Goal: Task Accomplishment & Management: Complete application form

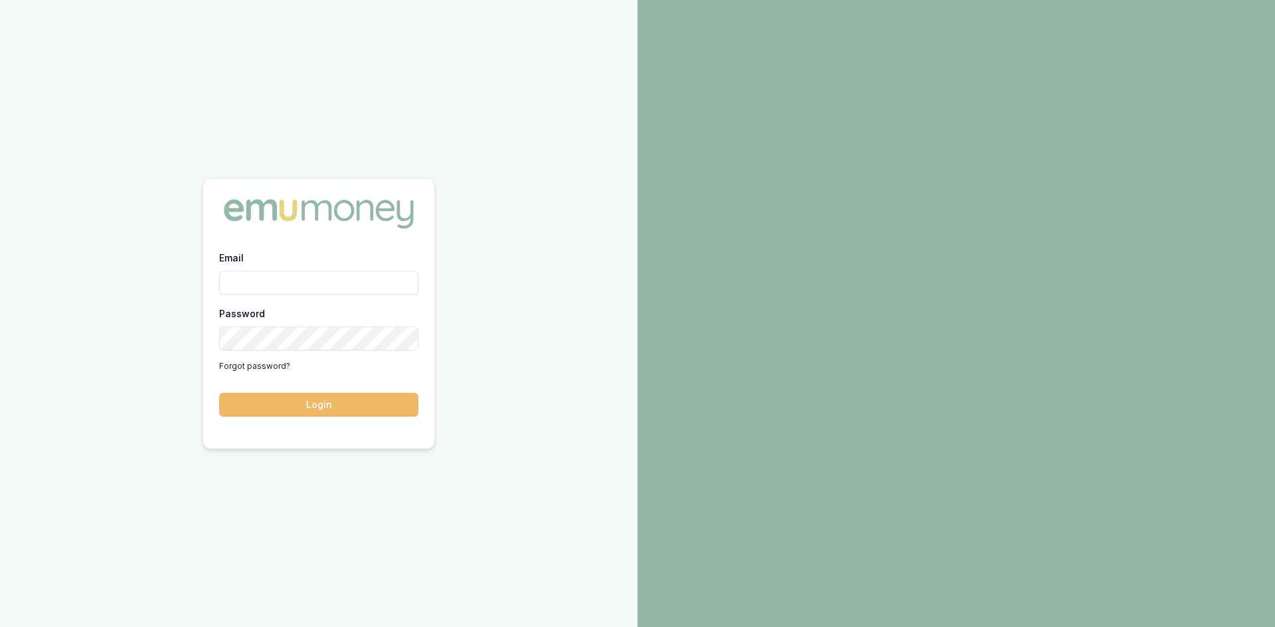
type input "[PERSON_NAME][EMAIL_ADDRESS][PERSON_NAME][DOMAIN_NAME]"
click at [311, 402] on button "Login" at bounding box center [318, 405] width 199 height 24
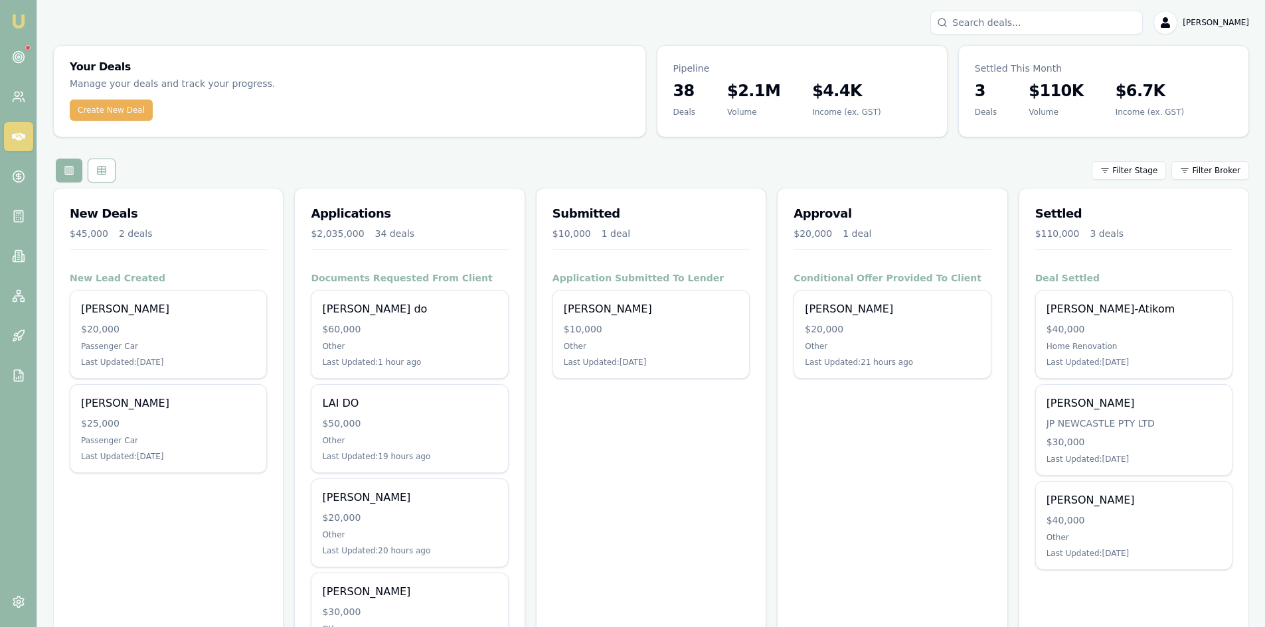
scroll to position [199, 0]
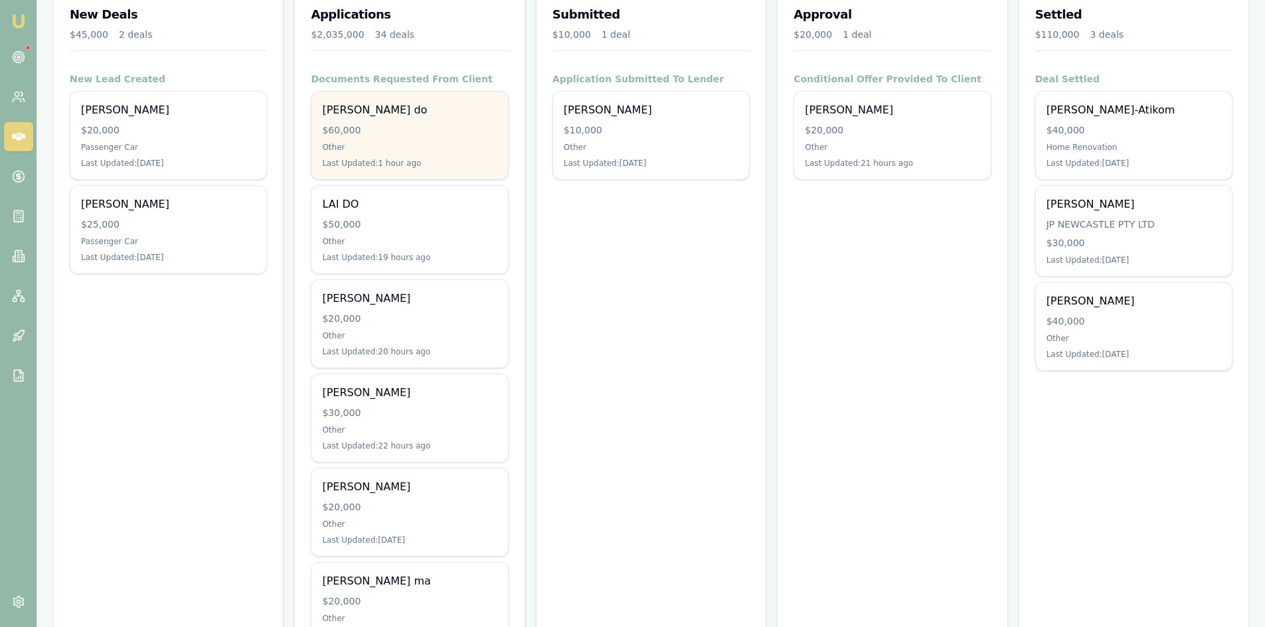
click at [364, 140] on div "lam do $60,000 Other Last Updated: 1 hour ago" at bounding box center [409, 136] width 196 height 88
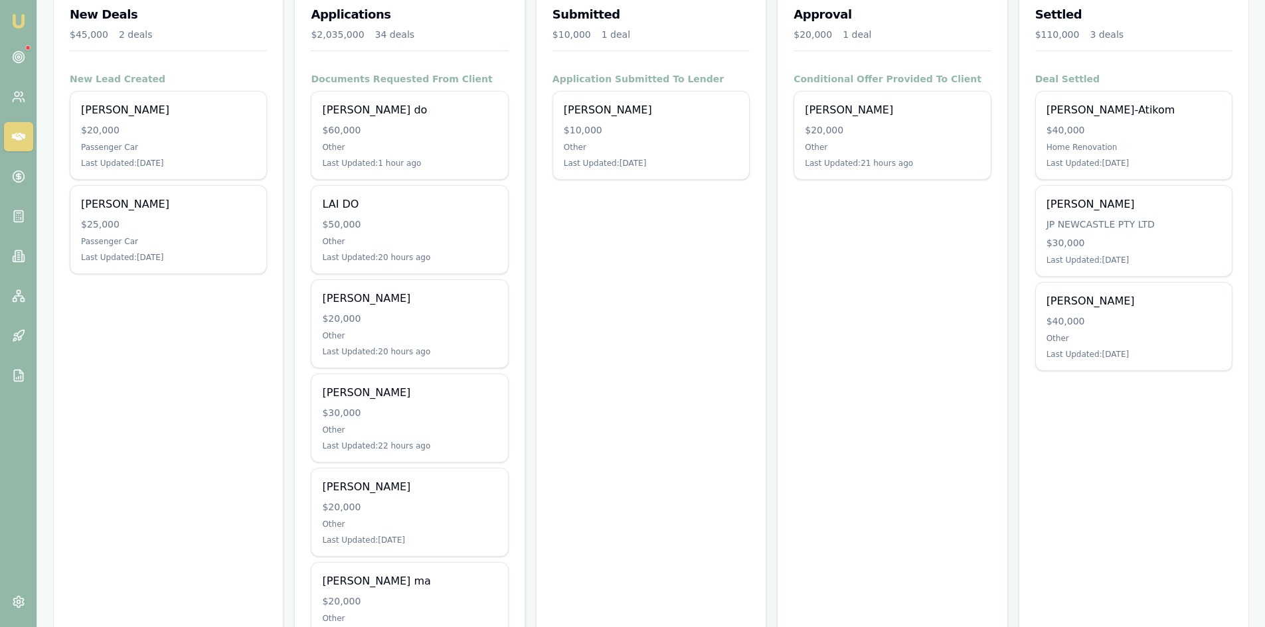
scroll to position [266, 0]
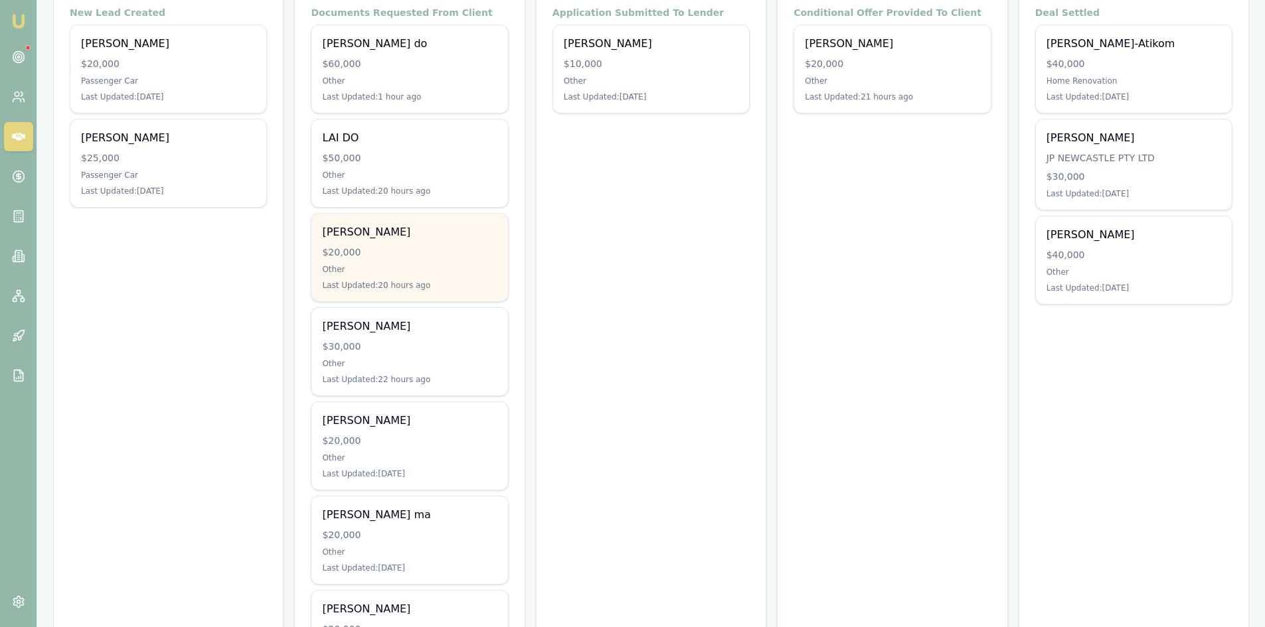
click at [393, 263] on div "NGOC NGUYEN $20,000 Other Last Updated: 20 hours ago" at bounding box center [409, 258] width 196 height 88
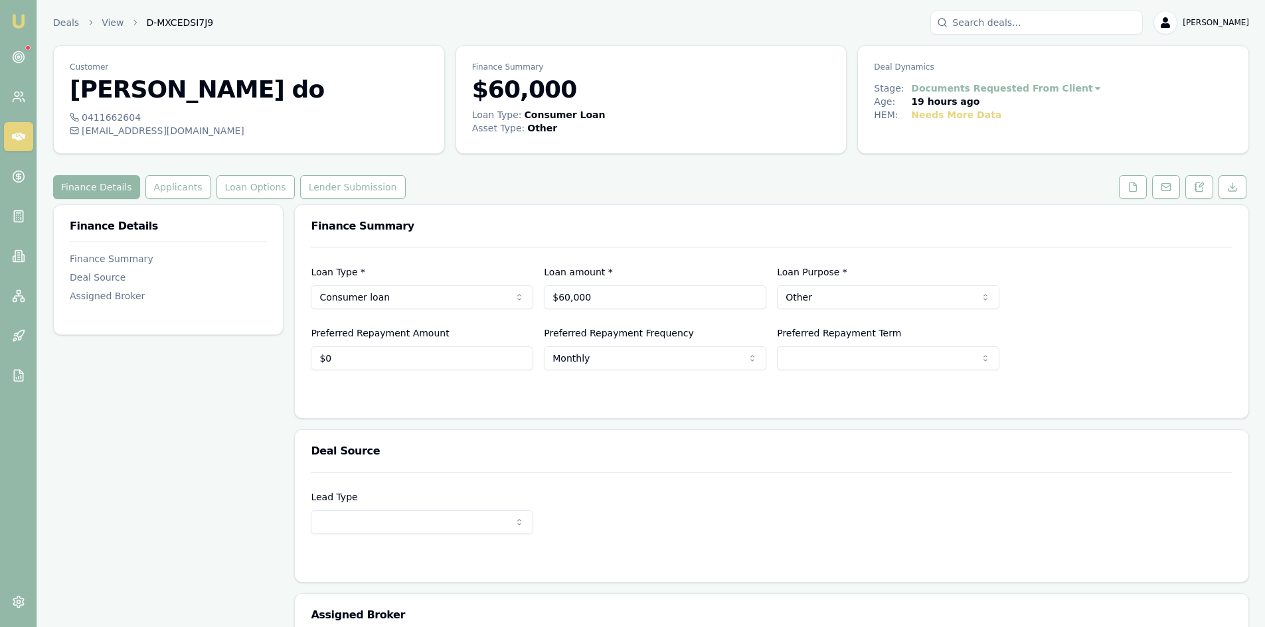
scroll to position [66, 0]
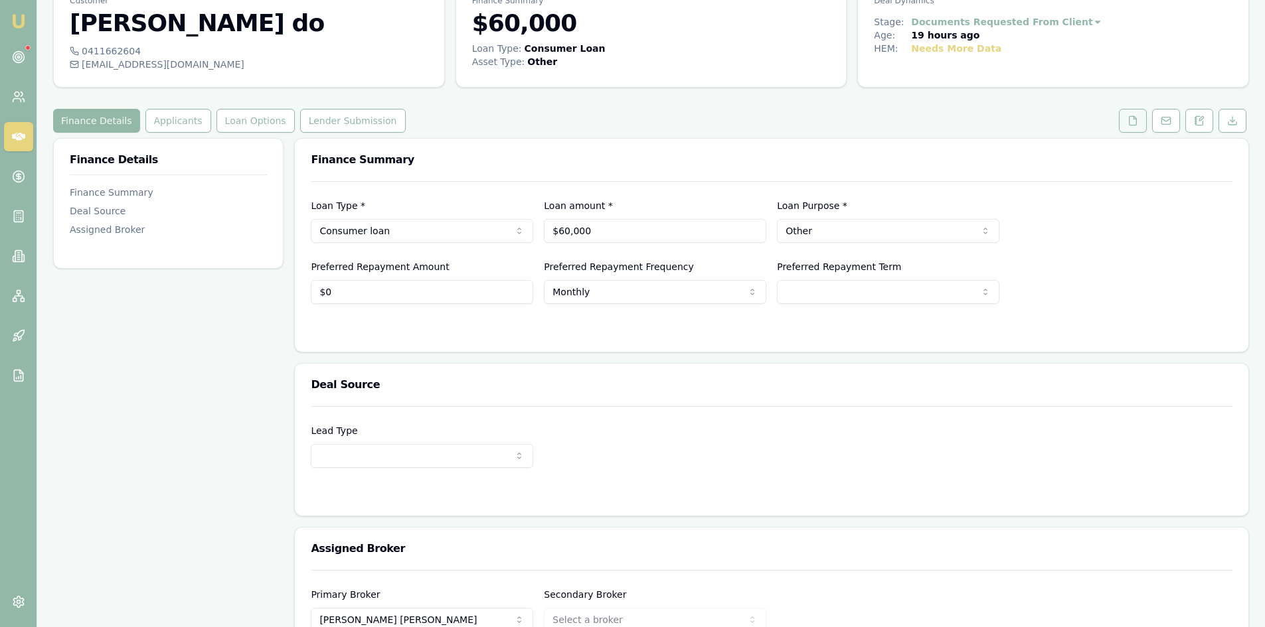
click at [1139, 123] on button at bounding box center [1133, 121] width 28 height 24
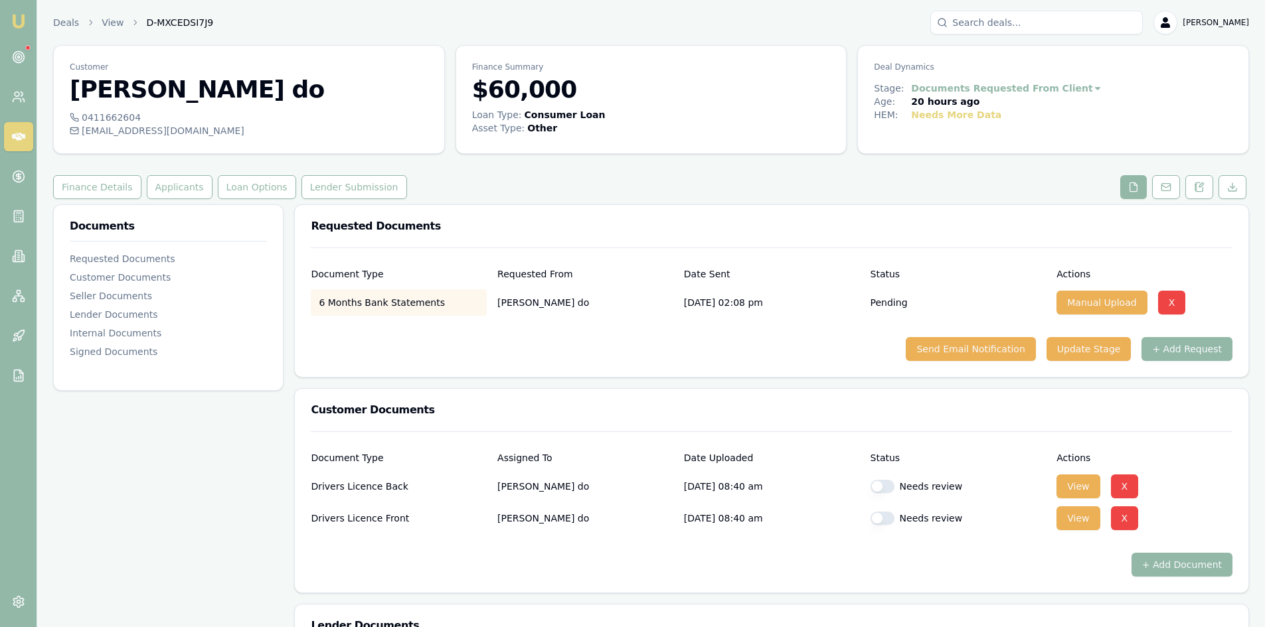
scroll to position [133, 0]
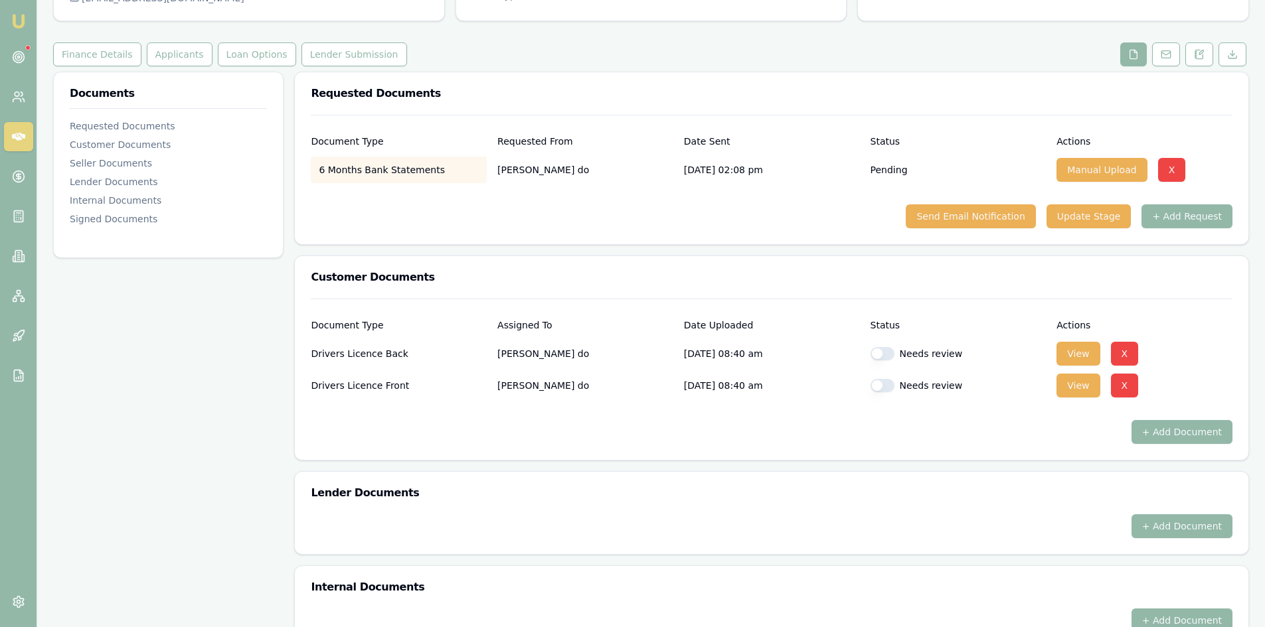
click at [886, 351] on button "button" at bounding box center [882, 353] width 24 height 13
checkbox input "true"
click at [889, 386] on button "button" at bounding box center [882, 385] width 24 height 13
checkbox input "true"
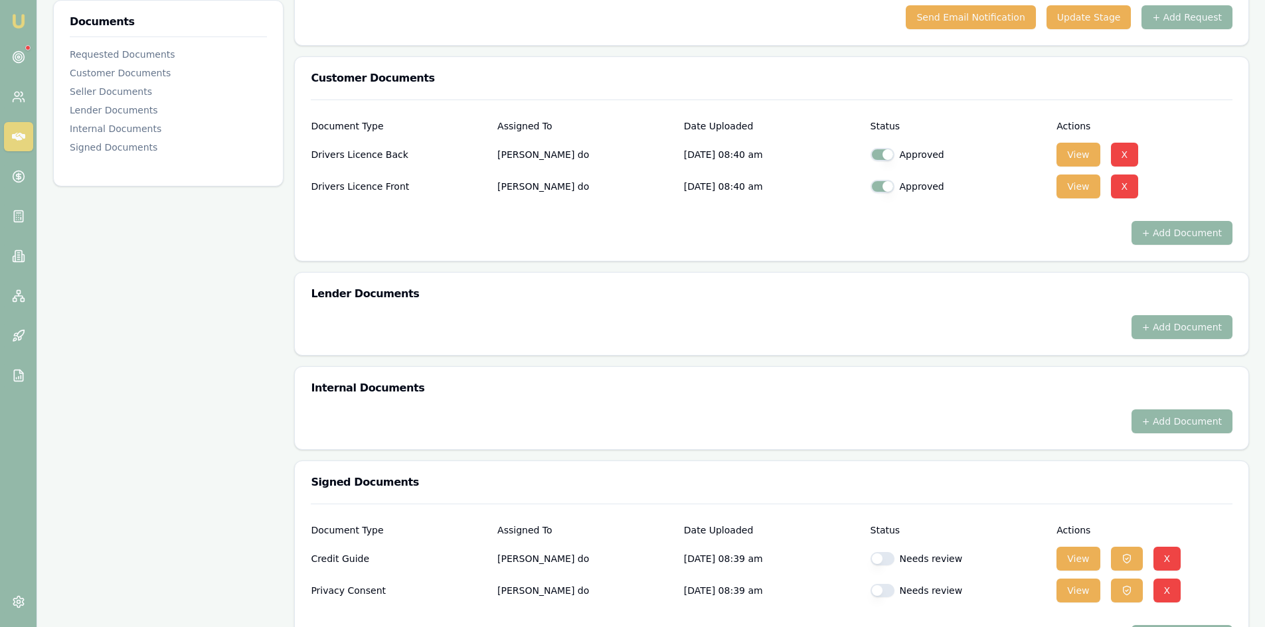
scroll to position [381, 0]
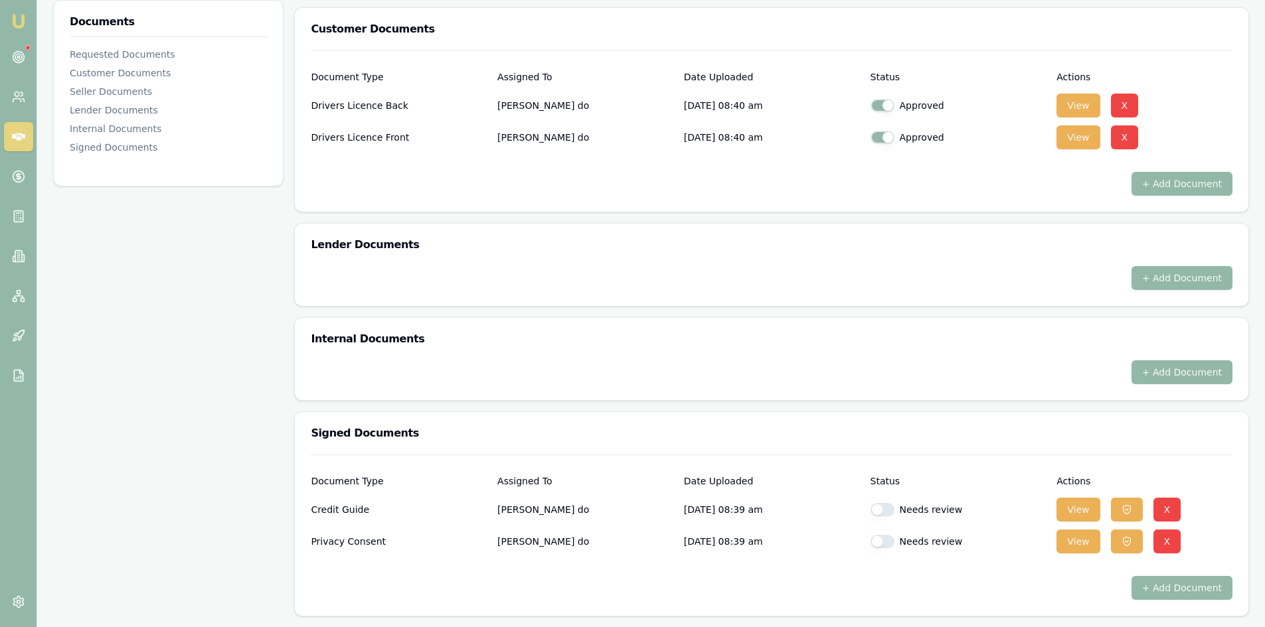
click at [886, 507] on button "button" at bounding box center [882, 509] width 24 height 13
checkbox input "true"
click at [884, 540] on button "button" at bounding box center [882, 541] width 24 height 13
checkbox input "true"
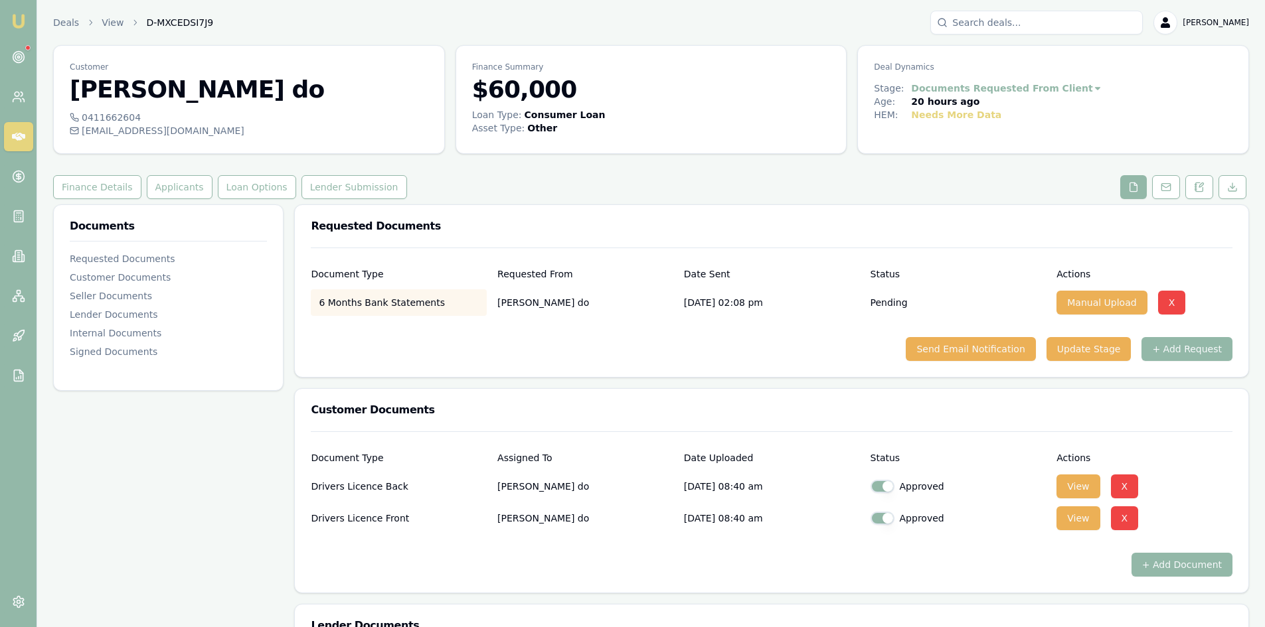
scroll to position [133, 0]
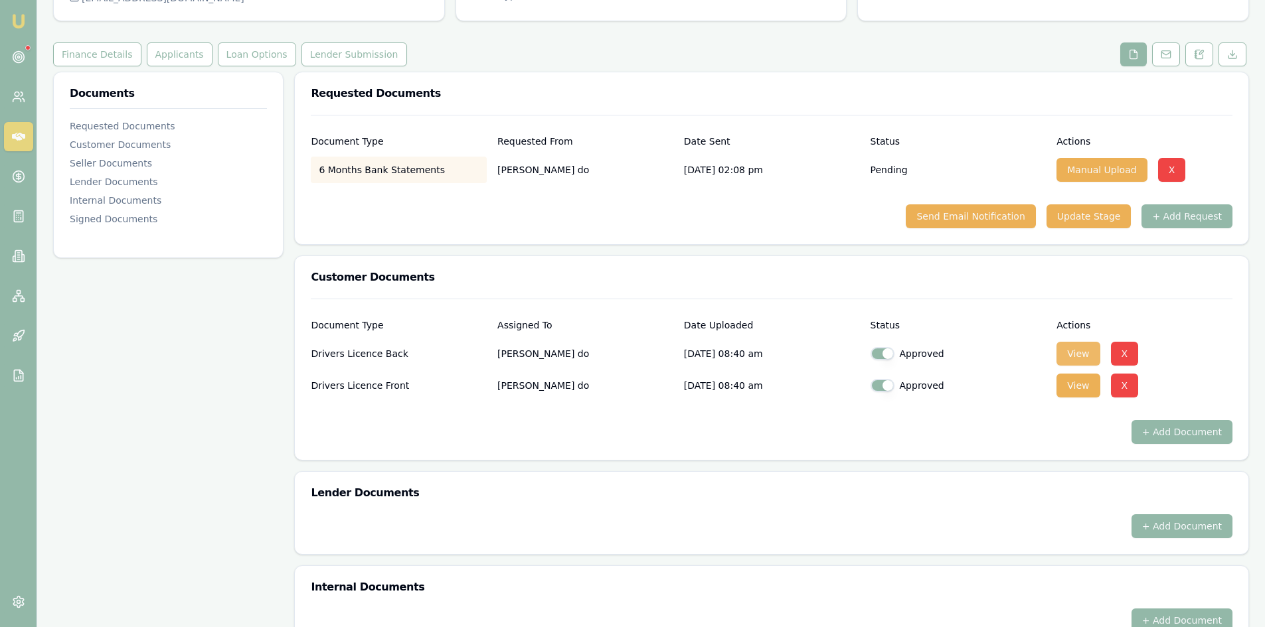
click at [1082, 356] on button "View" at bounding box center [1077, 354] width 43 height 24
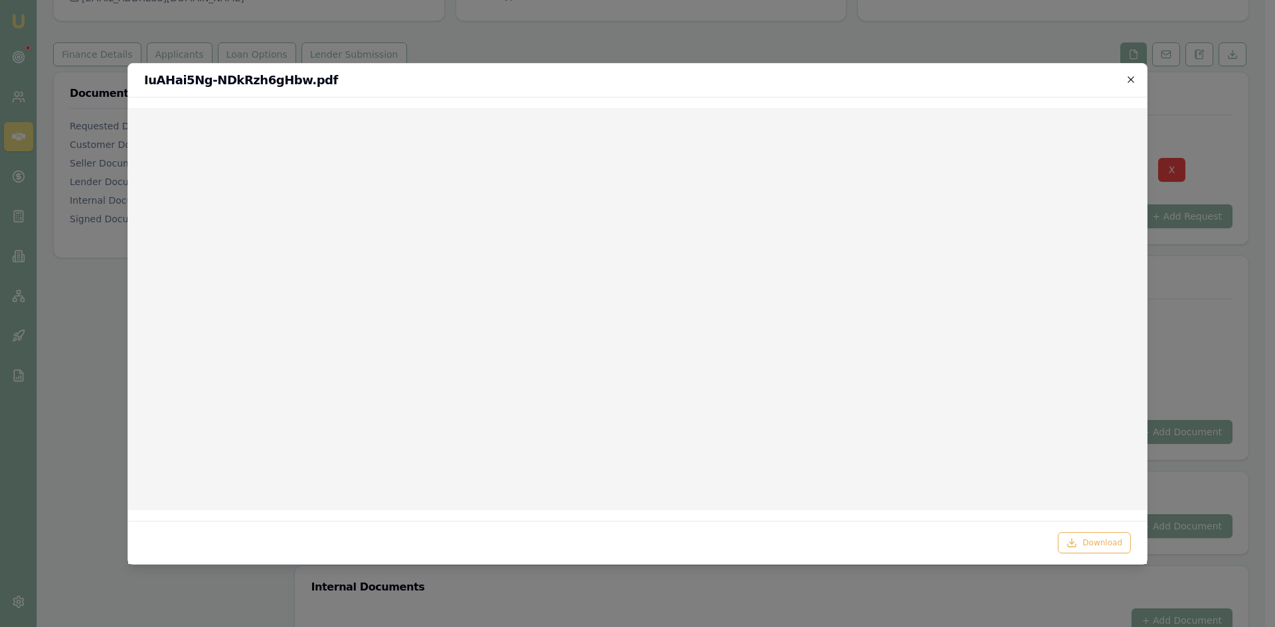
click at [1130, 79] on icon "button" at bounding box center [1130, 79] width 6 height 6
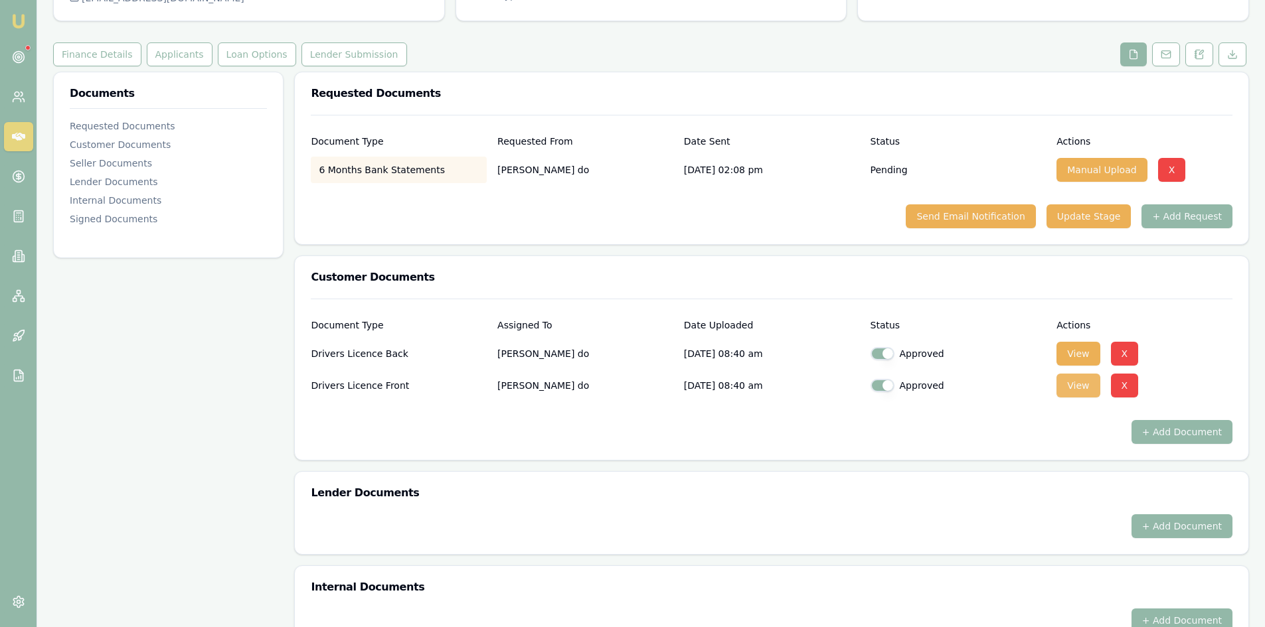
click at [1071, 392] on button "View" at bounding box center [1077, 386] width 43 height 24
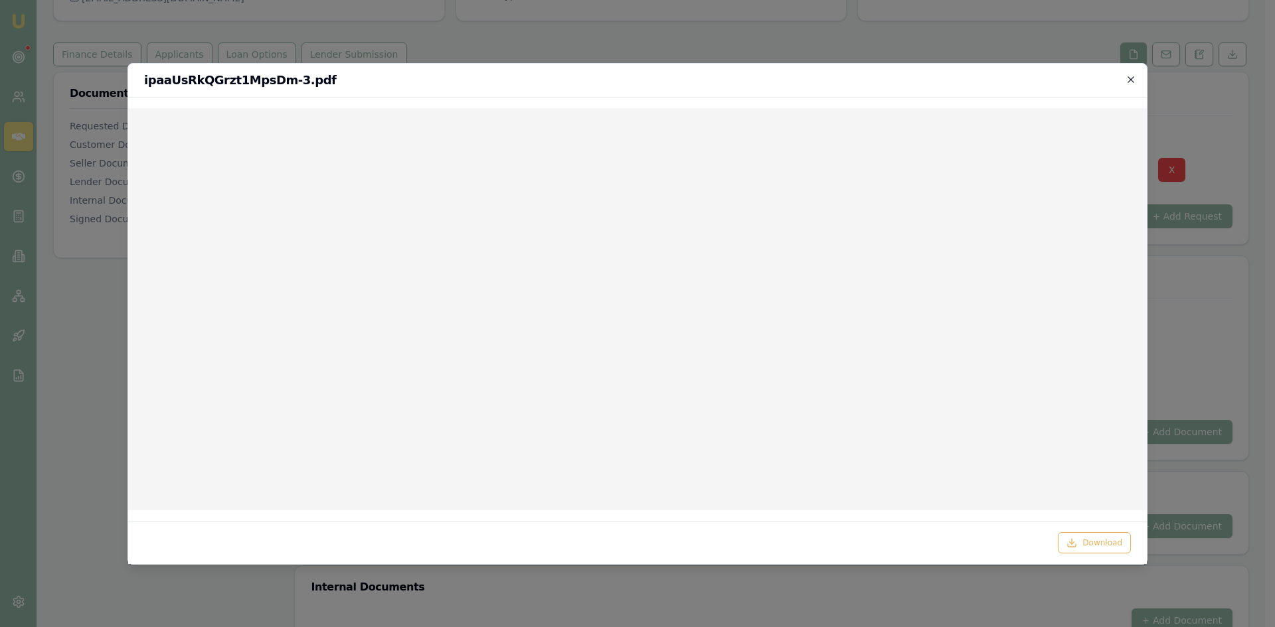
click at [1133, 75] on icon "button" at bounding box center [1130, 79] width 11 height 11
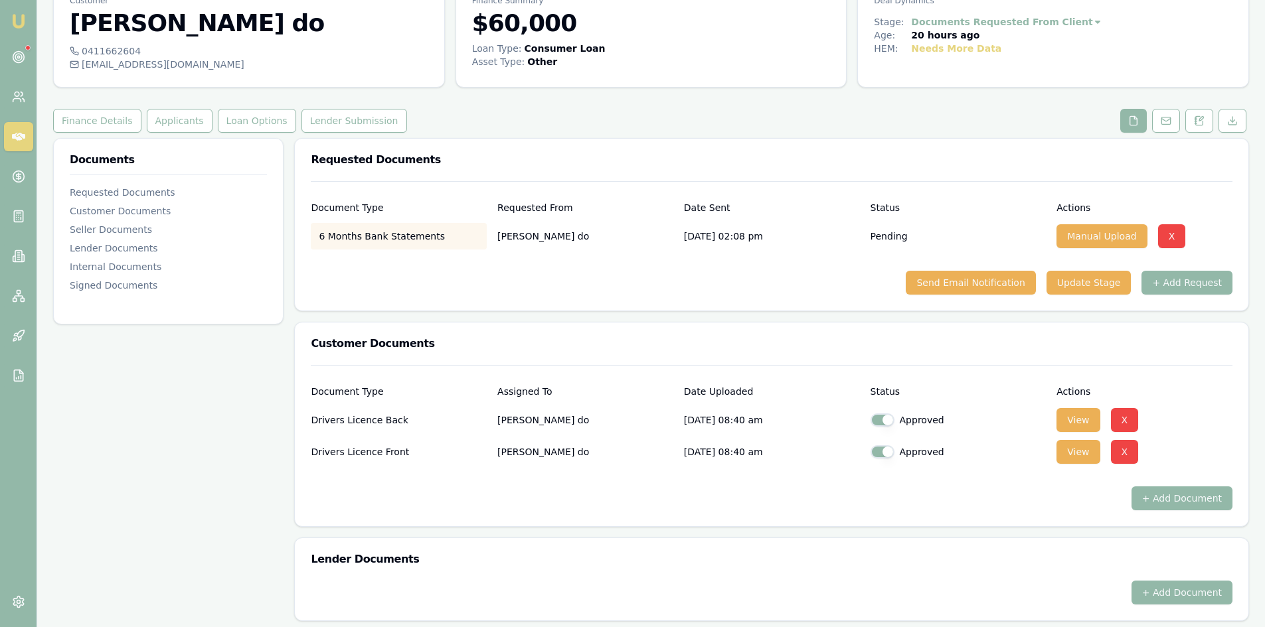
scroll to position [0, 0]
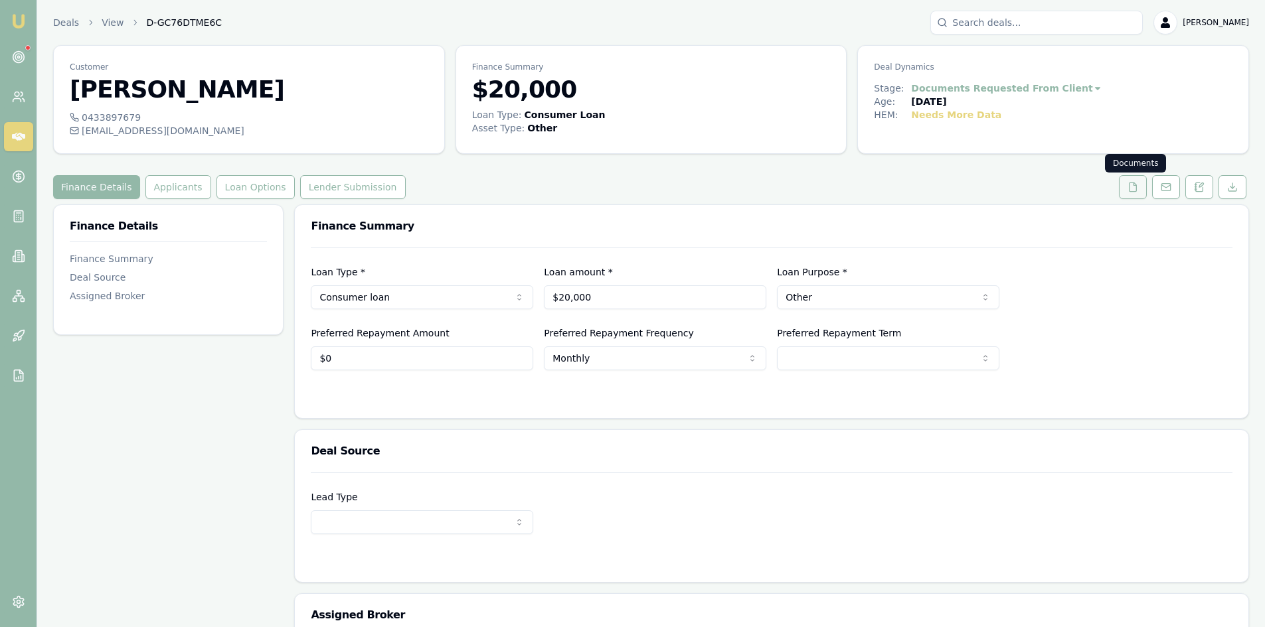
click at [1143, 189] on button at bounding box center [1133, 187] width 28 height 24
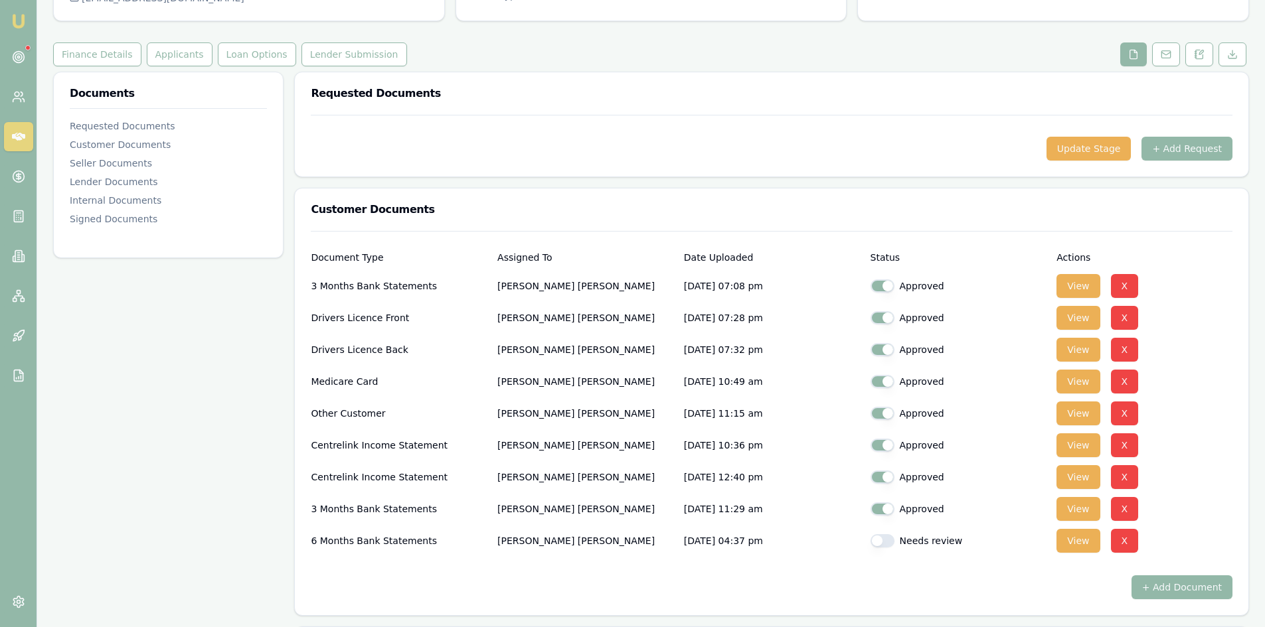
scroll to position [266, 0]
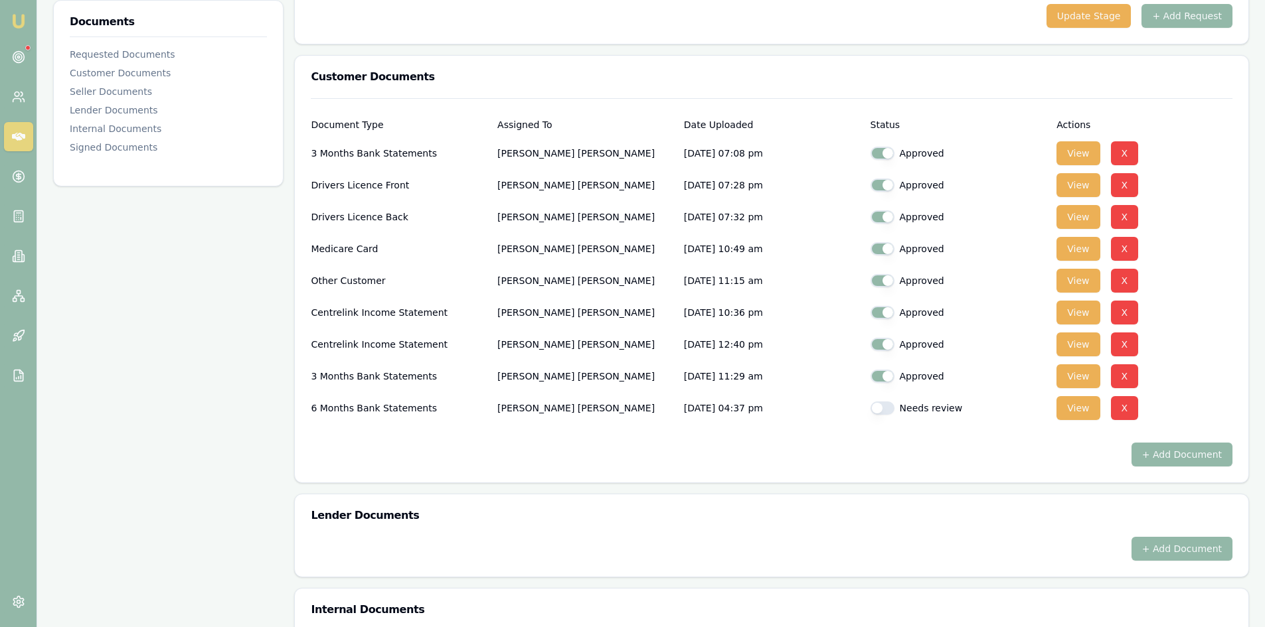
click at [886, 410] on button "button" at bounding box center [882, 408] width 24 height 13
checkbox input "true"
click at [1073, 411] on button "View" at bounding box center [1077, 408] width 43 height 24
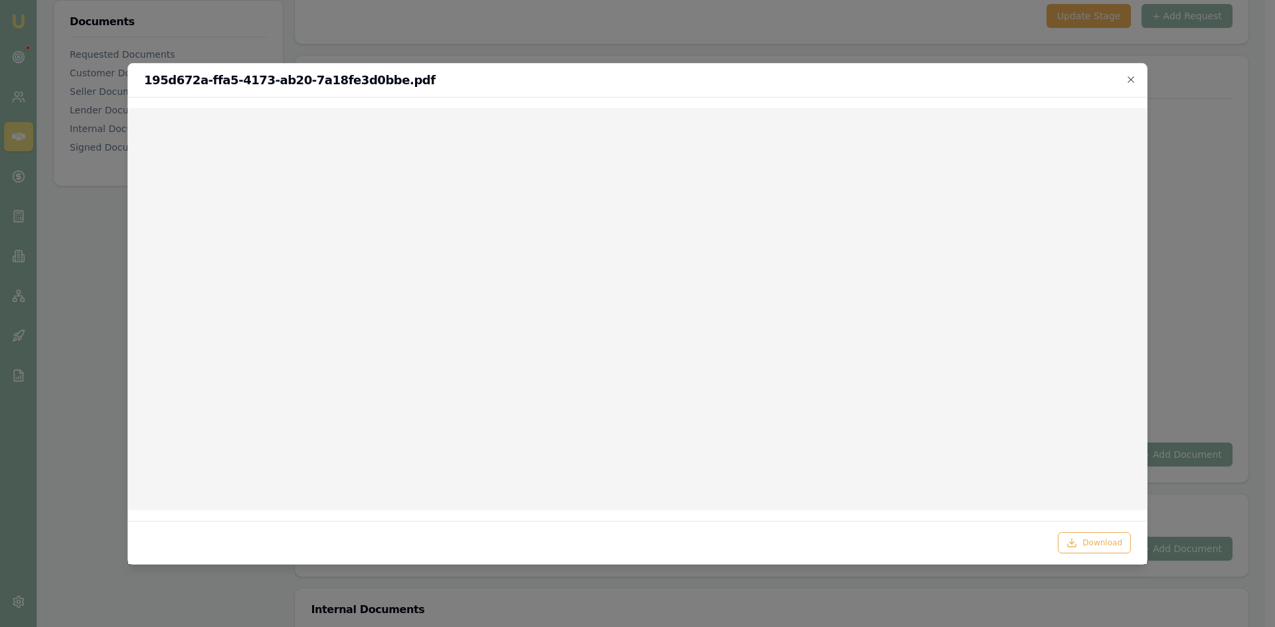
click at [1224, 108] on div at bounding box center [637, 313] width 1275 height 627
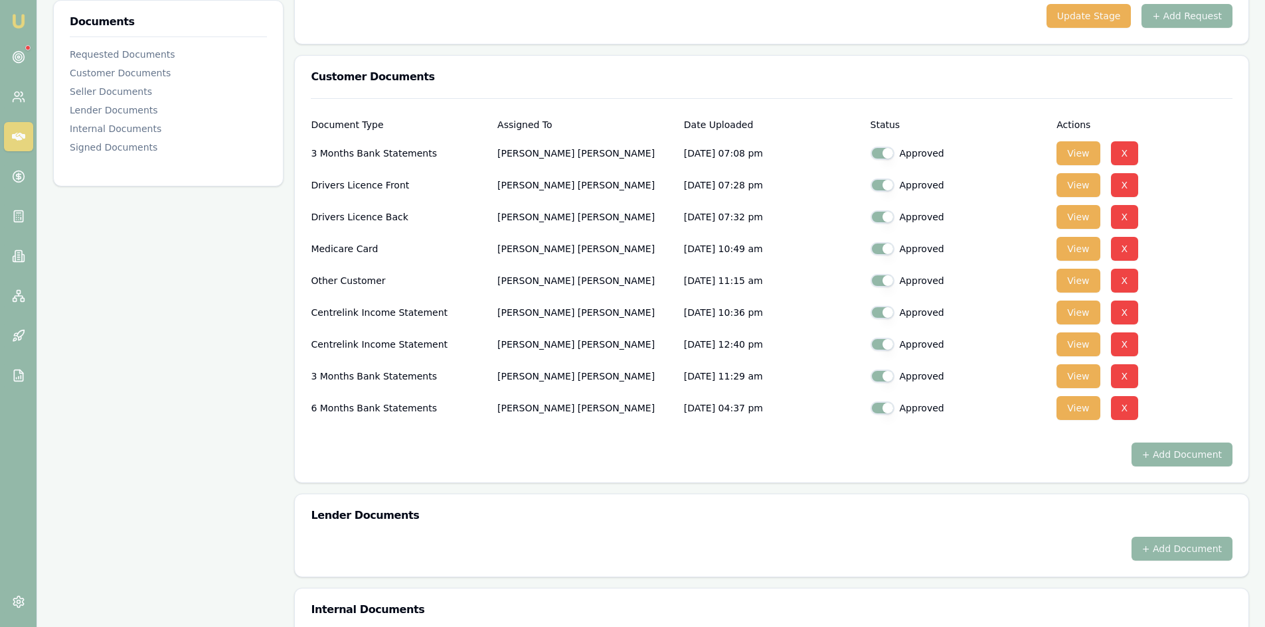
scroll to position [199, 0]
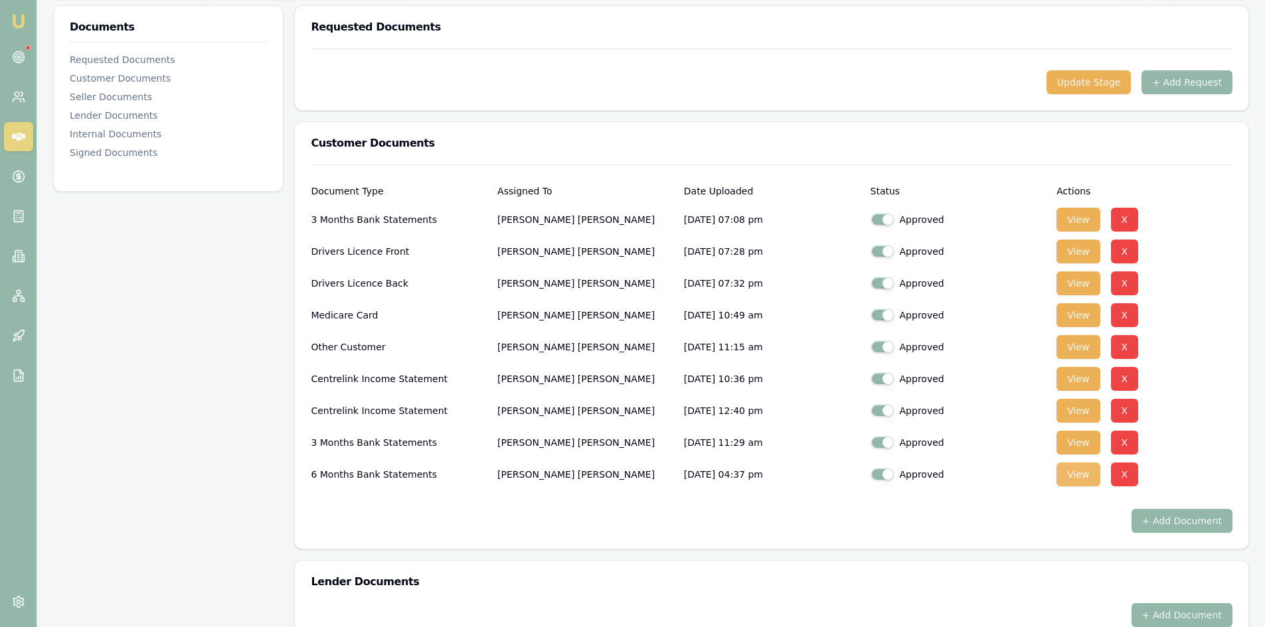
click at [1078, 481] on button "View" at bounding box center [1077, 475] width 43 height 24
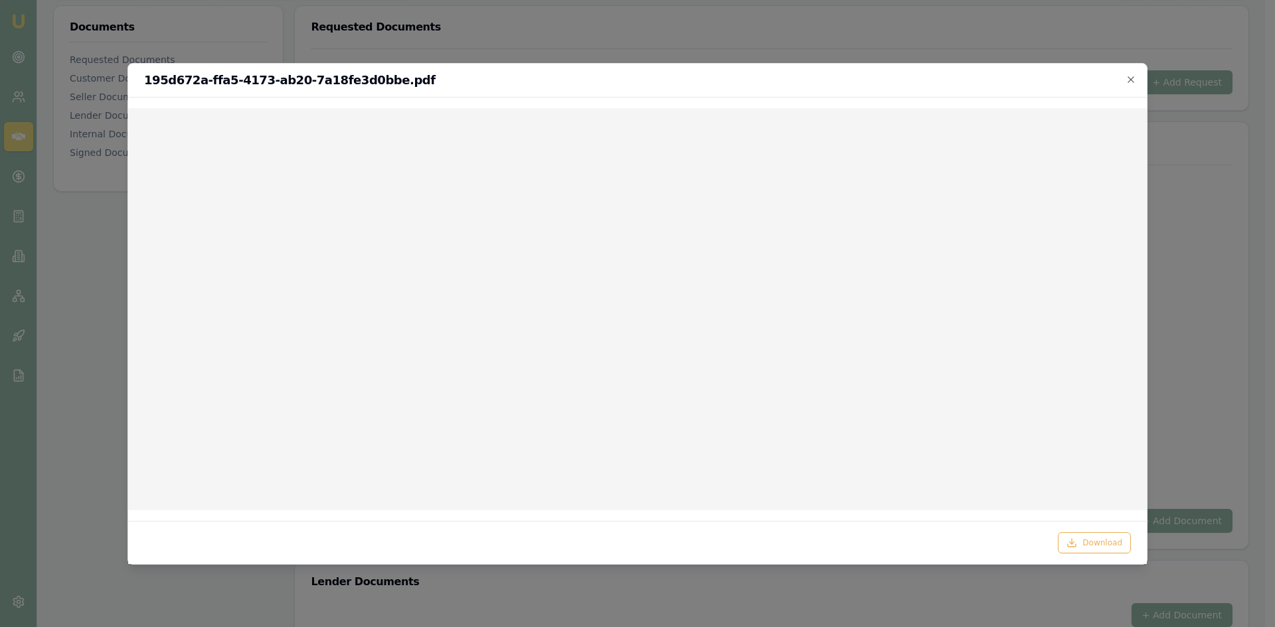
drag, startPoint x: 1217, startPoint y: 218, endPoint x: 1200, endPoint y: 218, distance: 16.6
click at [1216, 218] on div at bounding box center [637, 313] width 1275 height 627
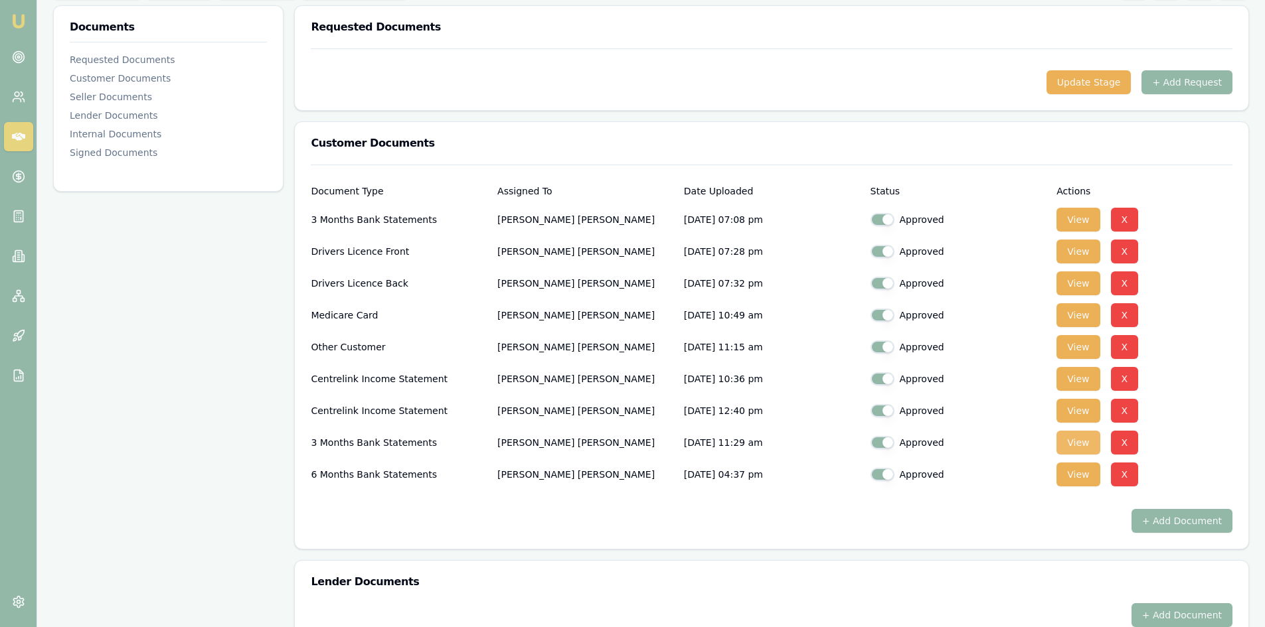
click at [1083, 447] on button "View" at bounding box center [1077, 443] width 43 height 24
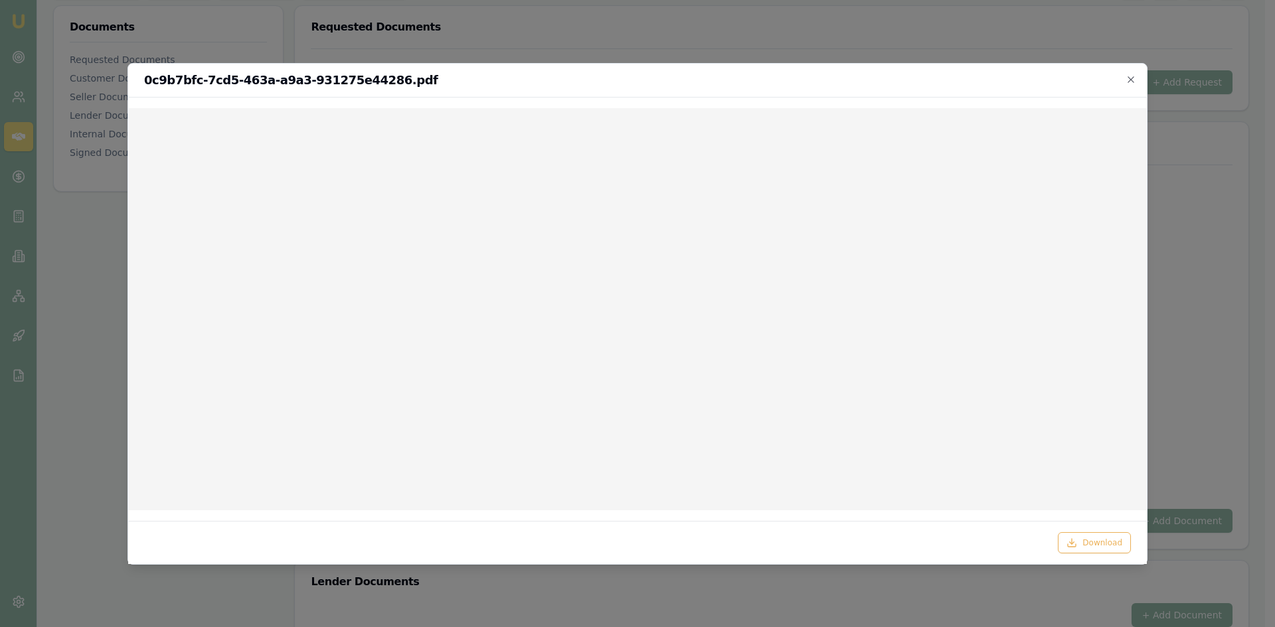
click at [1125, 80] on h2 "0c9b7bfc-7cd5-463a-a9a3-931275e44286.pdf" at bounding box center [637, 80] width 987 height 12
click at [1135, 78] on icon "button" at bounding box center [1130, 79] width 11 height 11
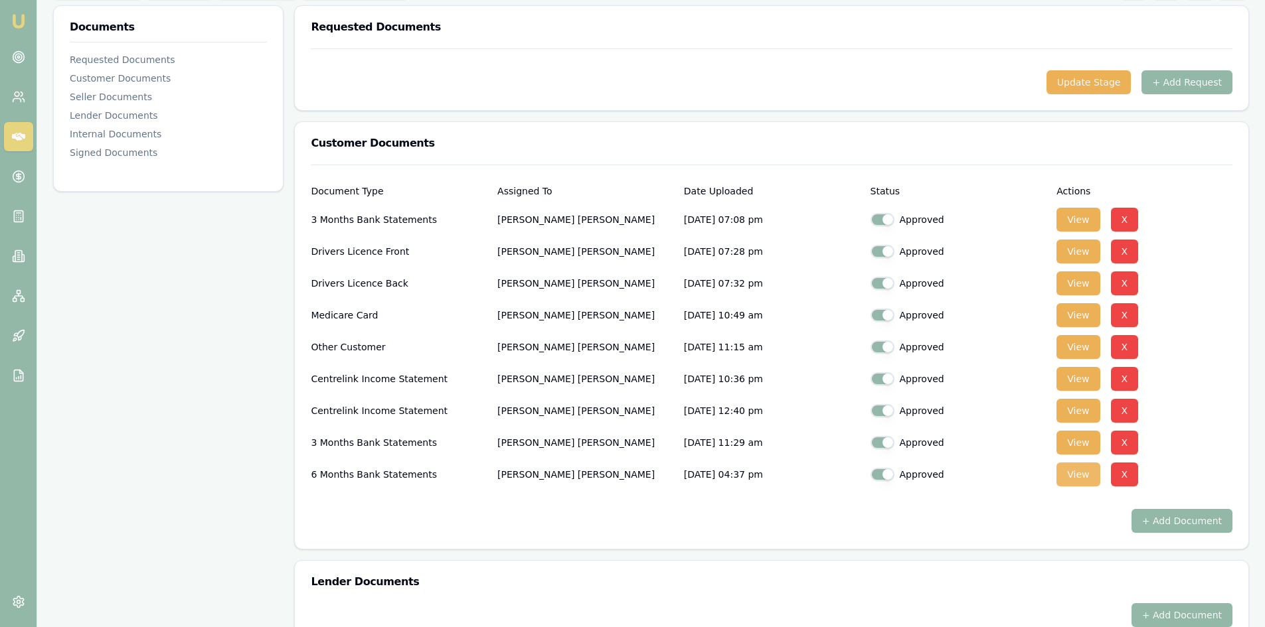
click at [1077, 477] on button "View" at bounding box center [1077, 475] width 43 height 24
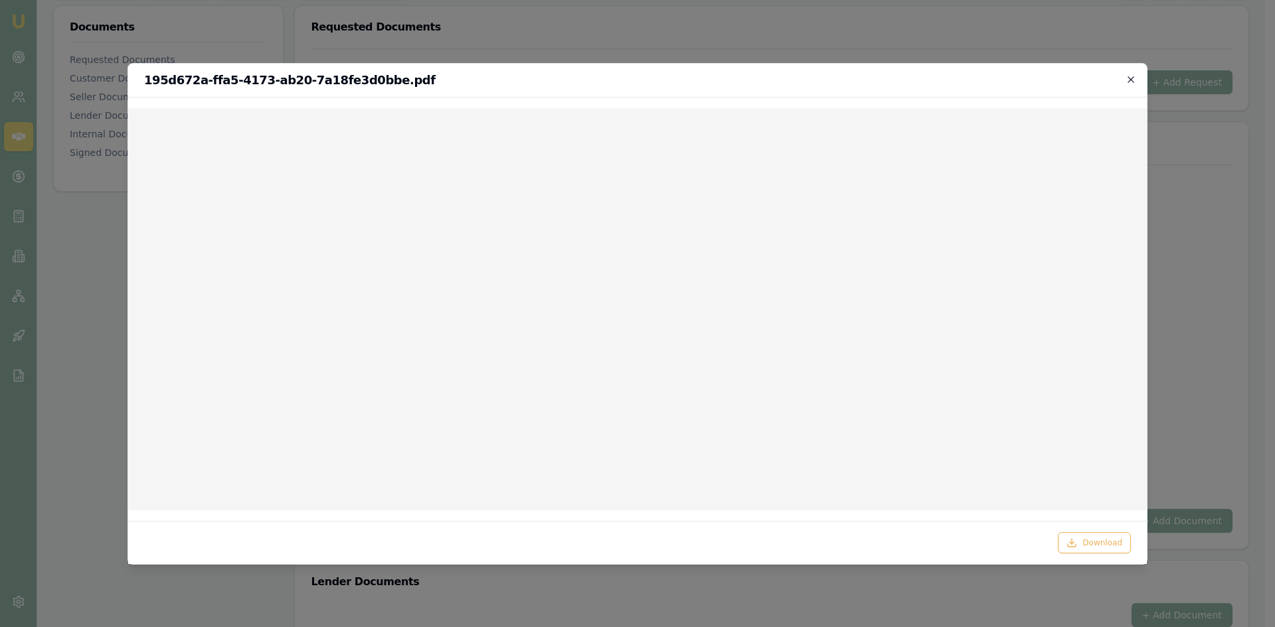
click at [1129, 82] on icon "button" at bounding box center [1130, 79] width 11 height 11
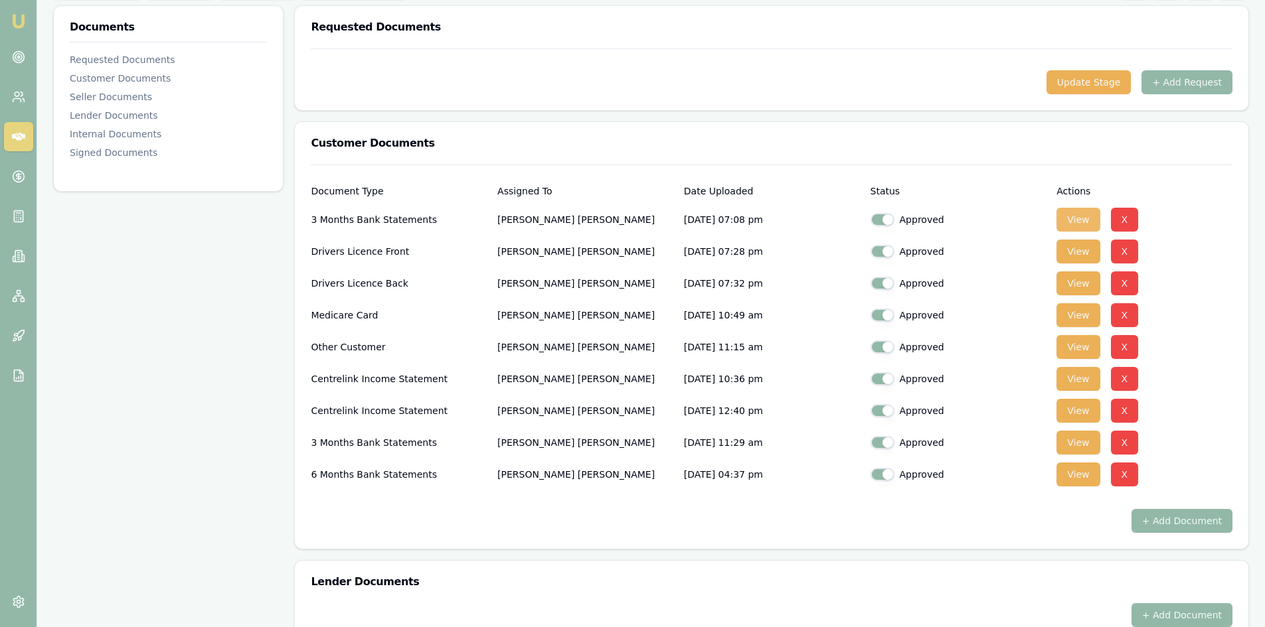
click at [1070, 226] on button "View" at bounding box center [1077, 220] width 43 height 24
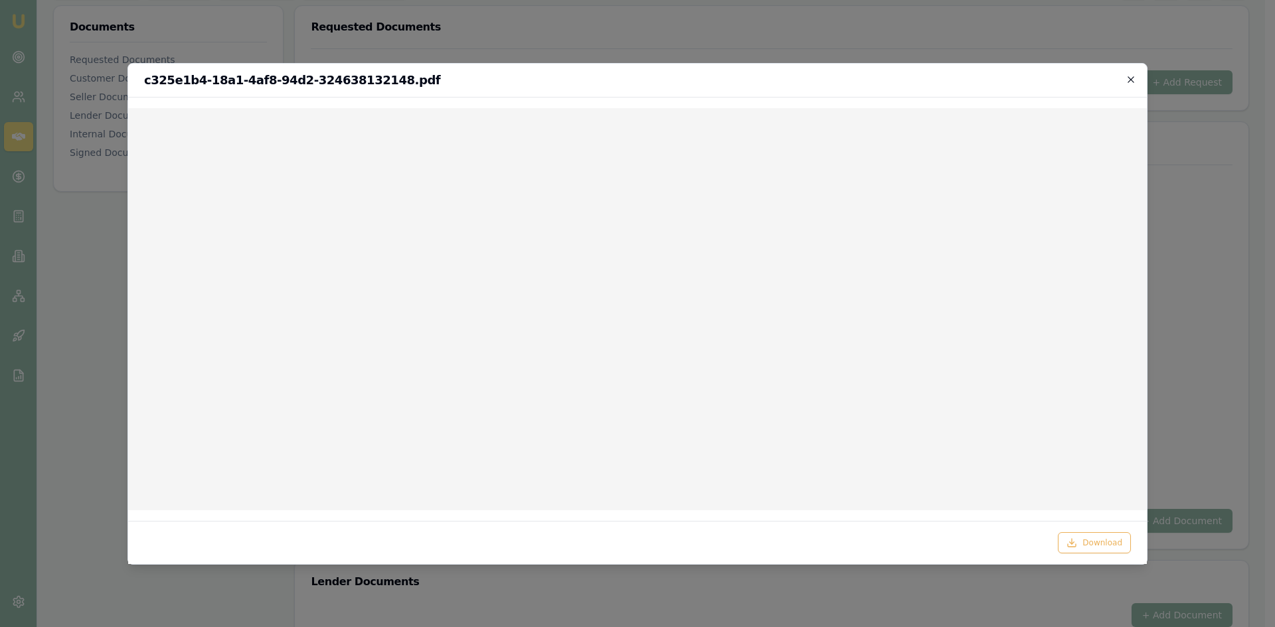
click at [1128, 80] on icon "button" at bounding box center [1130, 79] width 11 height 11
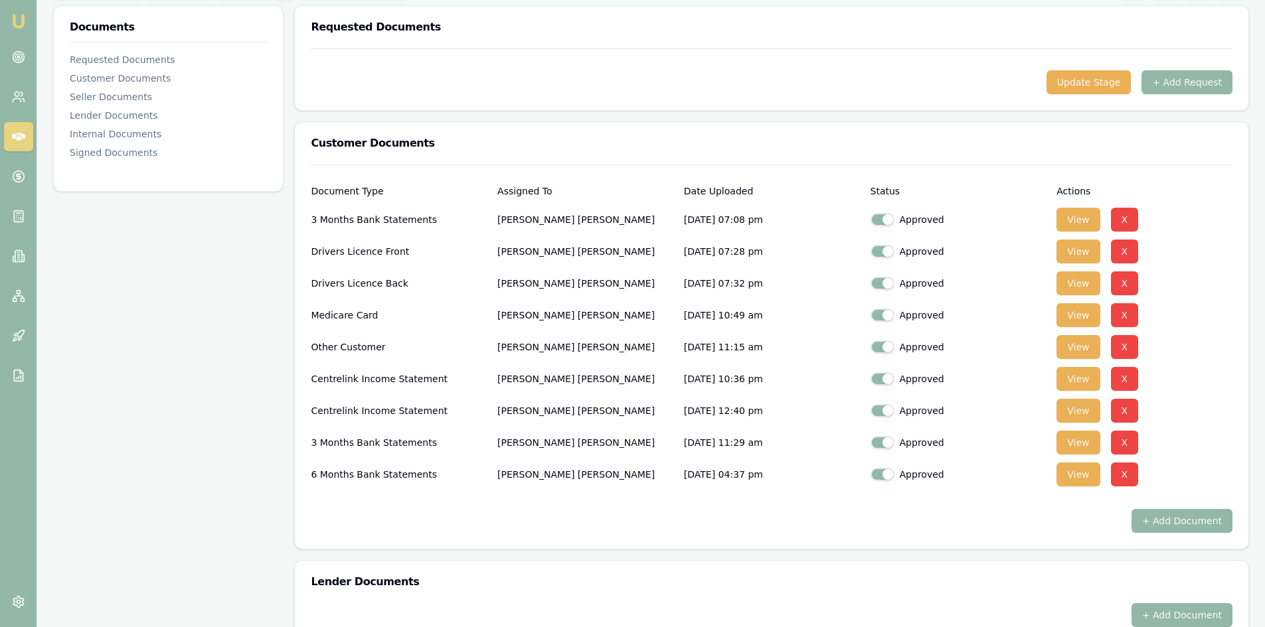
scroll to position [0, 0]
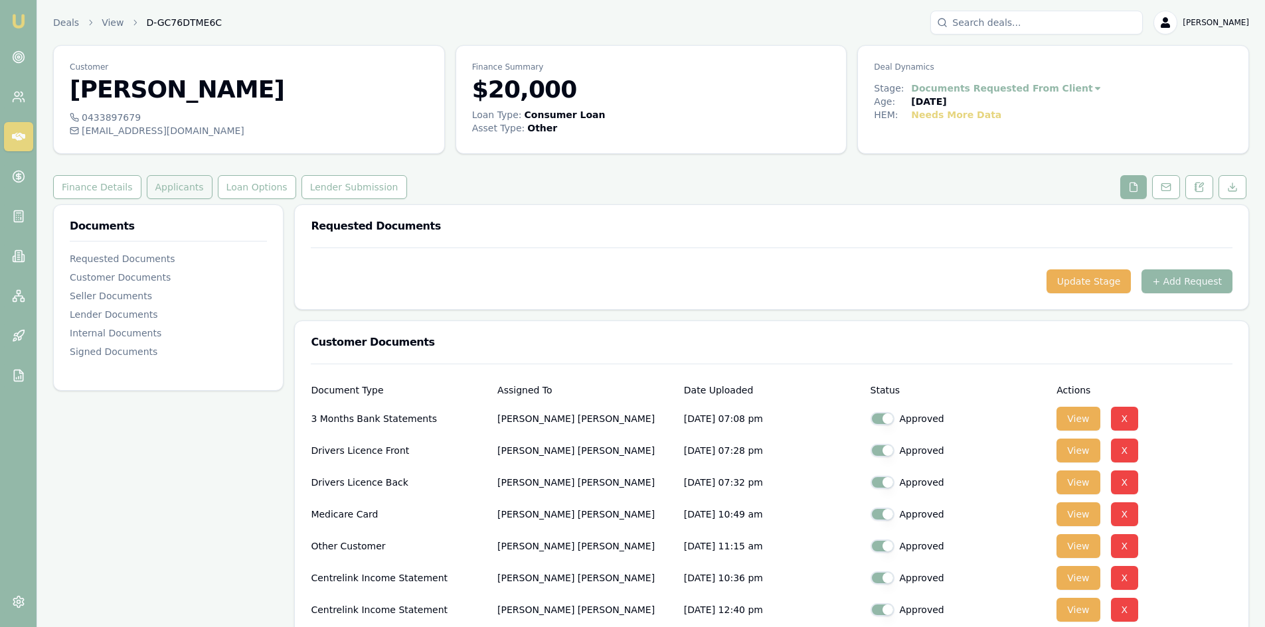
click at [155, 183] on button "Applicants" at bounding box center [180, 187] width 66 height 24
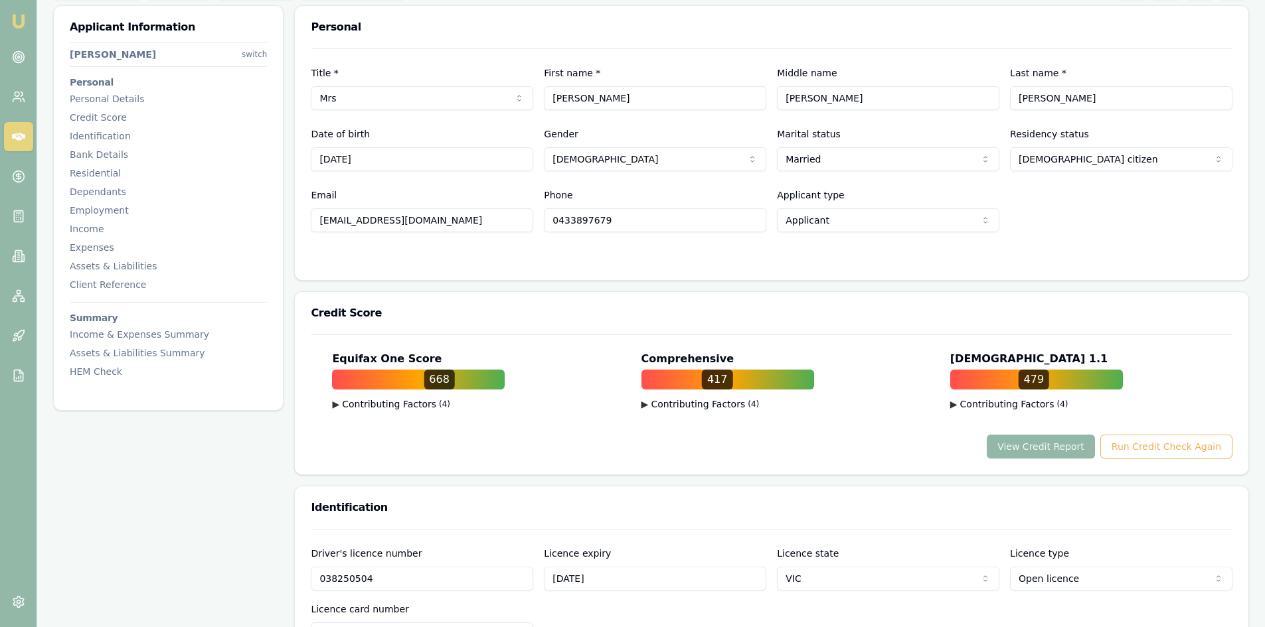
scroll to position [66, 0]
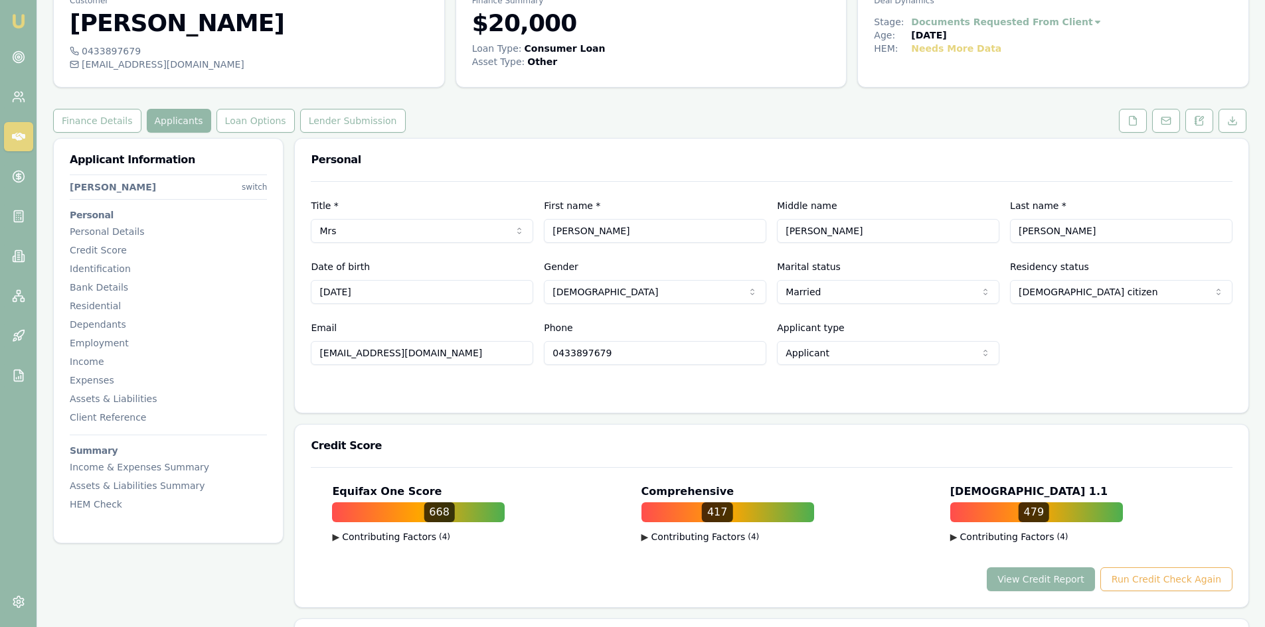
drag, startPoint x: 442, startPoint y: 355, endPoint x: 309, endPoint y: 351, distance: 133.5
click at [309, 351] on div "Title * Mrs Mr Mrs Miss Ms Dr Prof First name * NGOC Middle name Yen Last name …" at bounding box center [771, 297] width 953 height 232
drag, startPoint x: 623, startPoint y: 356, endPoint x: 548, endPoint y: 350, distance: 74.6
click at [548, 350] on input "0433897679" at bounding box center [655, 353] width 222 height 24
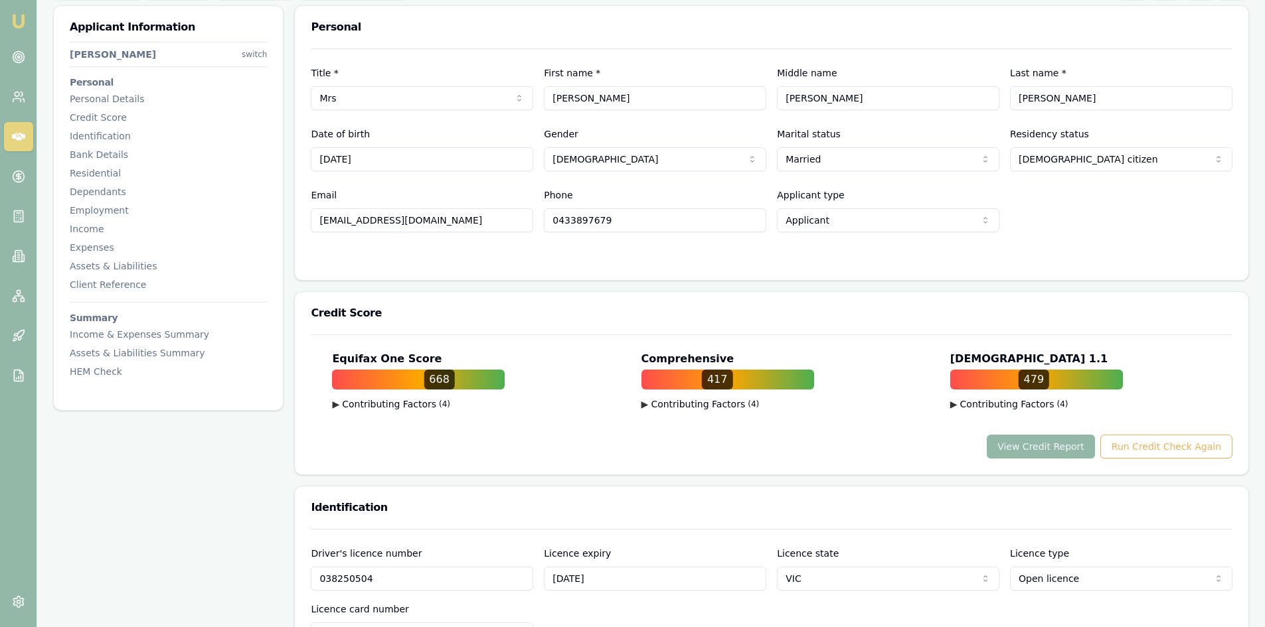
scroll to position [133, 0]
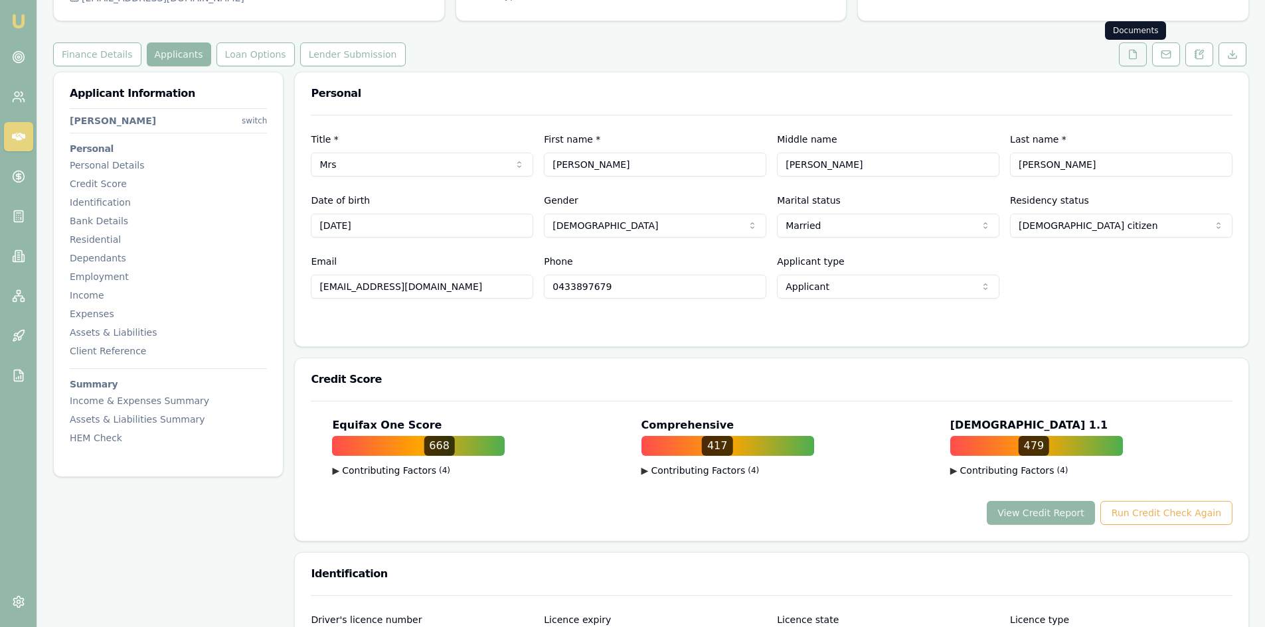
click at [1125, 56] on button at bounding box center [1133, 54] width 28 height 24
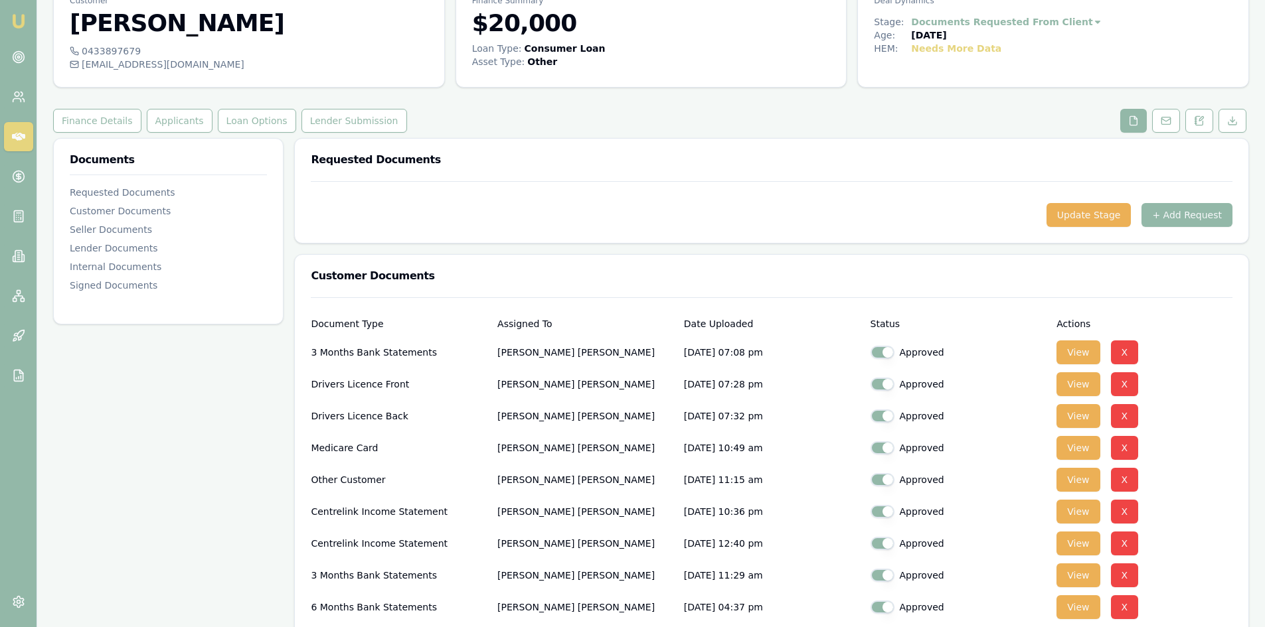
scroll to position [199, 0]
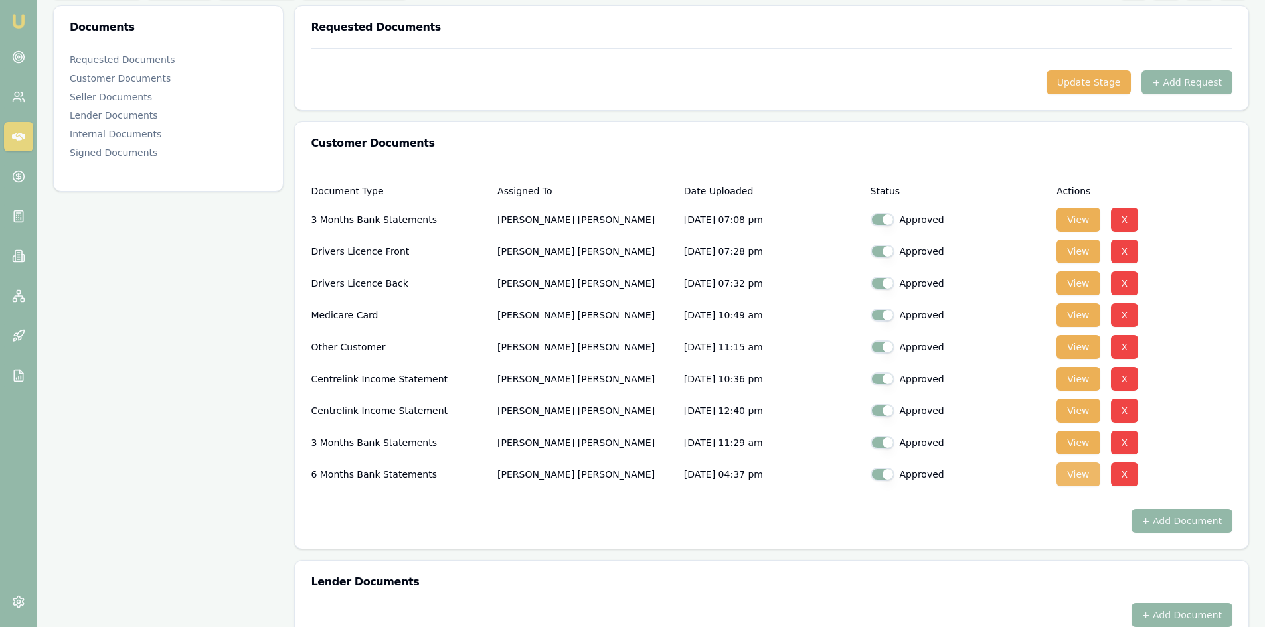
click at [1073, 477] on button "View" at bounding box center [1077, 475] width 43 height 24
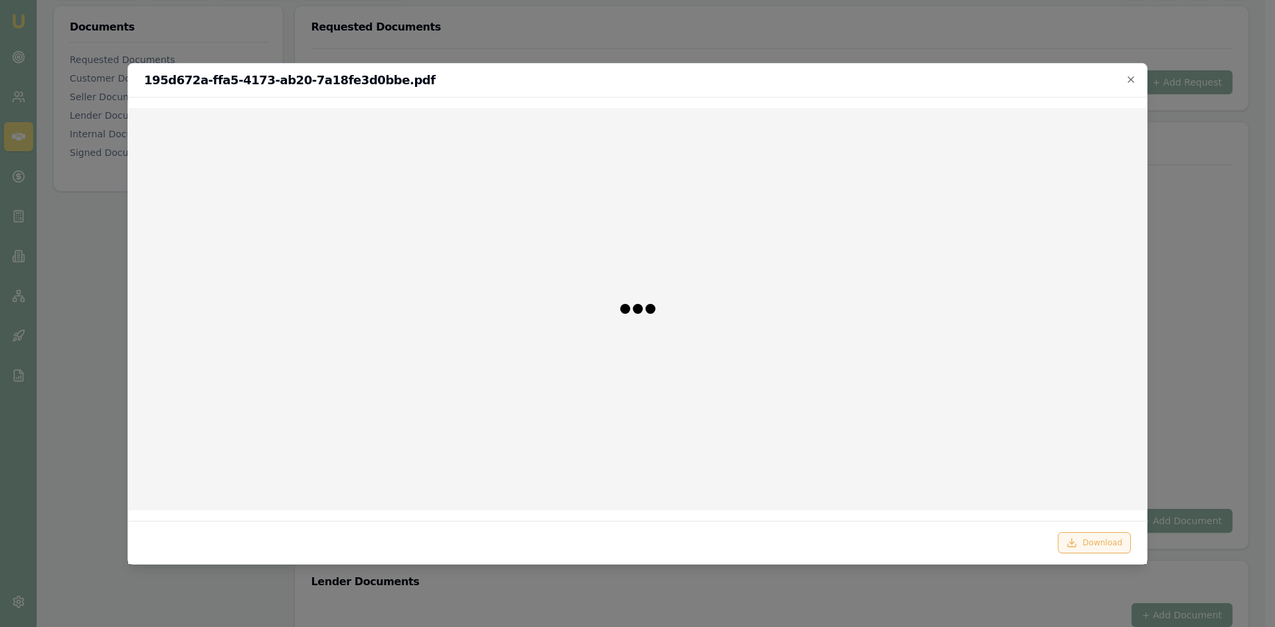
click at [1088, 546] on button "Download" at bounding box center [1094, 542] width 73 height 21
click at [1202, 218] on div at bounding box center [637, 313] width 1275 height 627
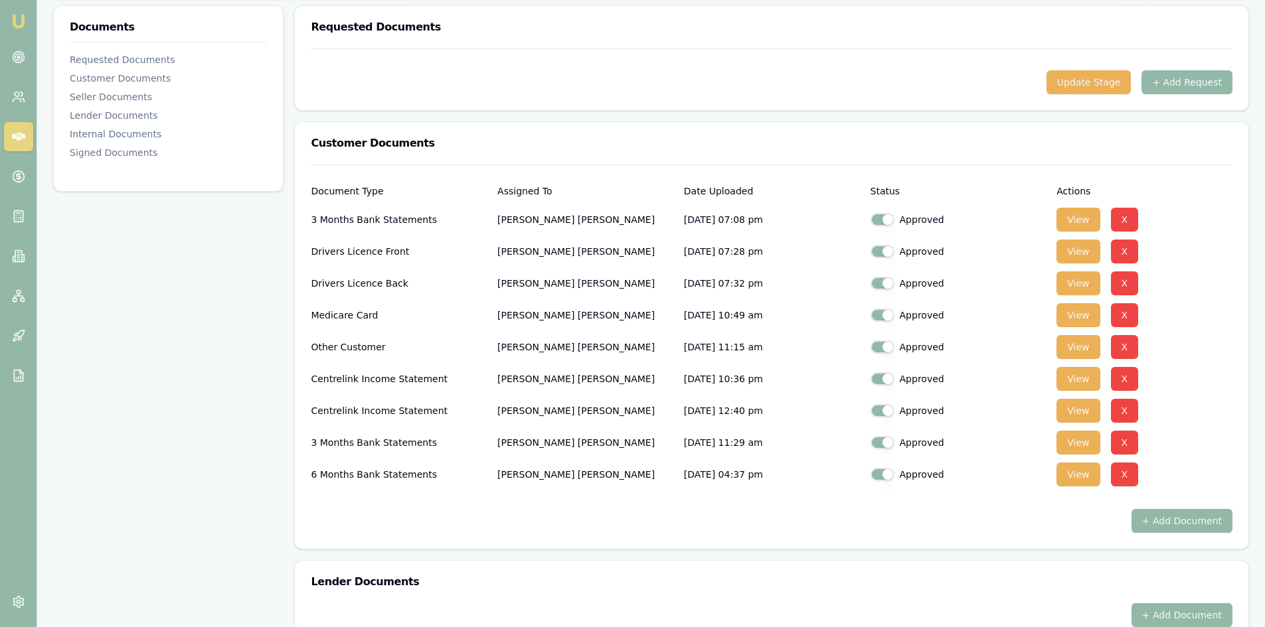
scroll to position [465, 0]
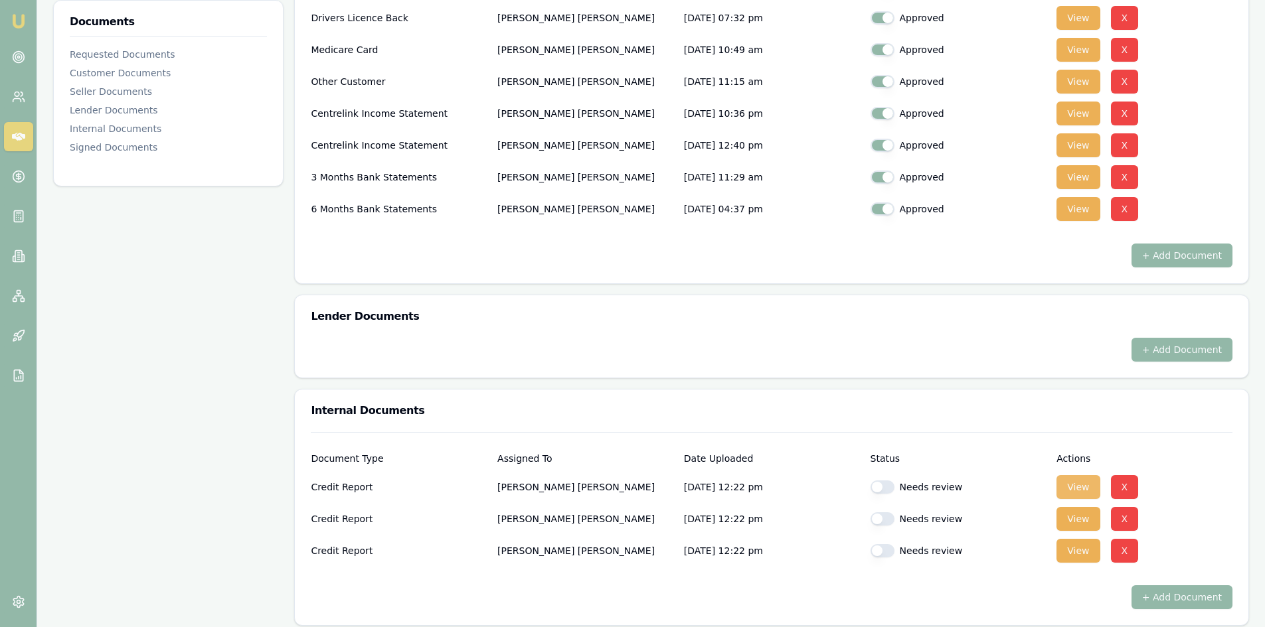
click at [1079, 485] on button "View" at bounding box center [1077, 487] width 43 height 24
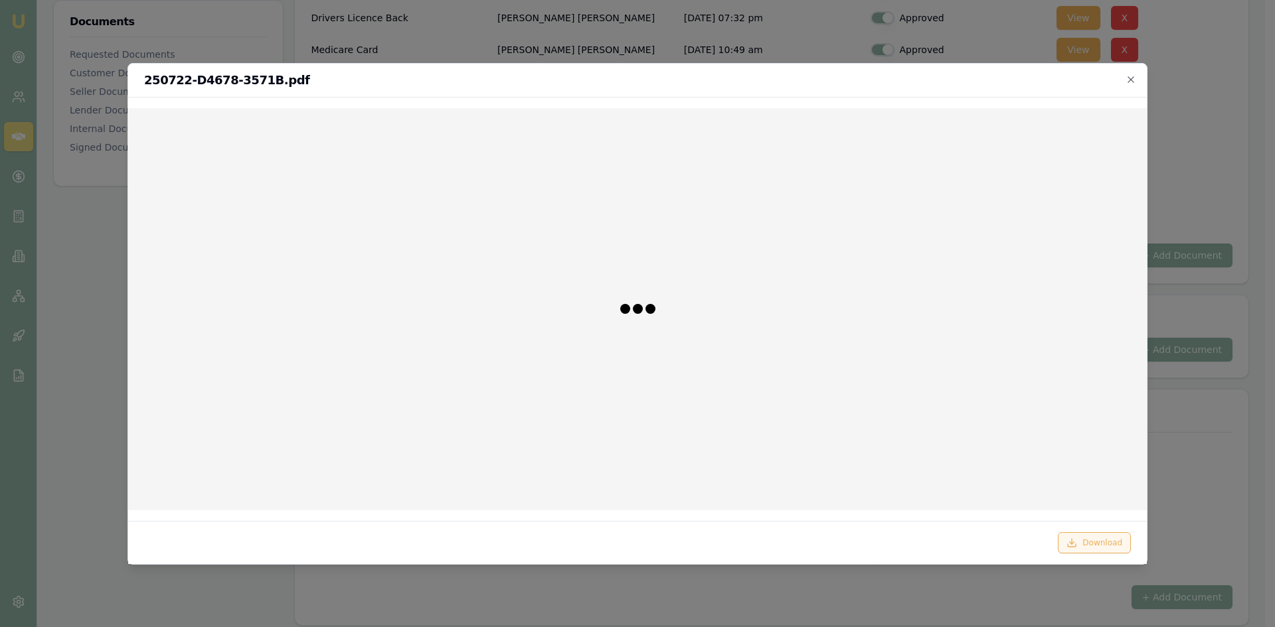
click at [1080, 544] on button "Download" at bounding box center [1094, 542] width 73 height 21
click at [1129, 80] on icon "button" at bounding box center [1130, 79] width 11 height 11
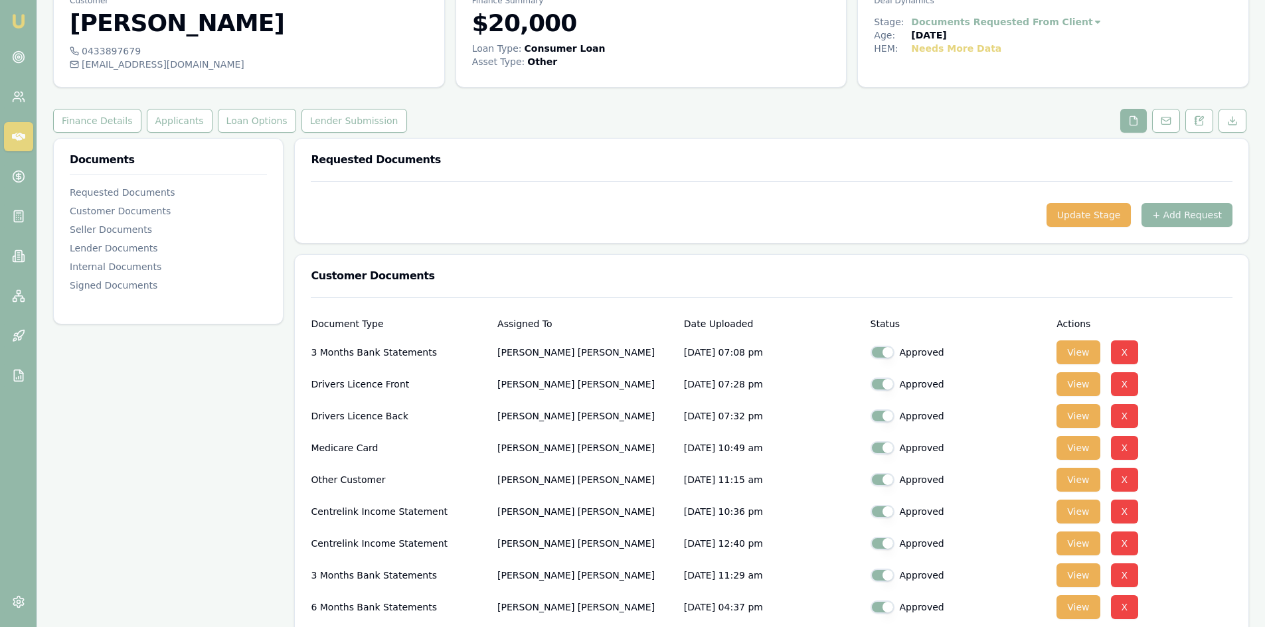
scroll to position [266, 0]
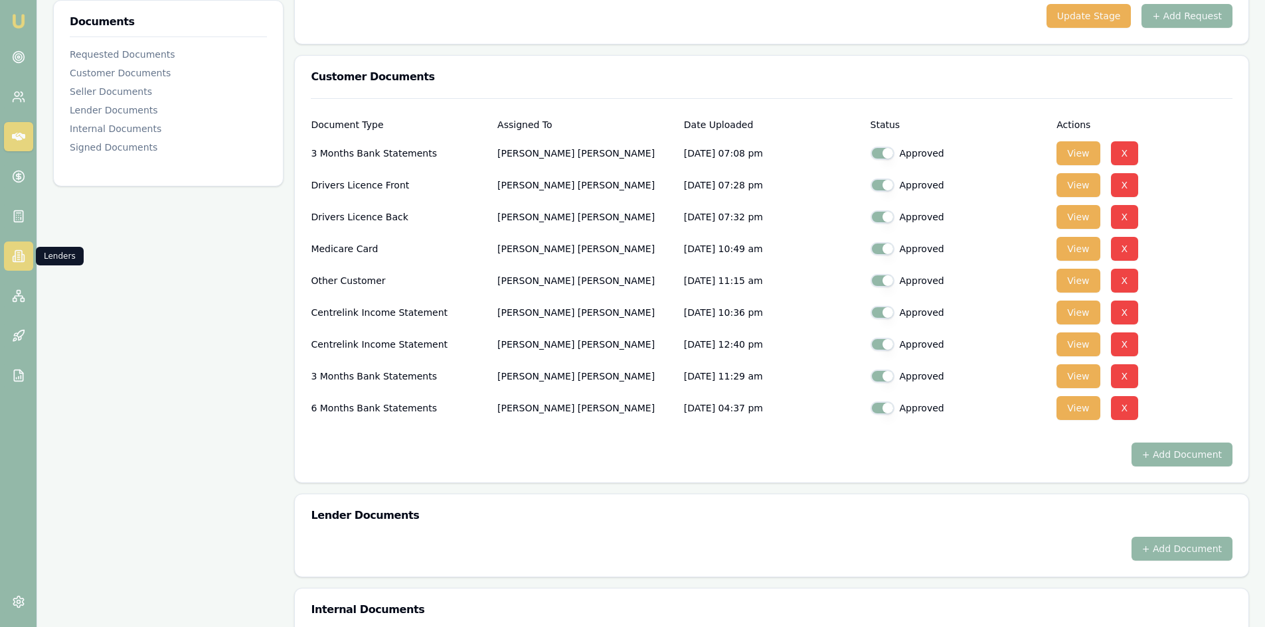
click at [16, 251] on icon at bounding box center [18, 256] width 7 height 11
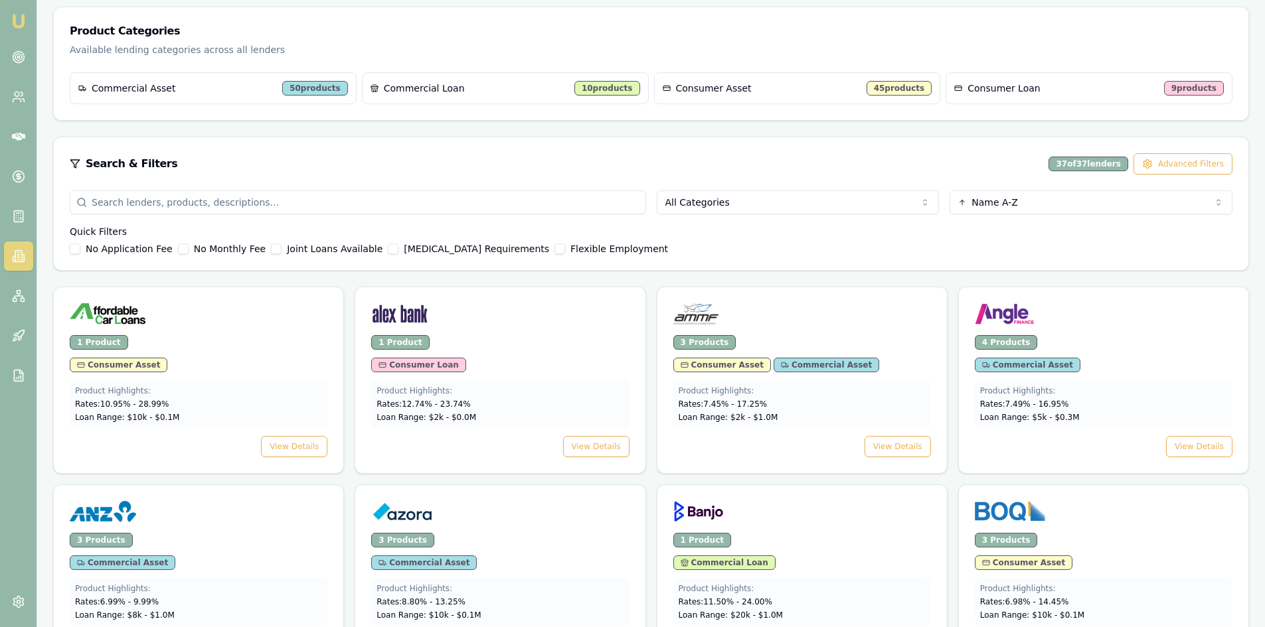
scroll to position [266, 0]
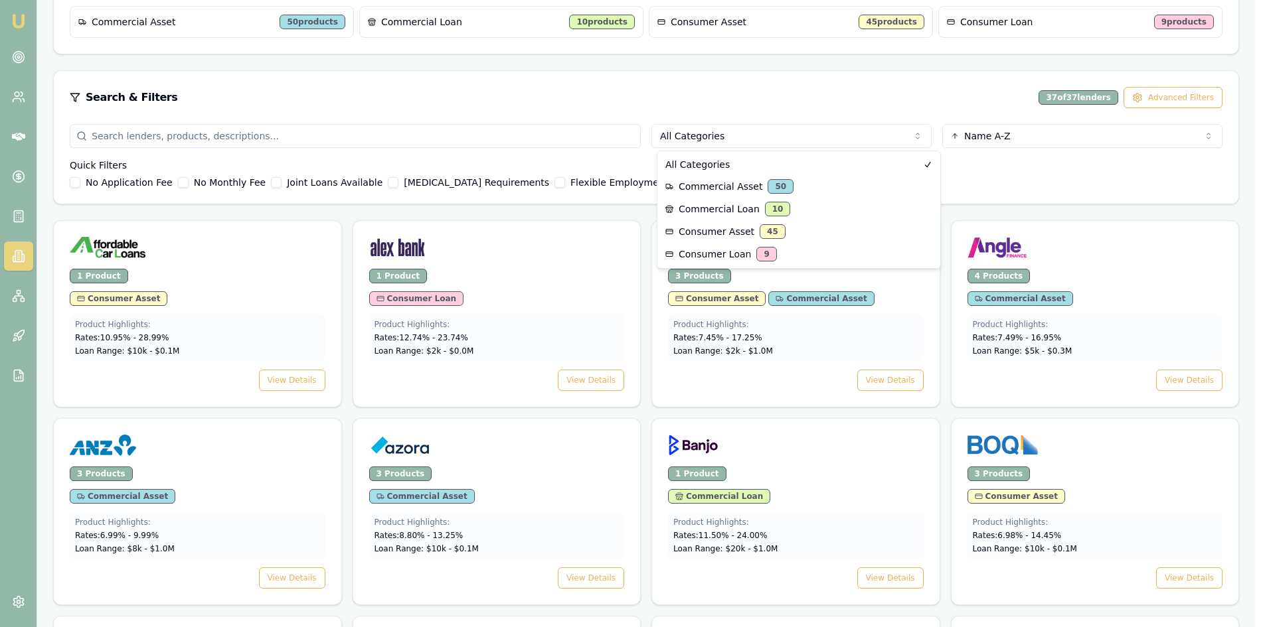
click at [748, 141] on html "Emu Broker Steven Nguyen Toggle Menu Lenders Directory Browse our directory of …" at bounding box center [632, 47] width 1265 height 627
click at [556, 146] on html "Emu Broker Steven Nguyen Toggle Menu Lenders Directory Browse our directory of …" at bounding box center [632, 47] width 1265 height 627
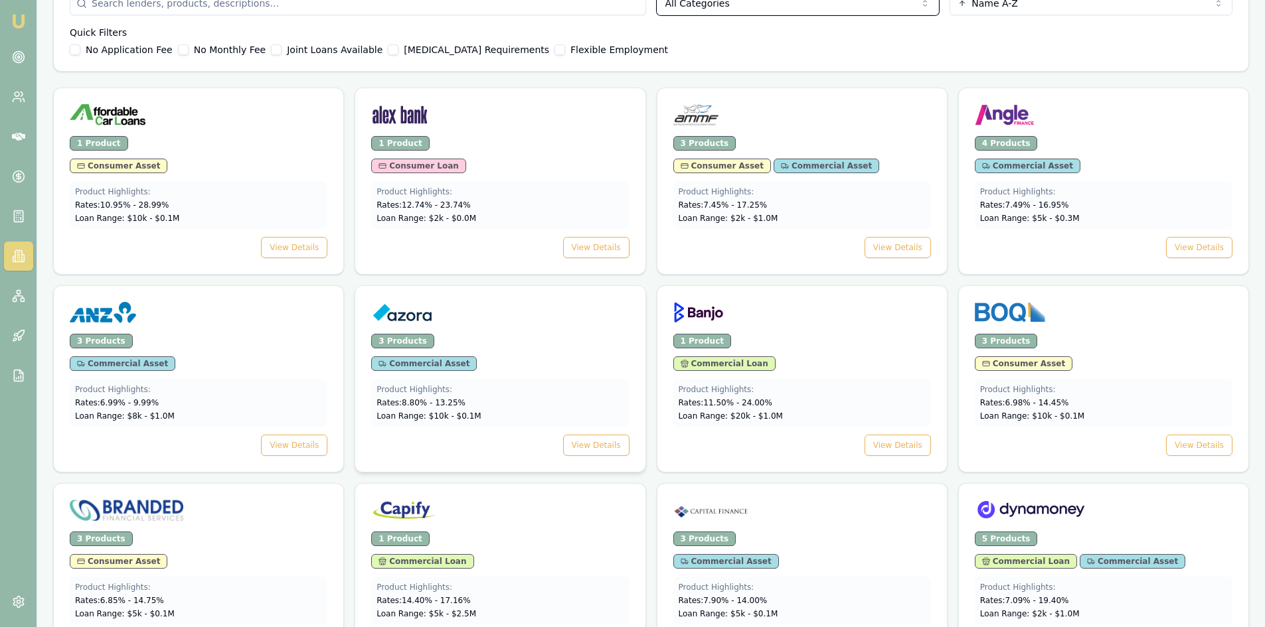
scroll to position [199, 0]
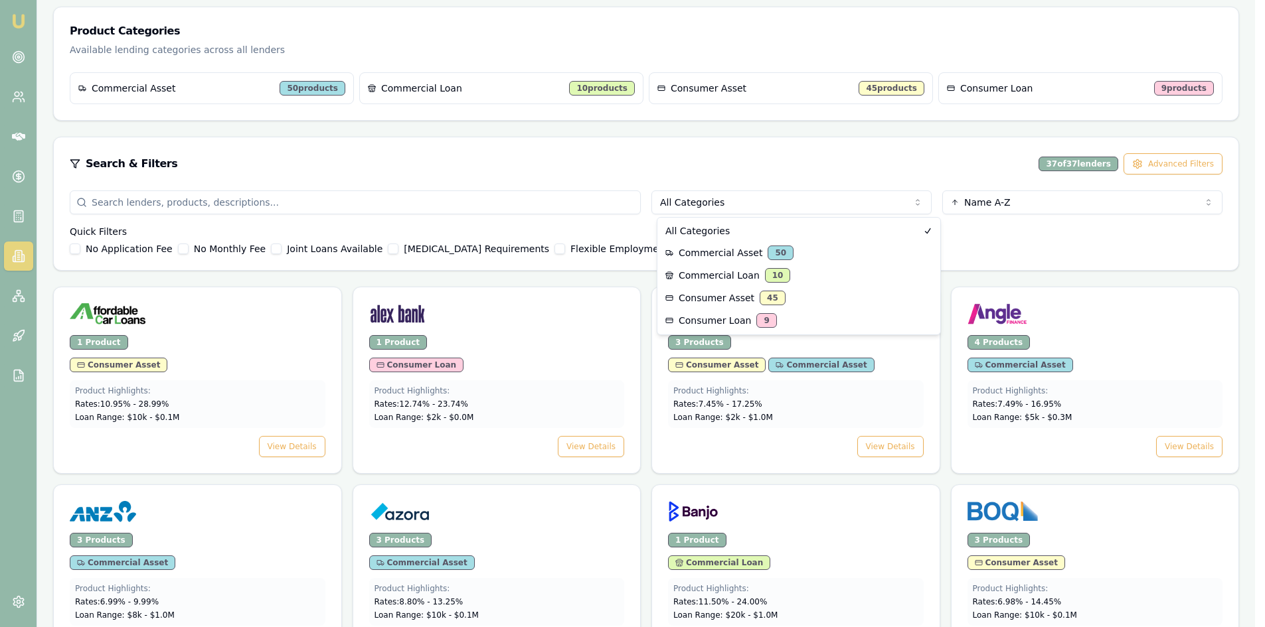
click at [738, 204] on html "Emu Broker Steven Nguyen Toggle Menu Lenders Directory Browse our directory of …" at bounding box center [632, 114] width 1265 height 627
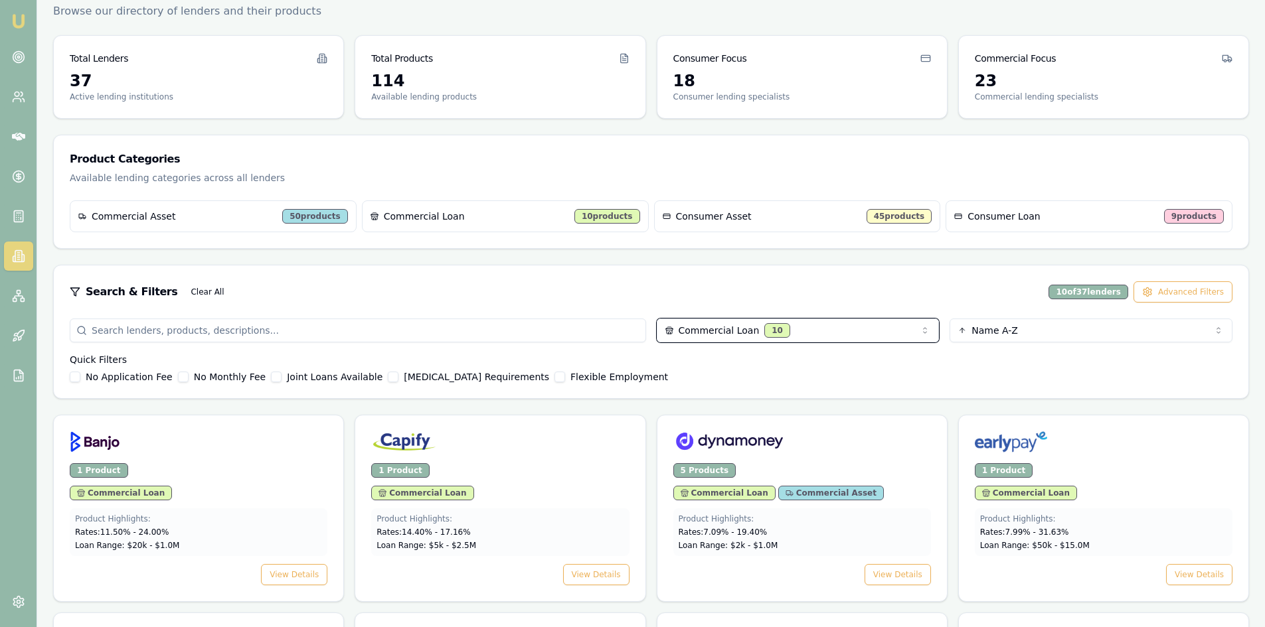
scroll to position [0, 0]
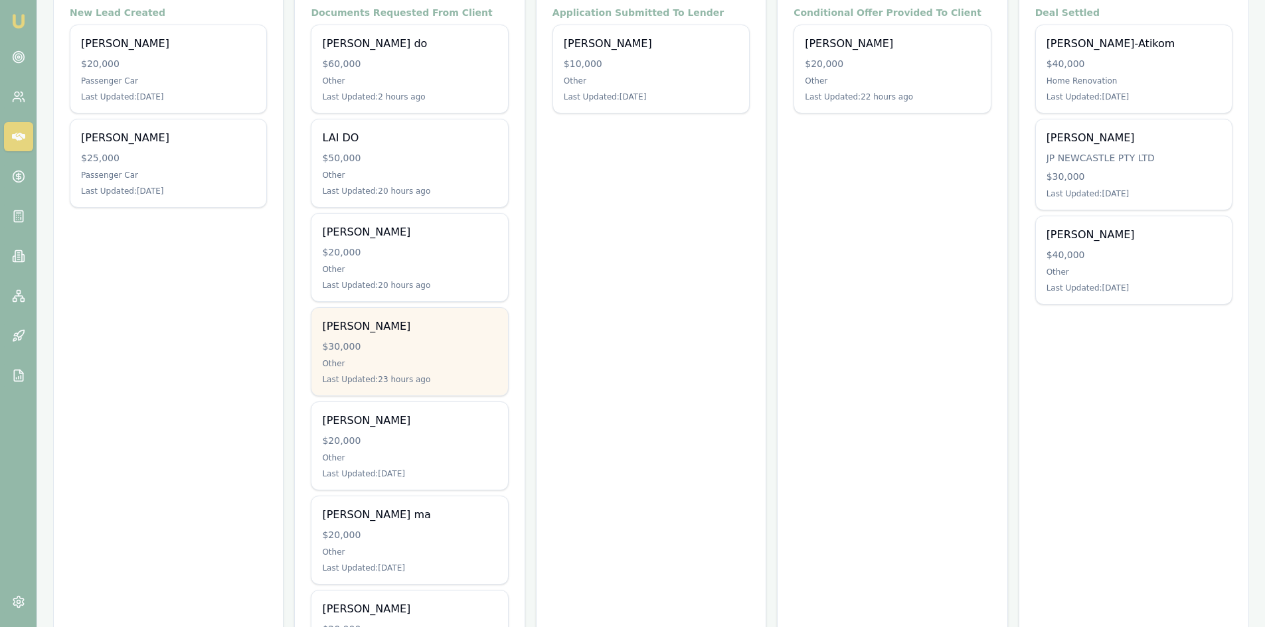
scroll to position [332, 0]
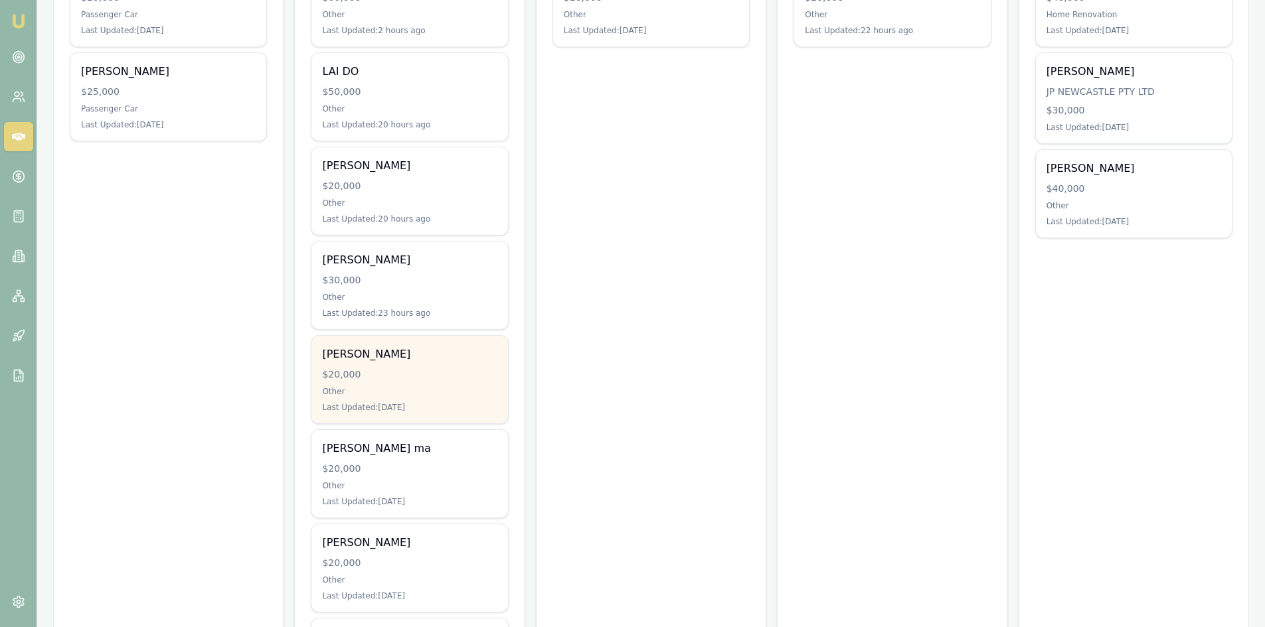
click at [390, 368] on div "$20,000" at bounding box center [409, 374] width 175 height 13
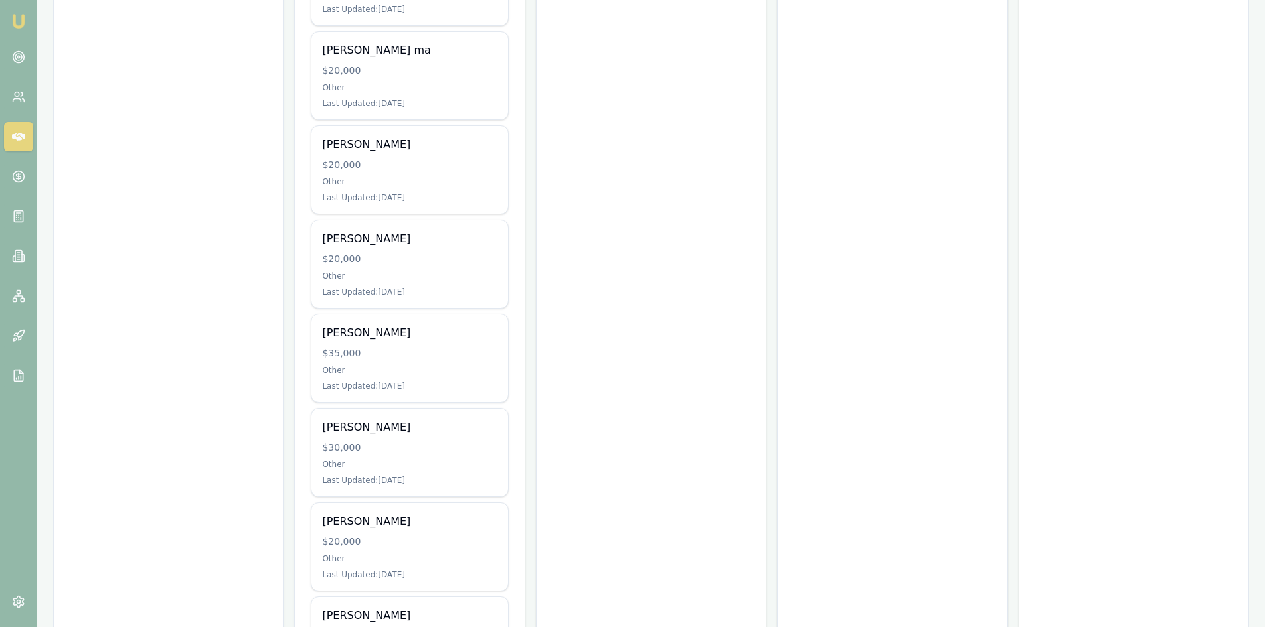
scroll to position [797, 0]
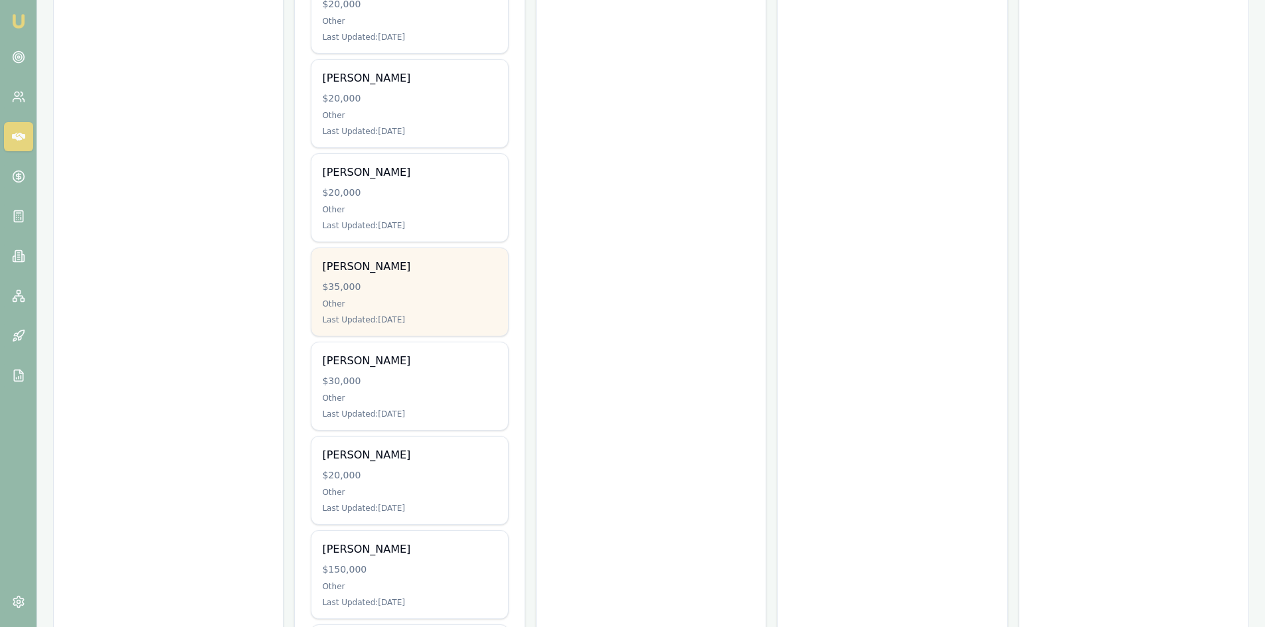
click at [376, 268] on div "AHMET KILNC" at bounding box center [409, 267] width 175 height 16
click at [384, 308] on div "Other" at bounding box center [409, 304] width 175 height 11
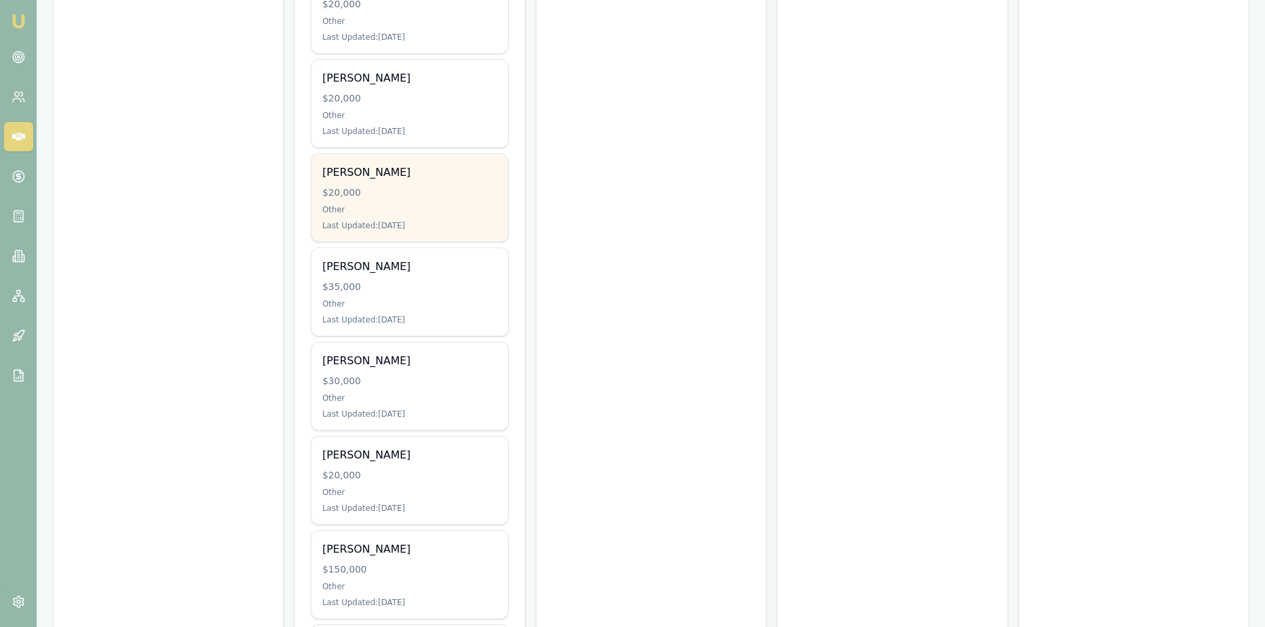
click at [410, 177] on div "Khanh nguyen" at bounding box center [409, 173] width 175 height 16
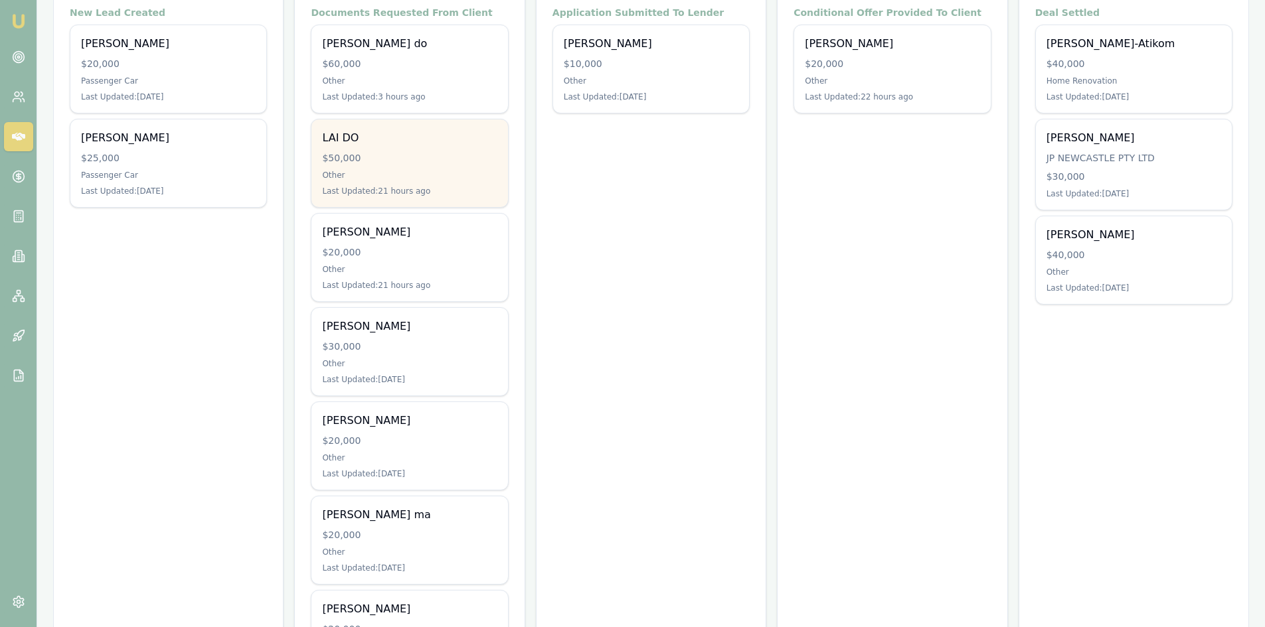
scroll to position [0, 0]
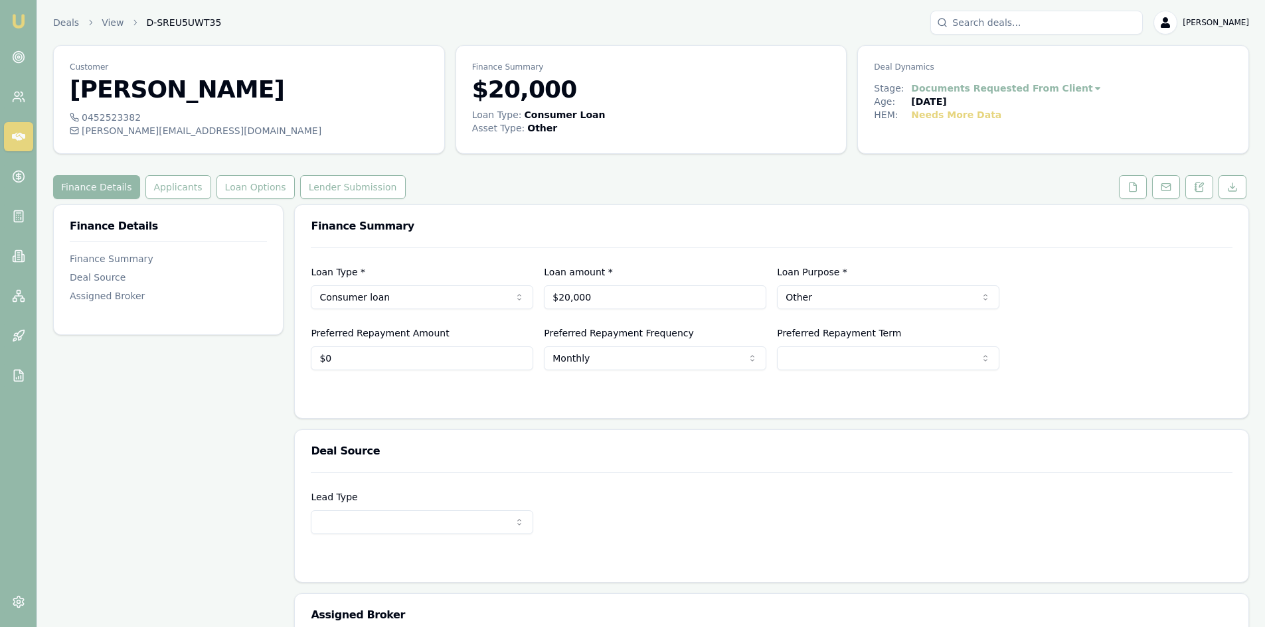
drag, startPoint x: 1132, startPoint y: 185, endPoint x: 1078, endPoint y: 206, distance: 58.1
click at [1132, 185] on icon at bounding box center [1132, 187] width 11 height 11
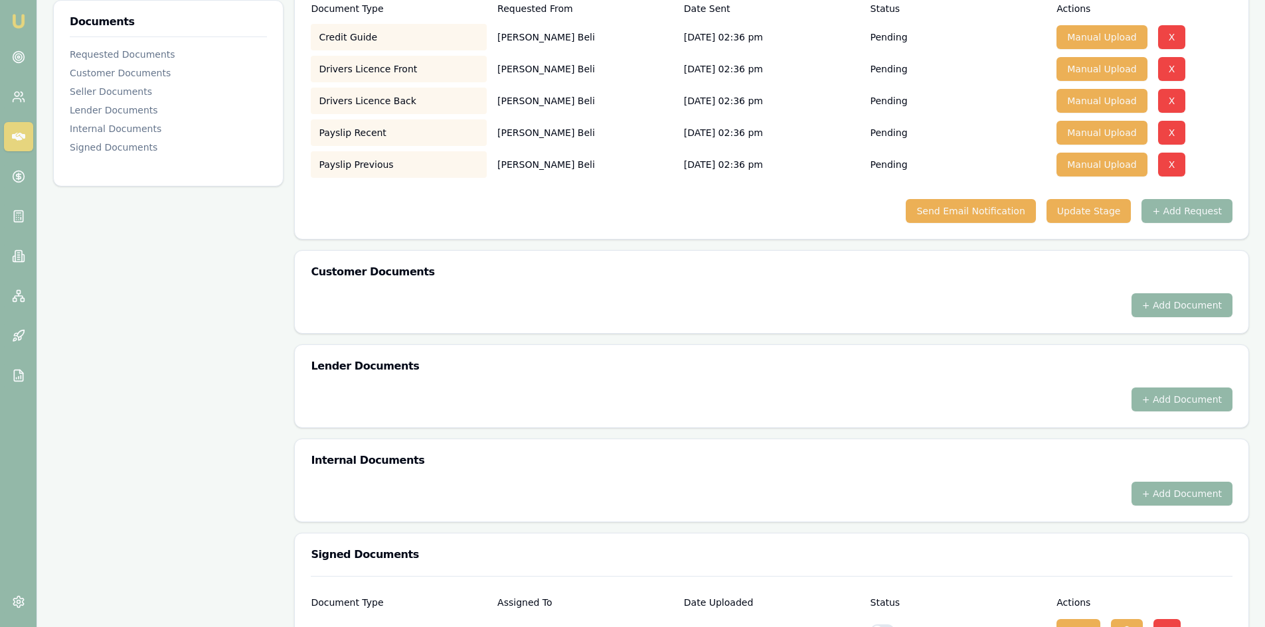
scroll to position [387, 0]
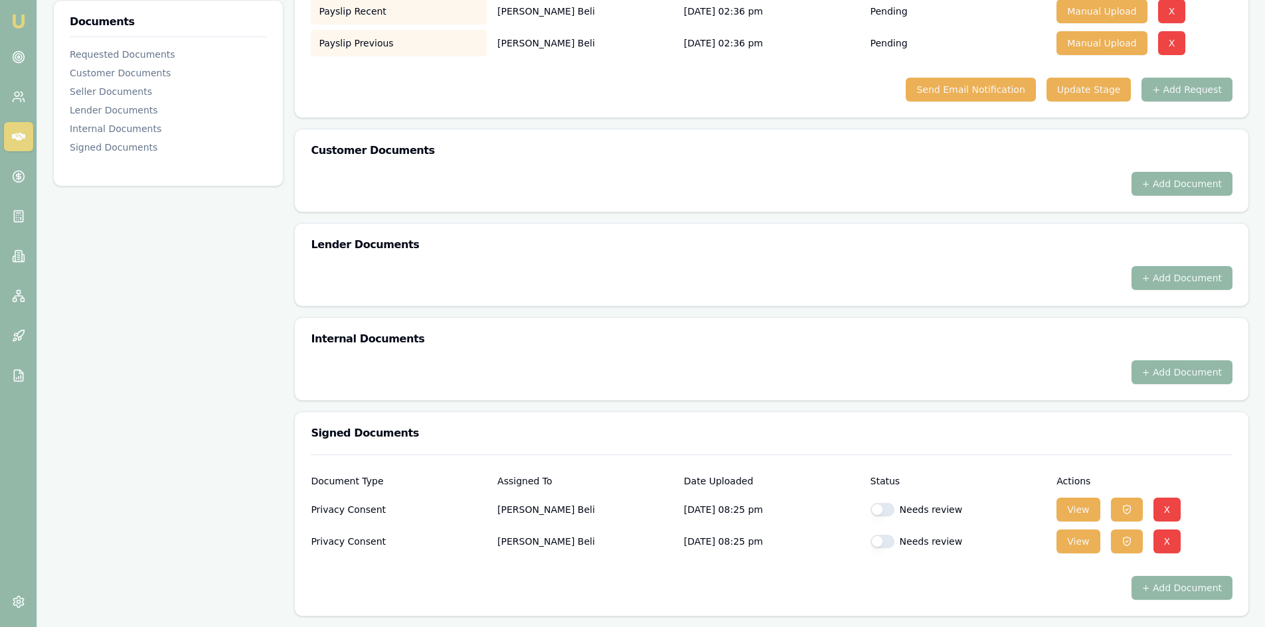
click at [886, 511] on button "button" at bounding box center [882, 509] width 24 height 13
checkbox input "true"
click at [892, 541] on button "button" at bounding box center [882, 541] width 24 height 13
checkbox input "true"
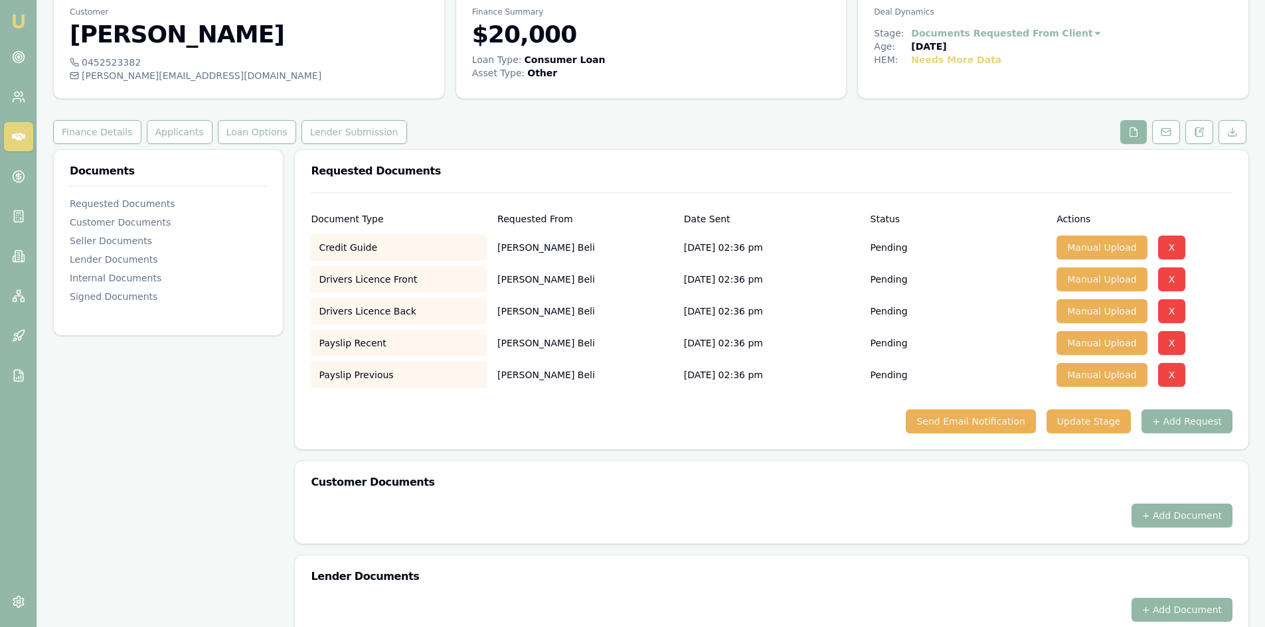
scroll to position [0, 0]
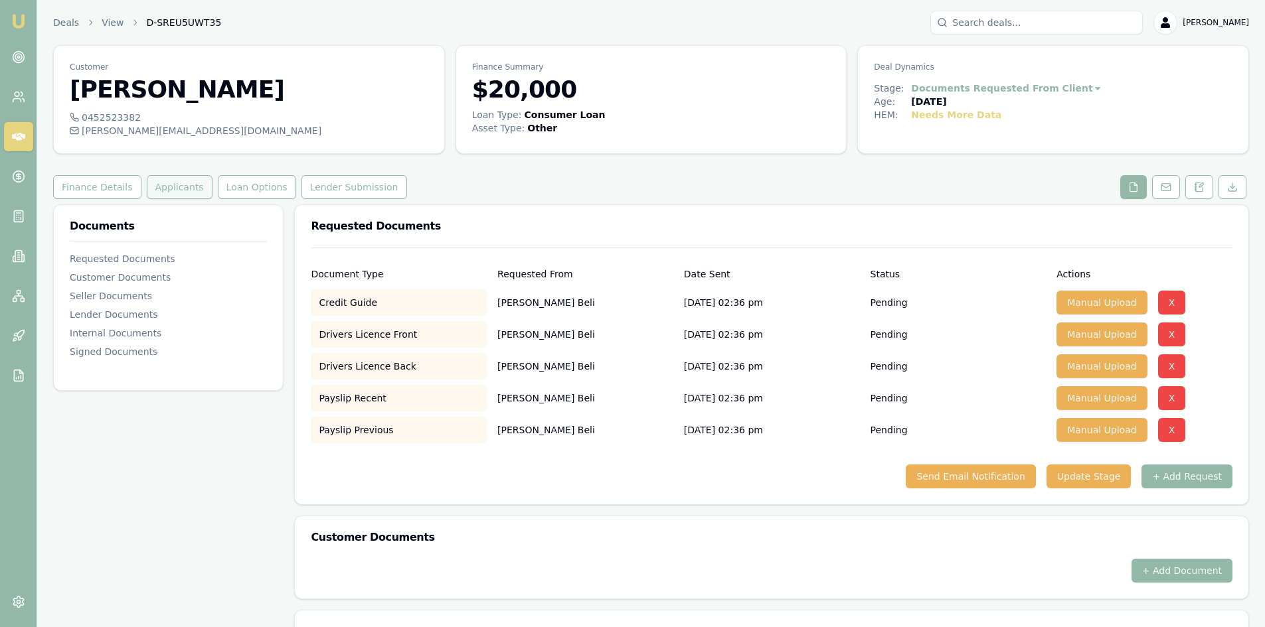
click at [161, 192] on button "Applicants" at bounding box center [180, 187] width 66 height 24
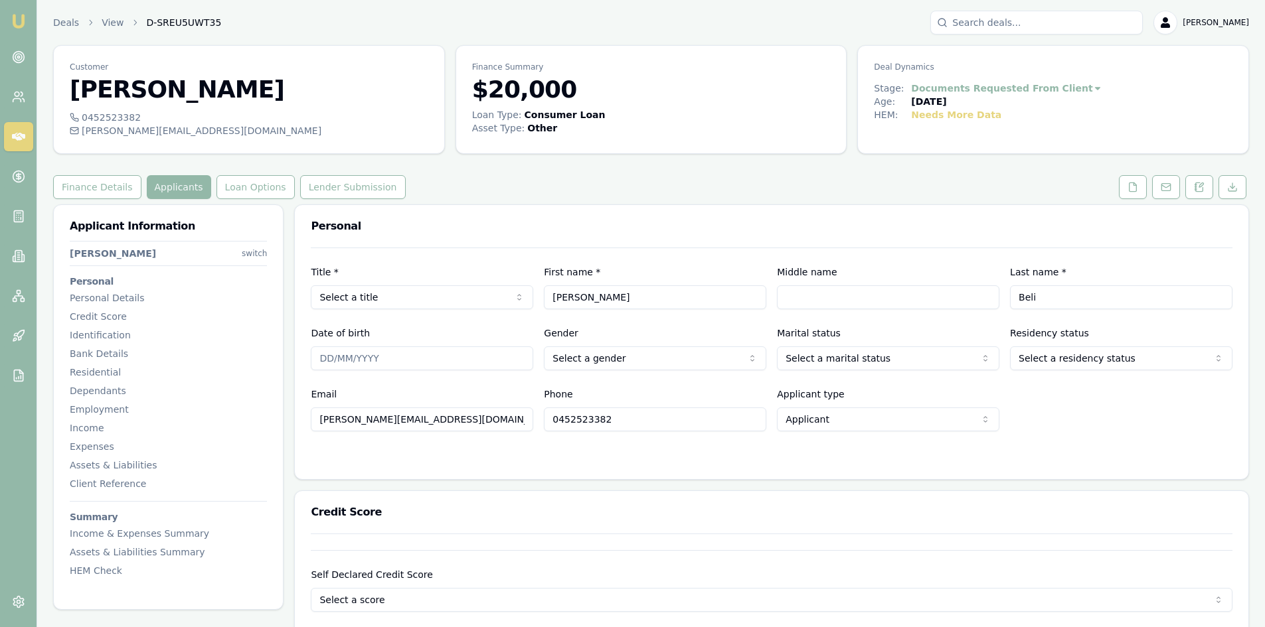
click at [401, 305] on html "Emu Broker Deals View D-SREU5UWT35 Steven Nguyen Toggle Menu Customer Mirna Bel…" at bounding box center [632, 313] width 1265 height 627
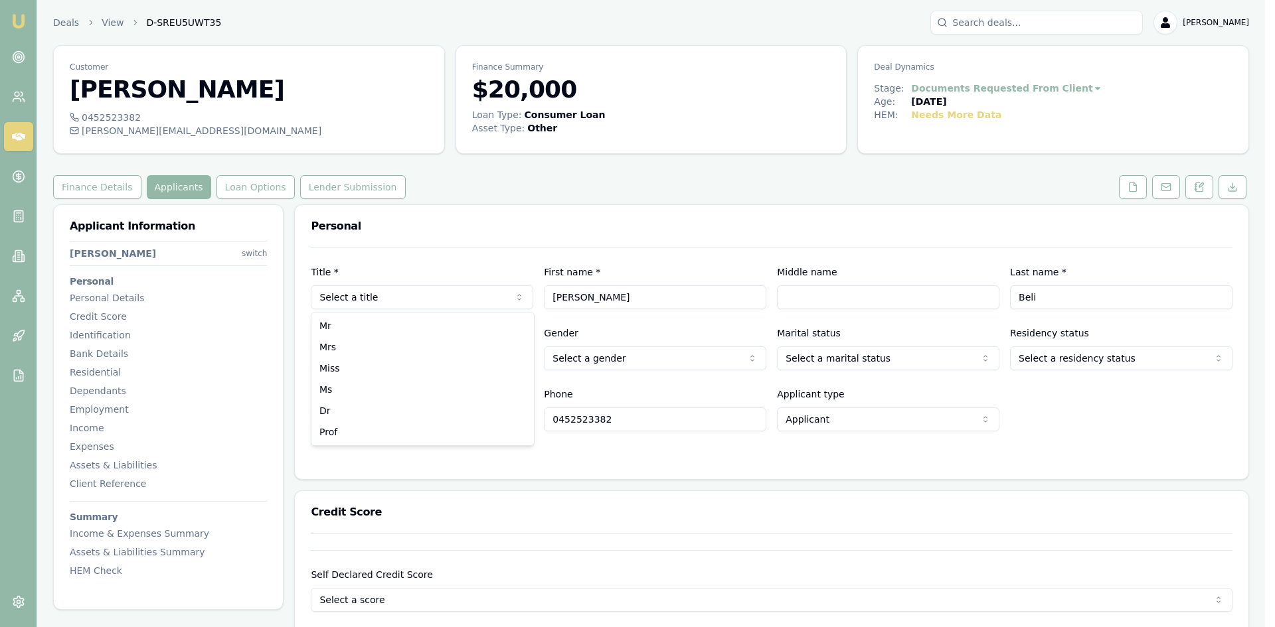
select select "Mrs"
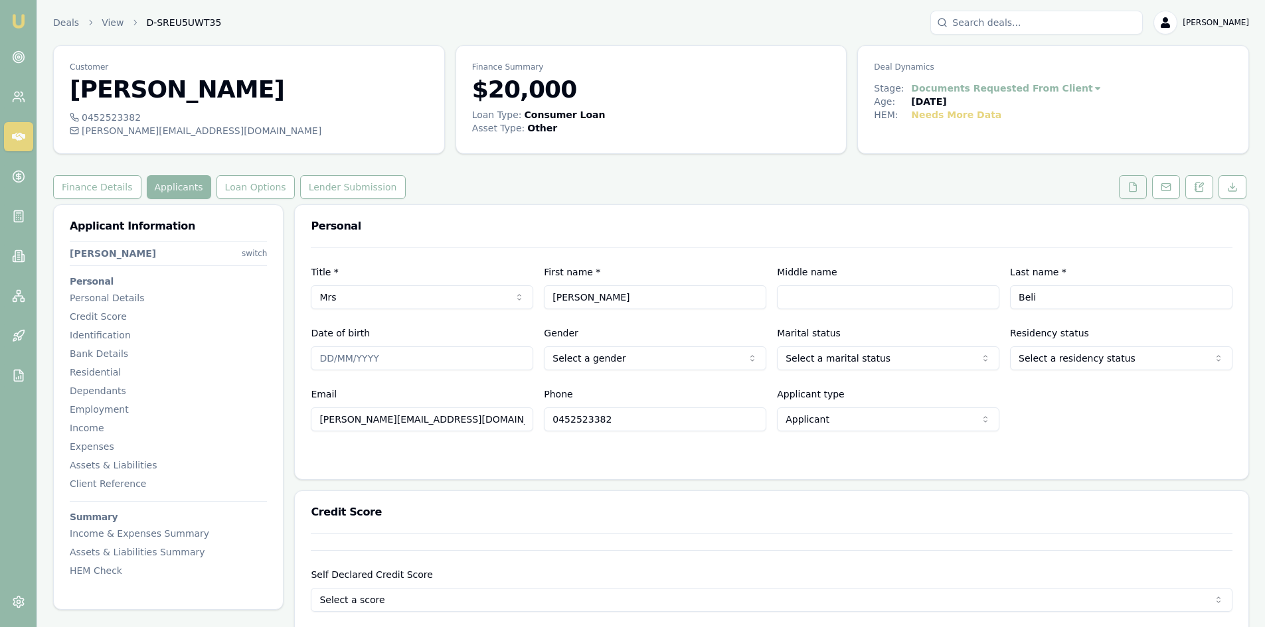
click at [1135, 191] on icon at bounding box center [1132, 187] width 11 height 11
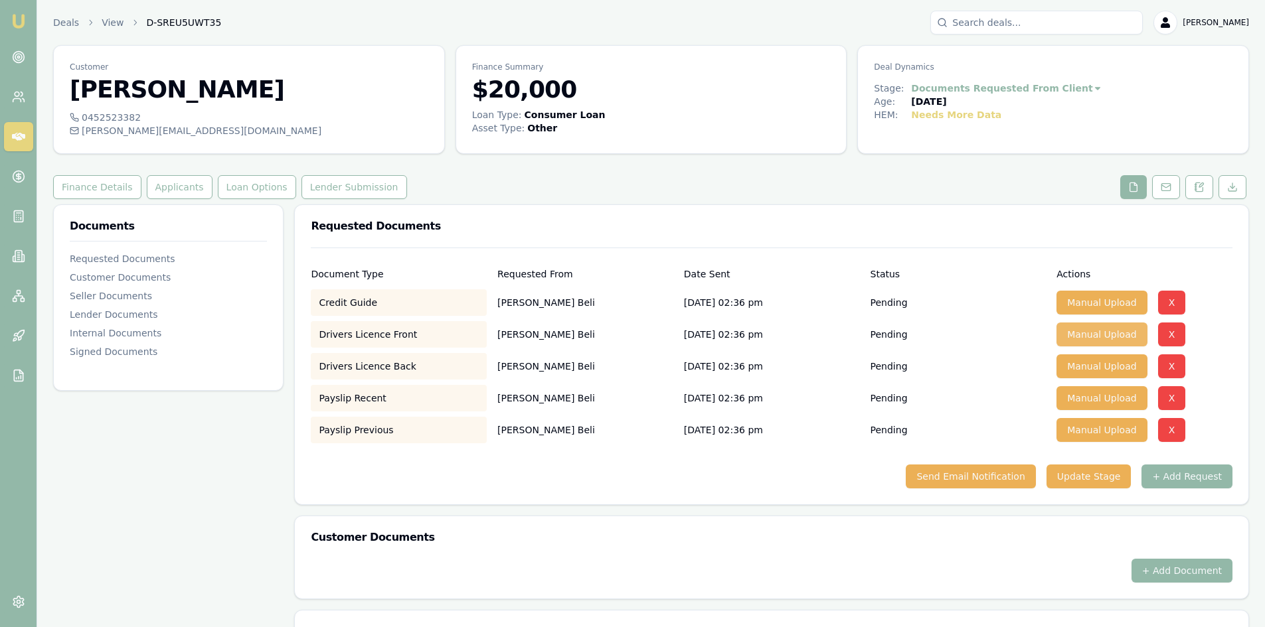
click at [1119, 336] on button "Manual Upload" at bounding box center [1101, 335] width 90 height 24
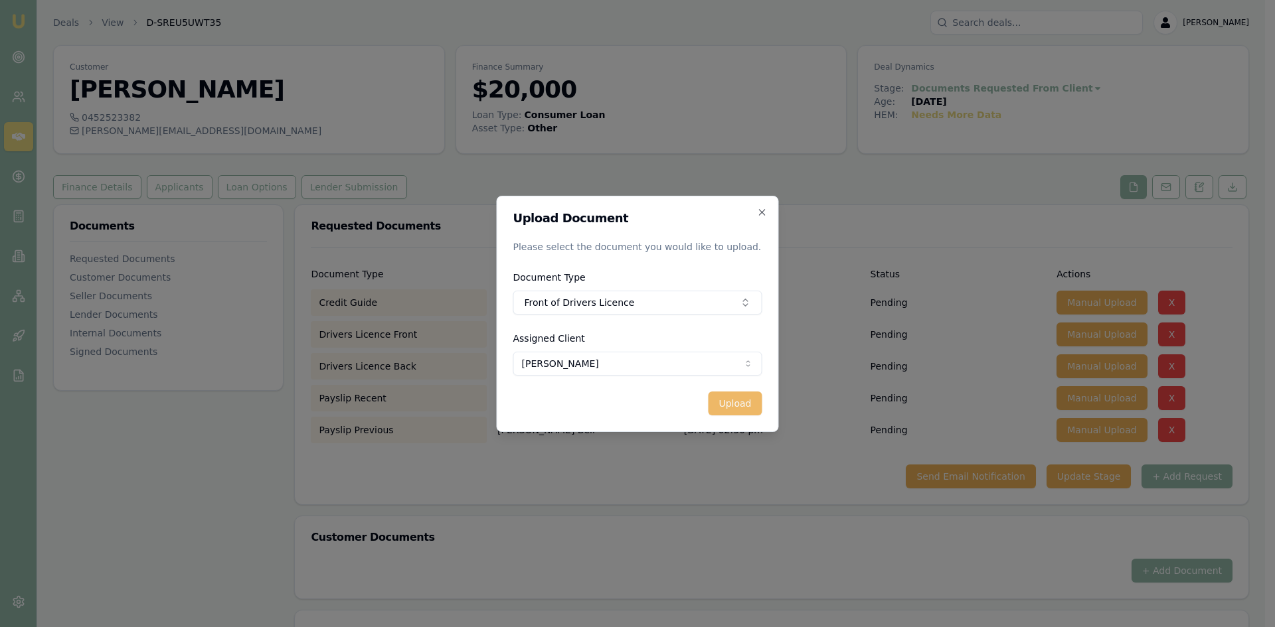
click at [745, 402] on button "Upload" at bounding box center [735, 404] width 54 height 24
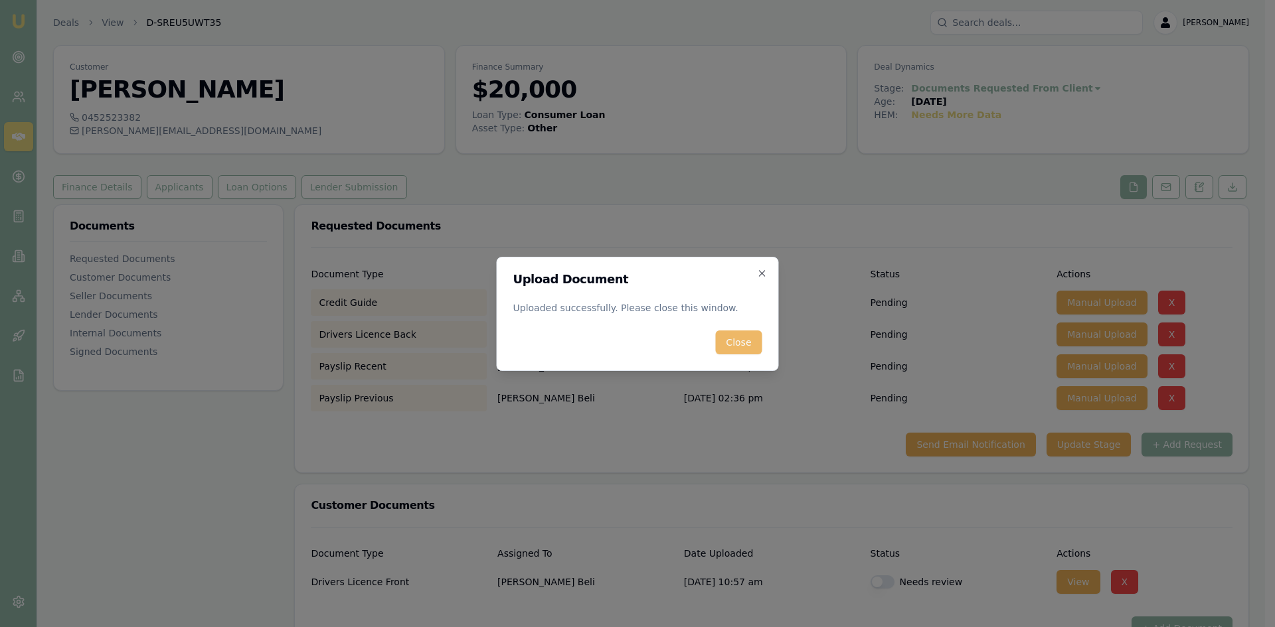
click at [737, 352] on button "Close" at bounding box center [738, 343] width 46 height 24
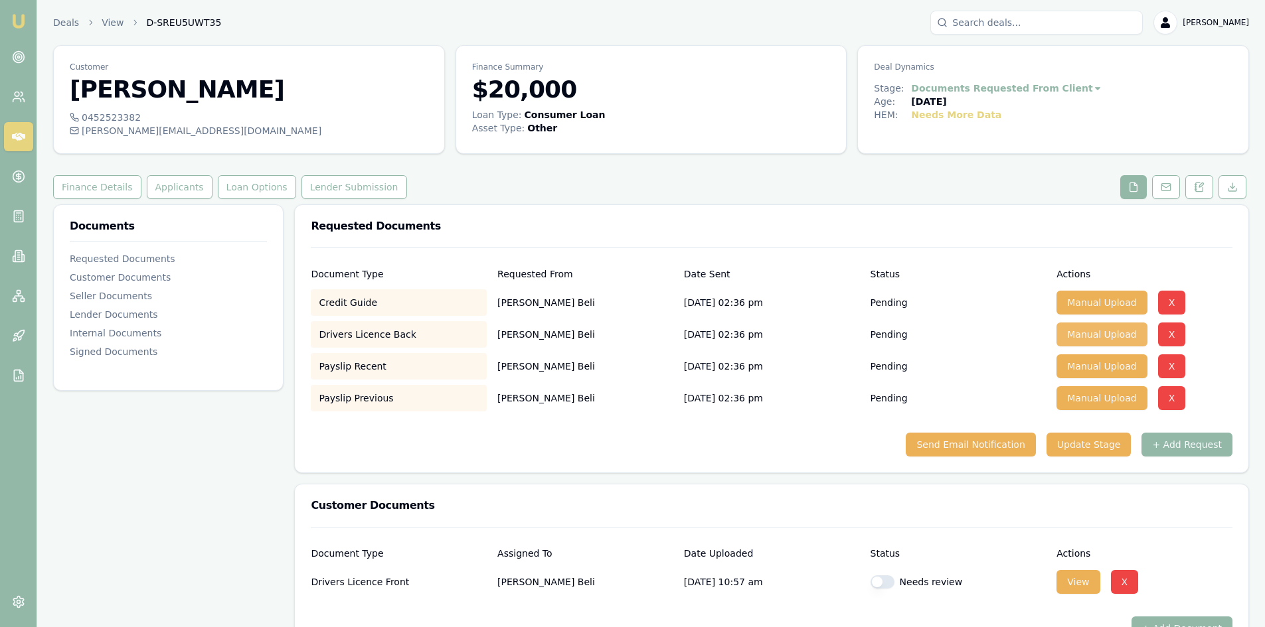
click at [1094, 340] on button "Manual Upload" at bounding box center [1101, 335] width 90 height 24
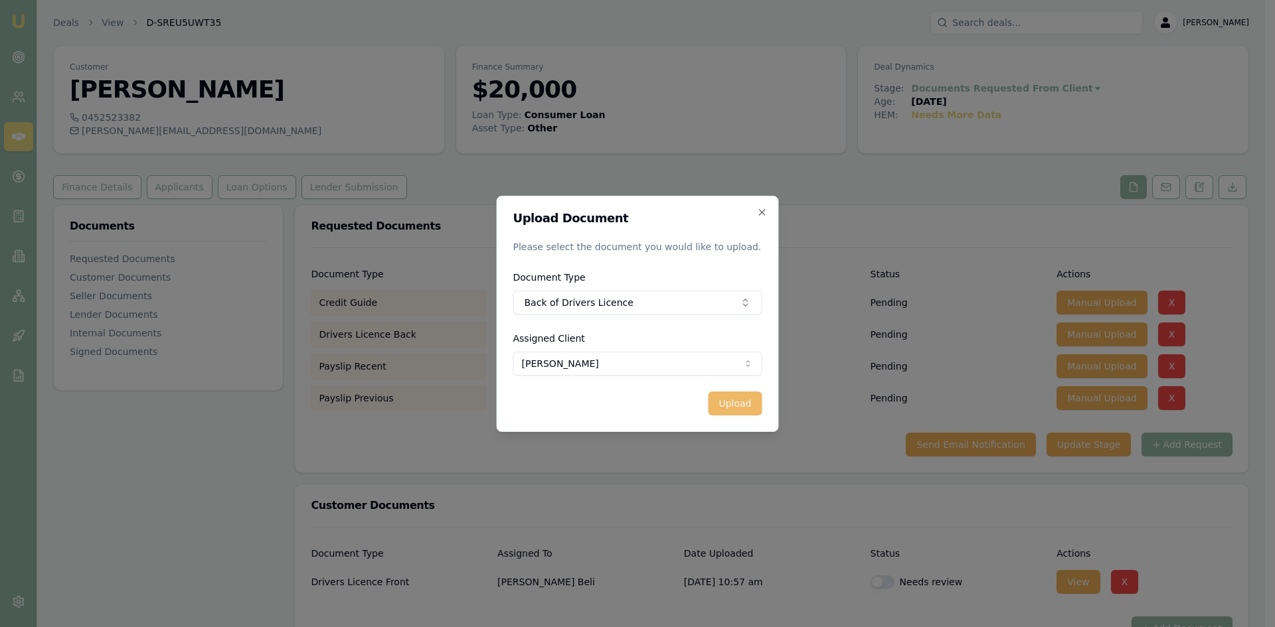
click at [736, 404] on button "Upload" at bounding box center [735, 404] width 54 height 24
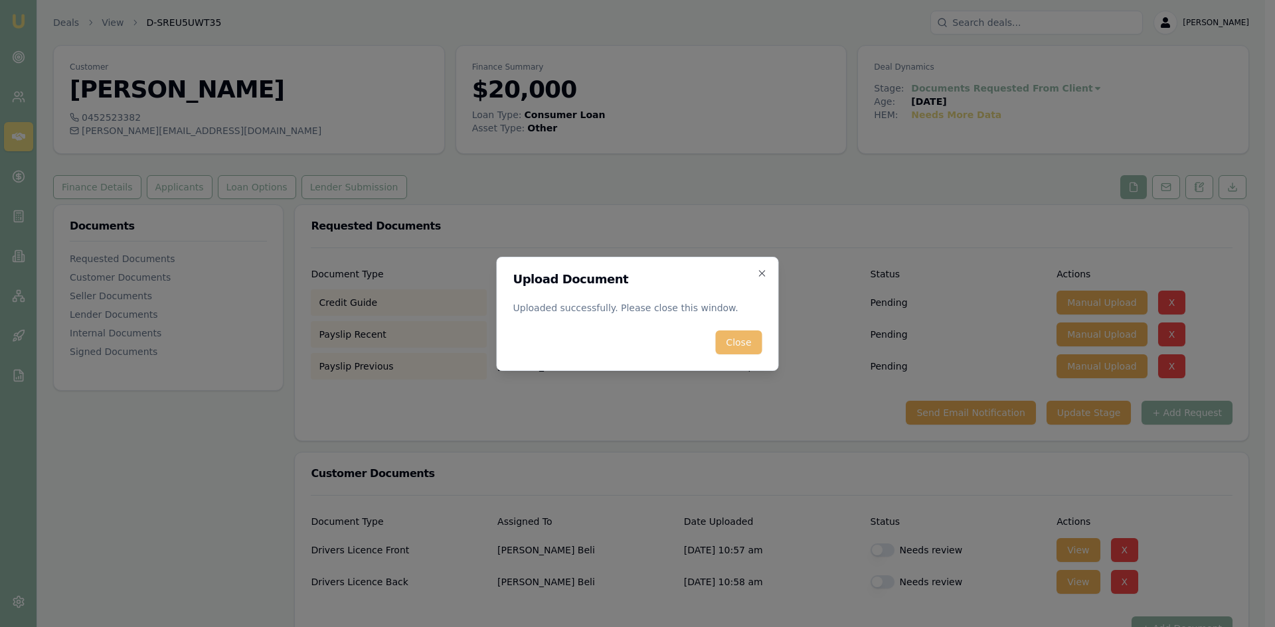
click at [738, 346] on button "Close" at bounding box center [738, 343] width 46 height 24
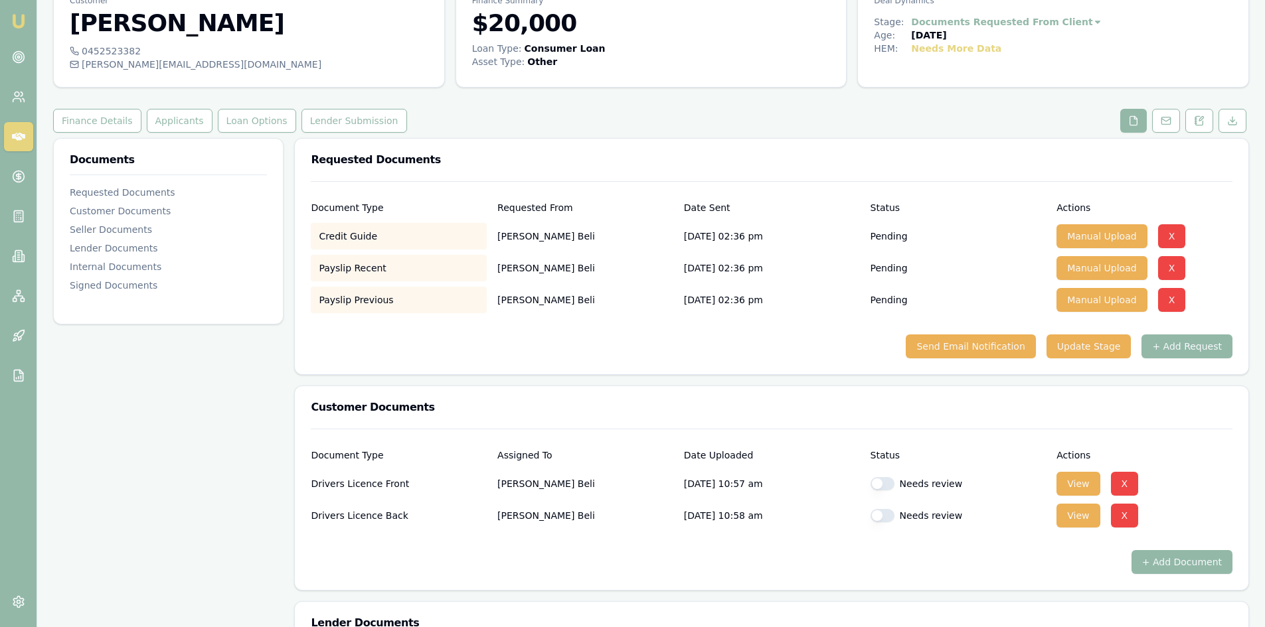
scroll to position [133, 0]
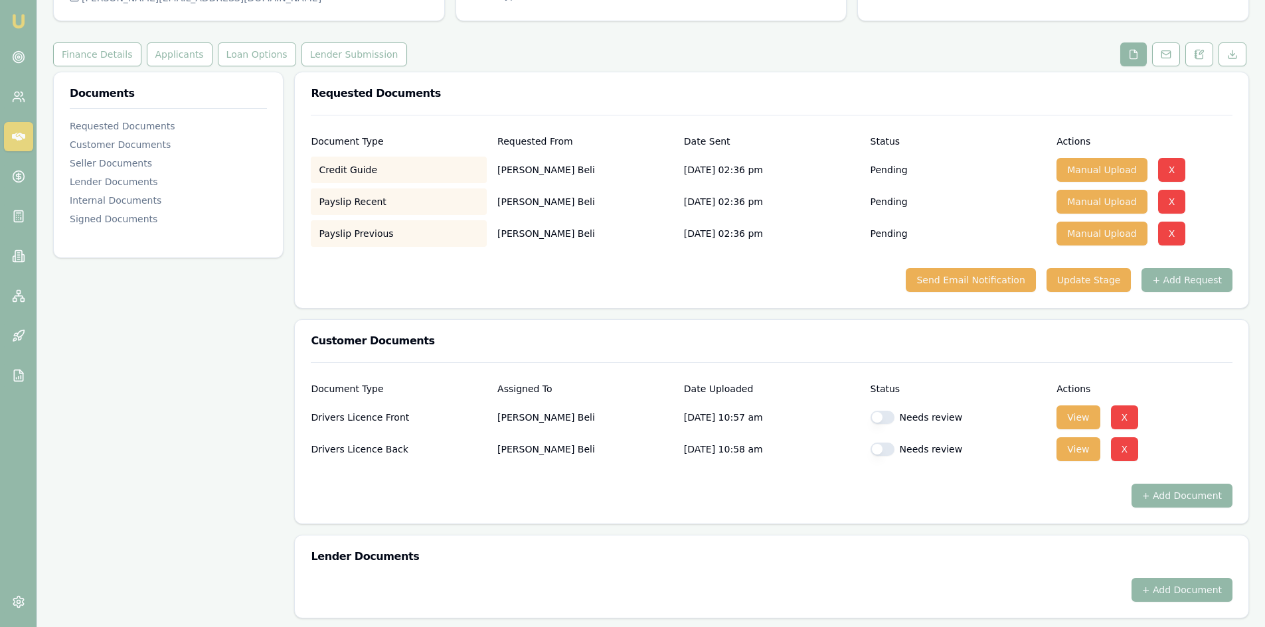
drag, startPoint x: 887, startPoint y: 422, endPoint x: 888, endPoint y: 448, distance: 25.9
click at [888, 422] on button "button" at bounding box center [882, 417] width 24 height 13
checkbox input "true"
click at [888, 449] on button "button" at bounding box center [882, 449] width 24 height 13
checkbox input "true"
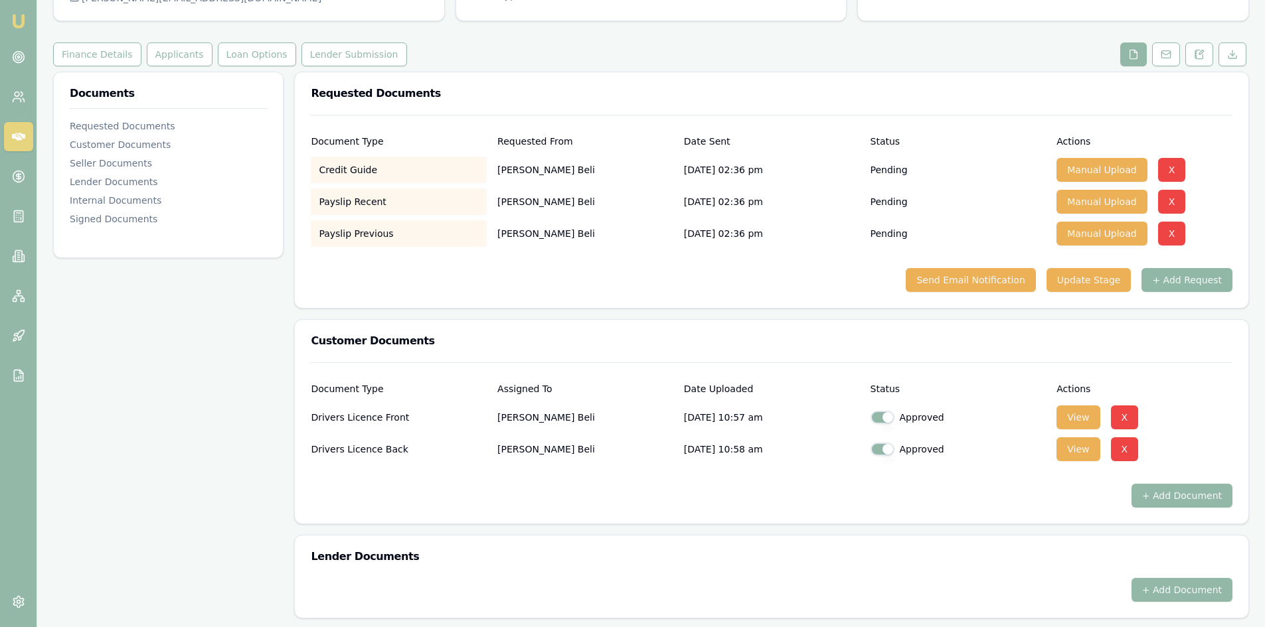
click at [1198, 286] on button "+ Add Request" at bounding box center [1186, 280] width 91 height 24
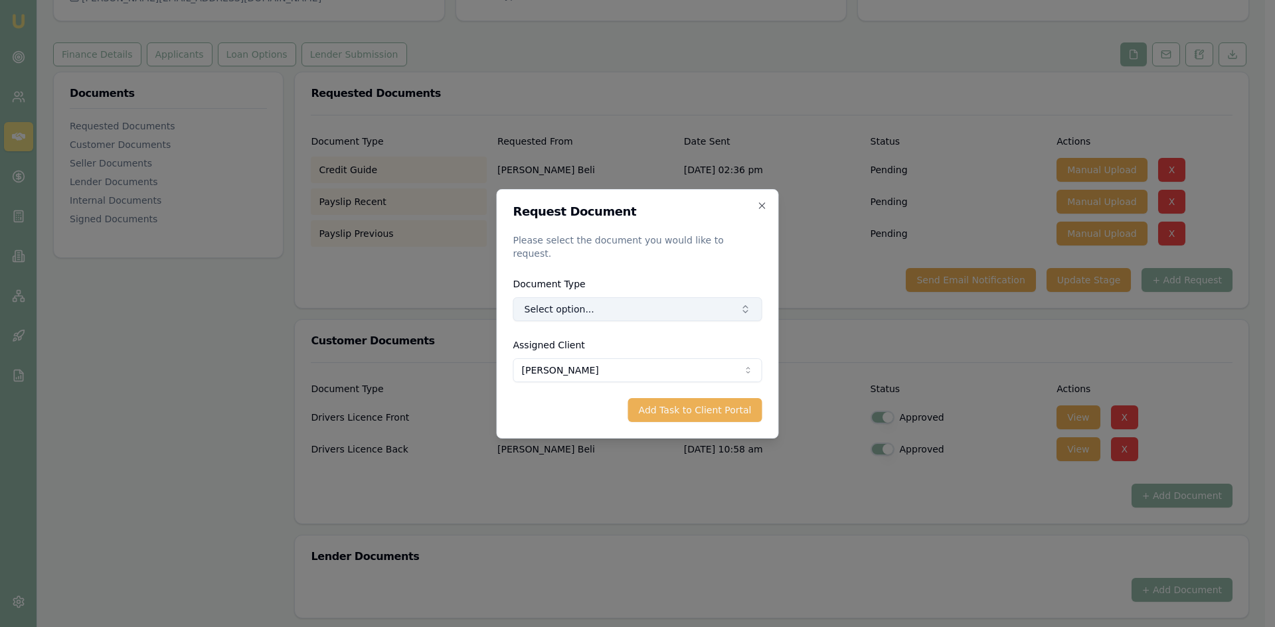
click at [590, 300] on button "Select option..." at bounding box center [637, 309] width 249 height 24
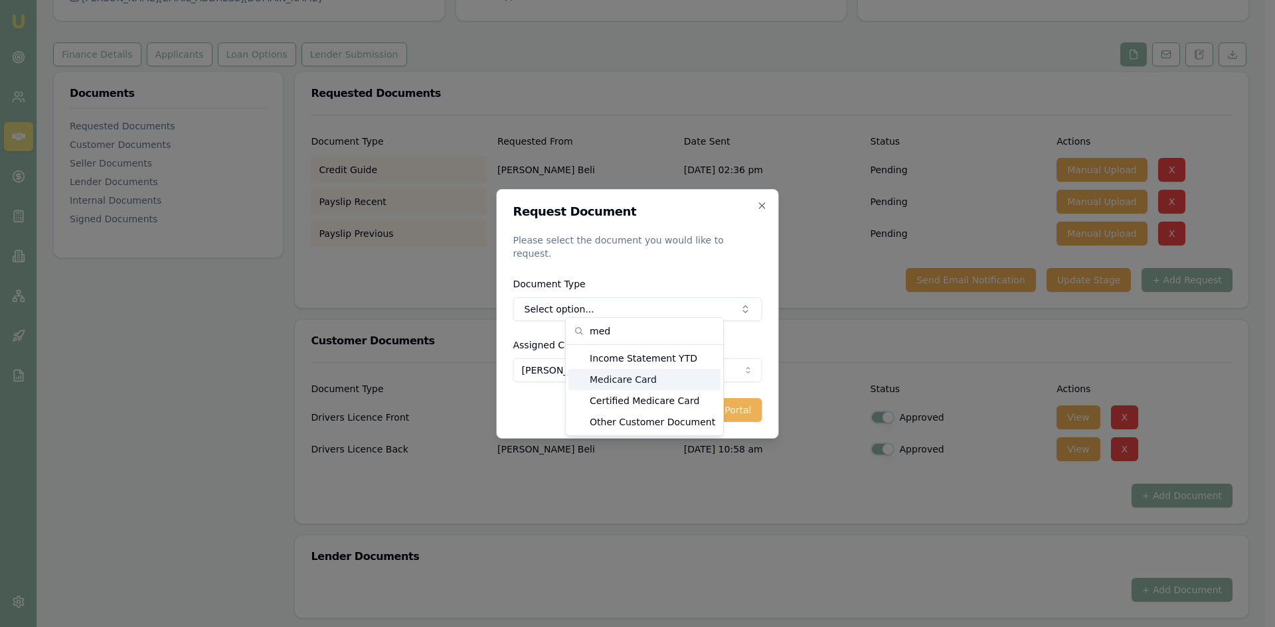
type input "med"
click at [622, 383] on div "Medicare Card" at bounding box center [644, 379] width 152 height 21
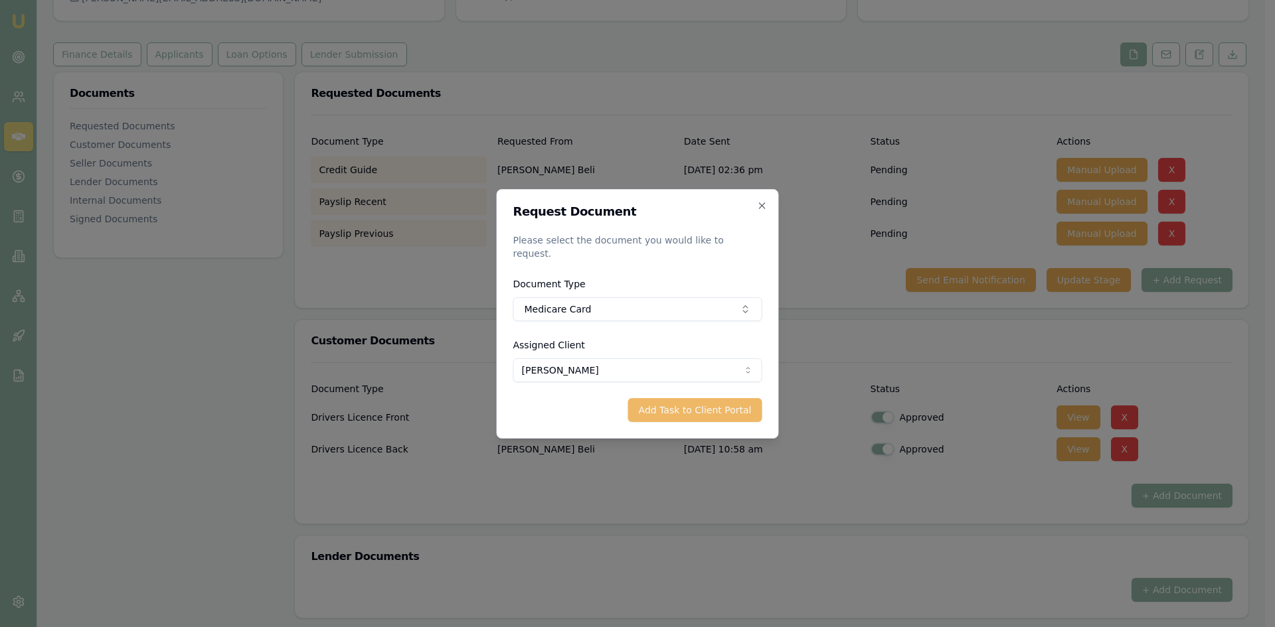
click at [653, 402] on button "Add Task to Client Portal" at bounding box center [695, 410] width 134 height 24
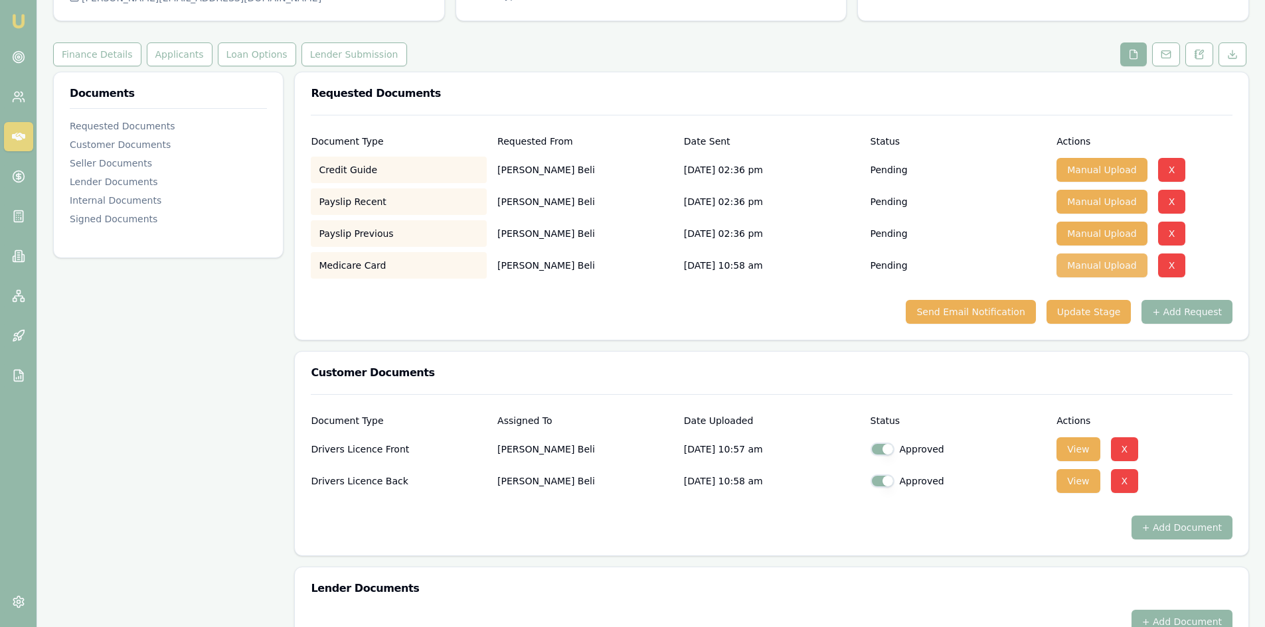
click at [1085, 266] on button "Manual Upload" at bounding box center [1101, 266] width 90 height 24
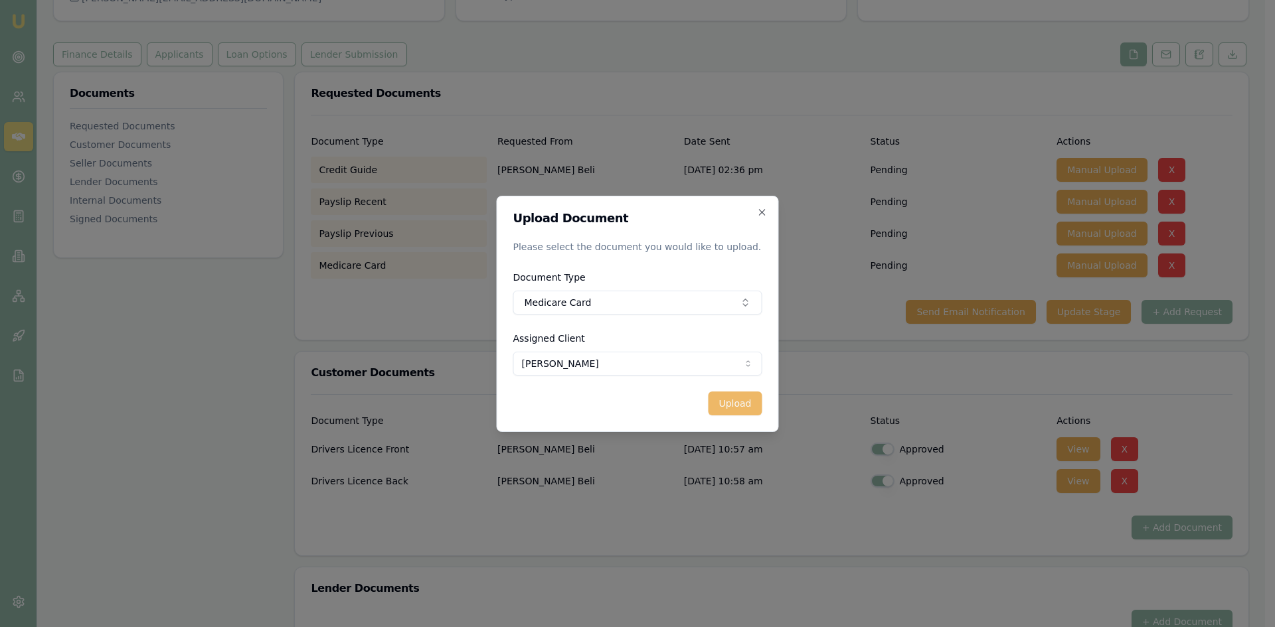
click at [736, 400] on button "Upload" at bounding box center [735, 404] width 54 height 24
click at [766, 213] on icon "button" at bounding box center [762, 212] width 11 height 11
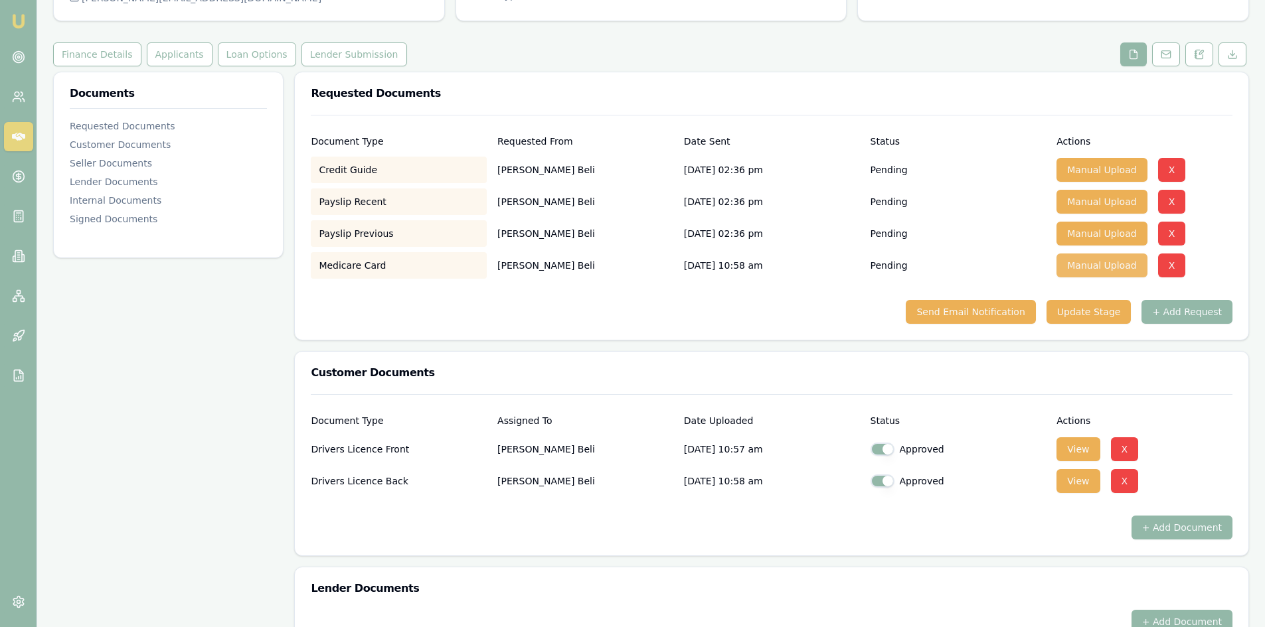
click at [1117, 270] on button "Manual Upload" at bounding box center [1101, 266] width 90 height 24
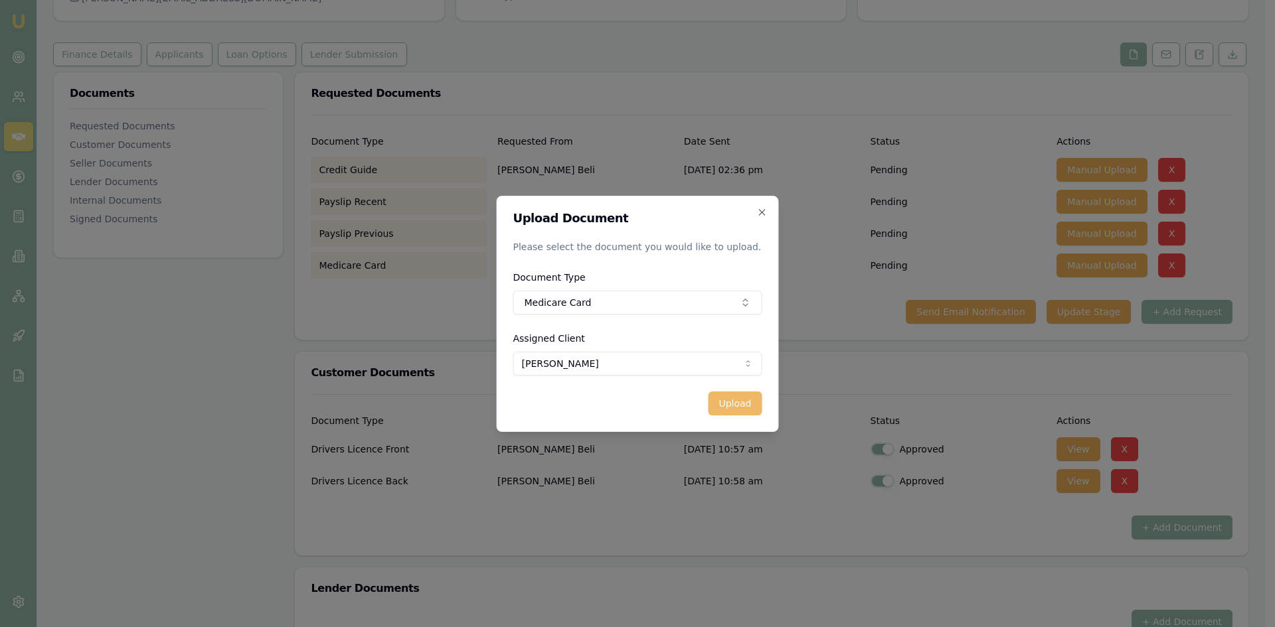
click at [732, 412] on button "Upload" at bounding box center [735, 404] width 54 height 24
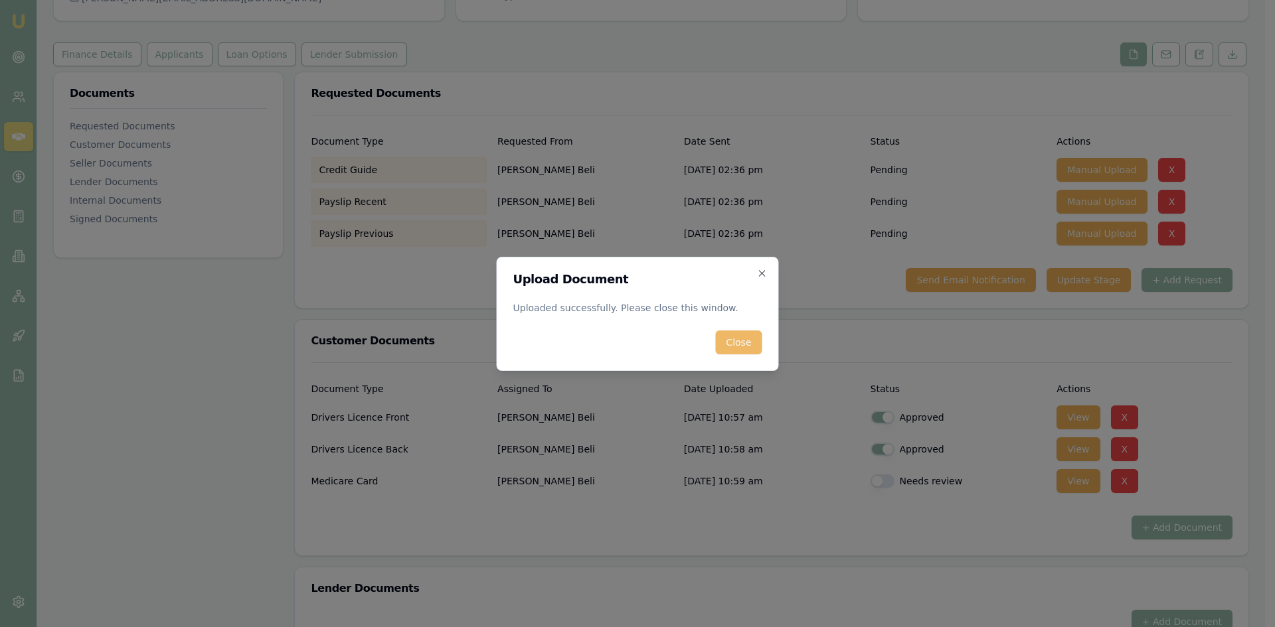
click at [744, 352] on button "Close" at bounding box center [738, 343] width 46 height 24
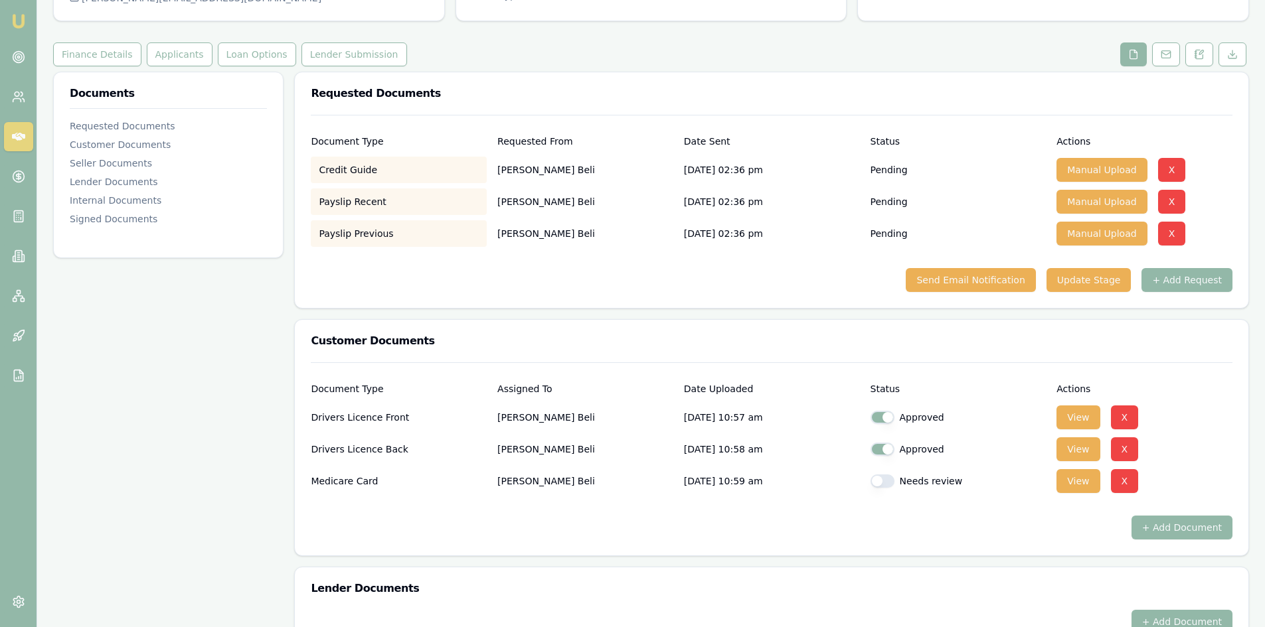
scroll to position [0, 0]
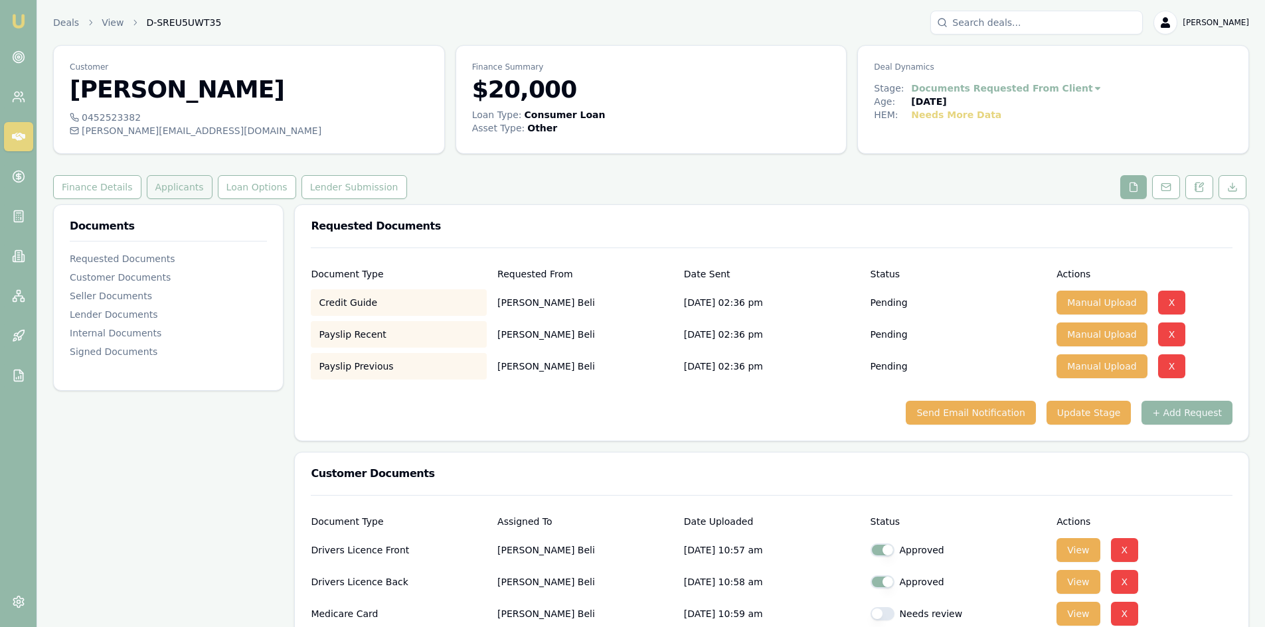
click at [178, 196] on button "Applicants" at bounding box center [180, 187] width 66 height 24
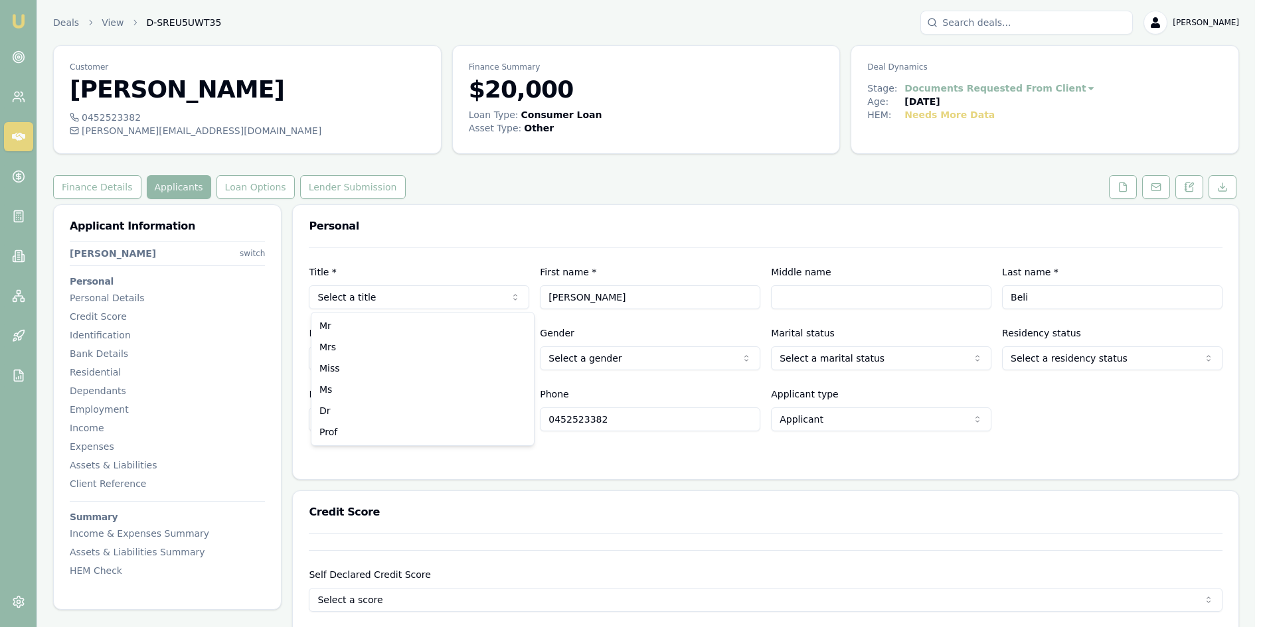
click at [430, 304] on html "Emu Broker Deals View D-SREU5UWT35 Steven Nguyen Toggle Menu Customer Mirna Bel…" at bounding box center [632, 313] width 1265 height 627
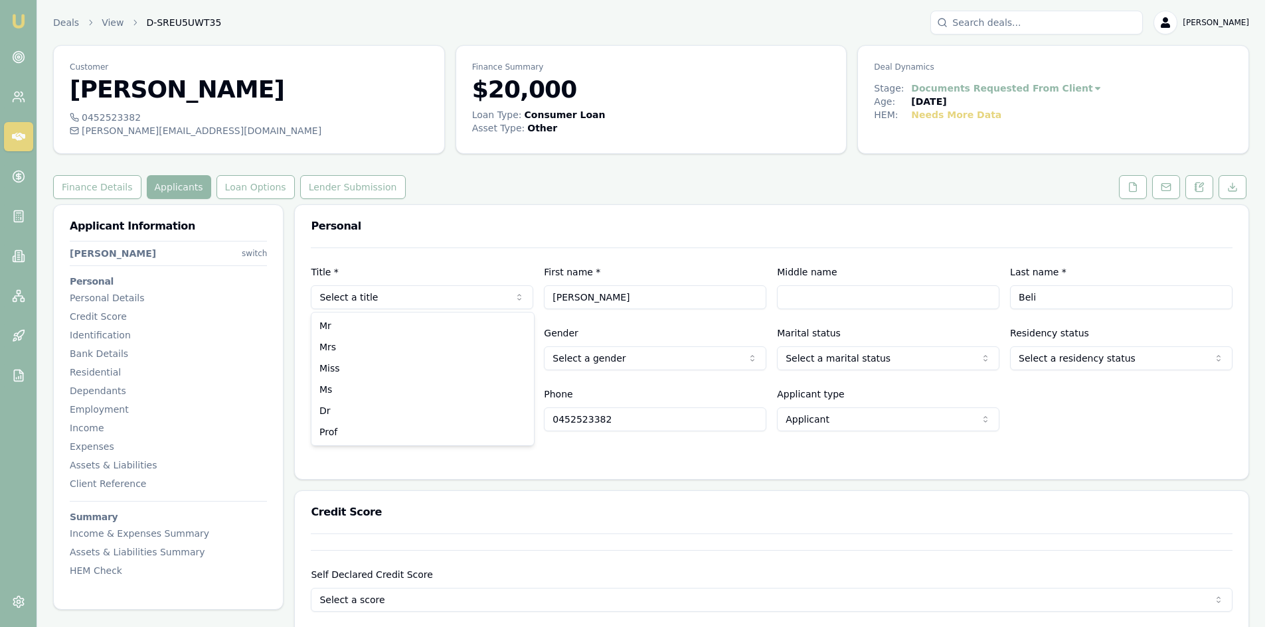
select select "Mrs"
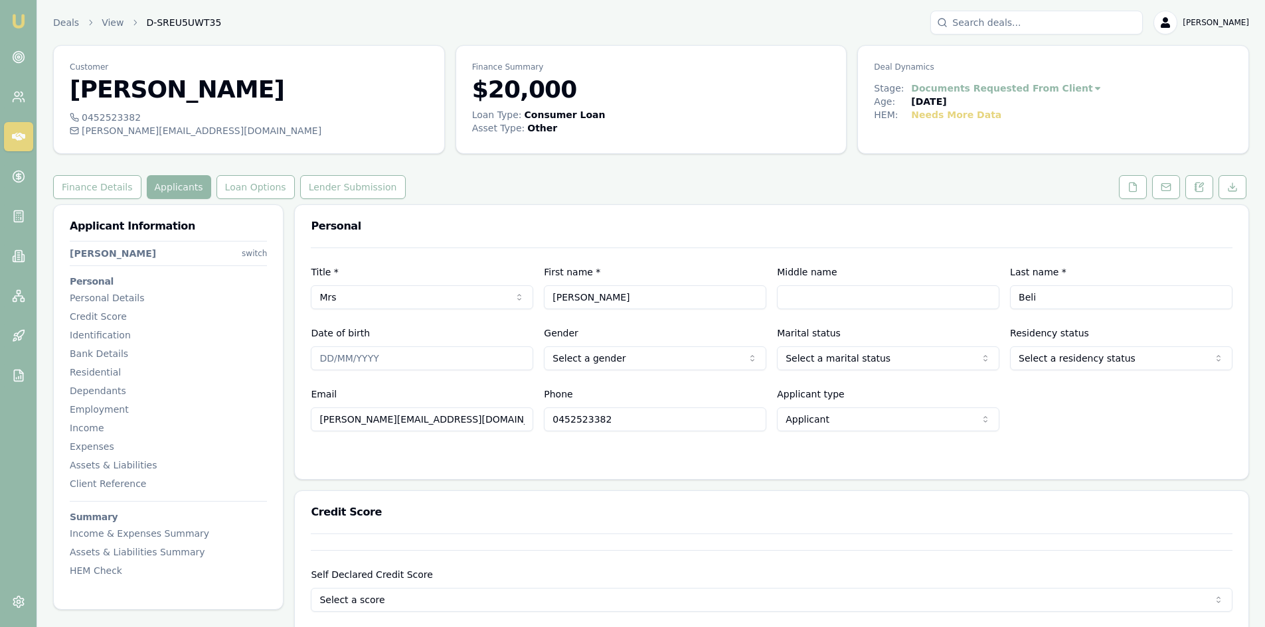
click at [357, 359] on input "Date of birth" at bounding box center [422, 359] width 222 height 24
type input "13/10/1999"
click at [600, 355] on html "Emu Broker Deals View D-SREU5UWT35 Steven Nguyen Toggle Menu Customer Mirna Bel…" at bounding box center [632, 313] width 1265 height 627
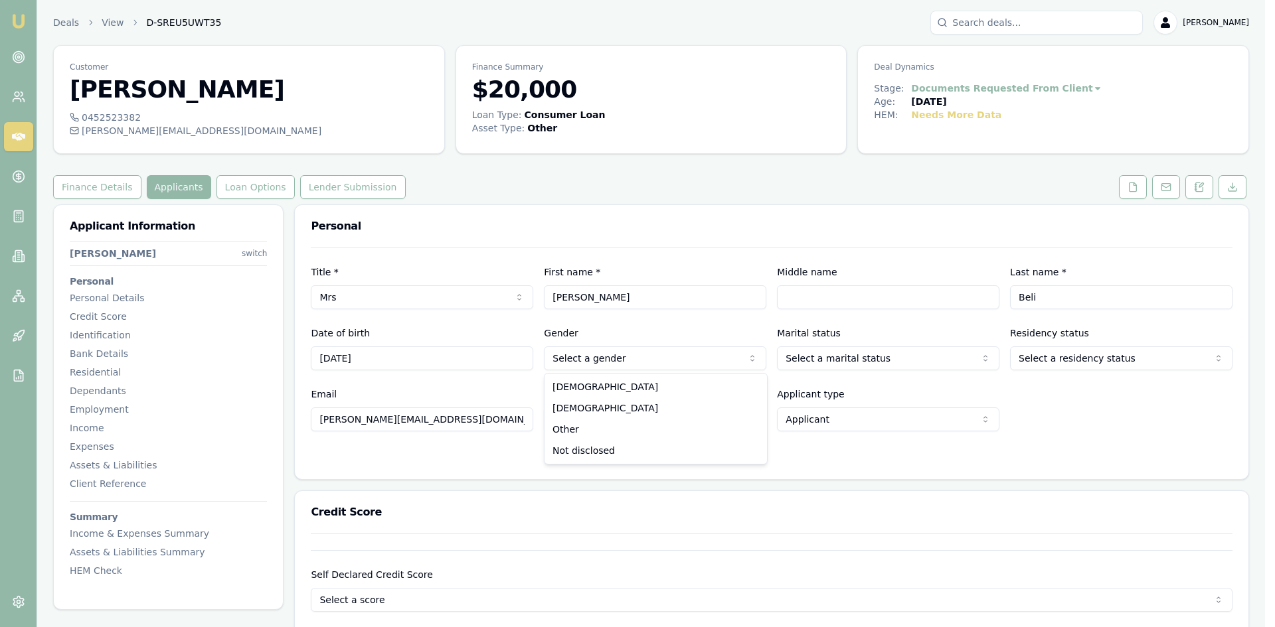
select select "FEMALE"
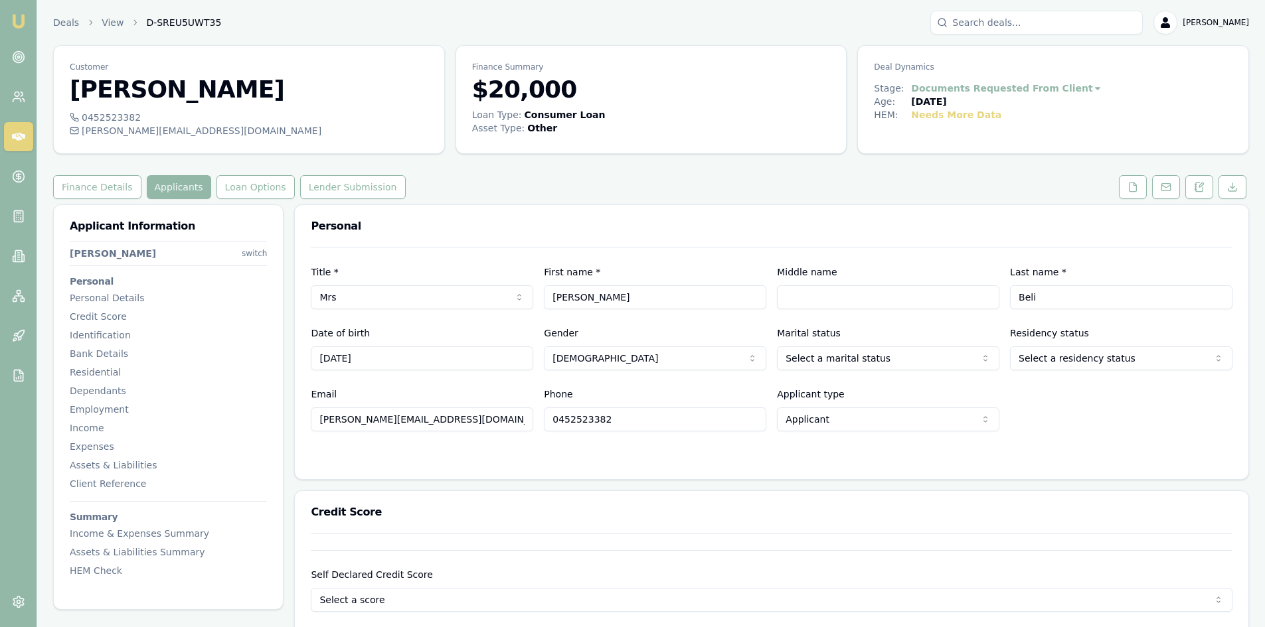
click at [841, 361] on html "Emu Broker Deals View D-SREU5UWT35 Steven Nguyen Toggle Menu Customer Mirna Bel…" at bounding box center [632, 313] width 1265 height 627
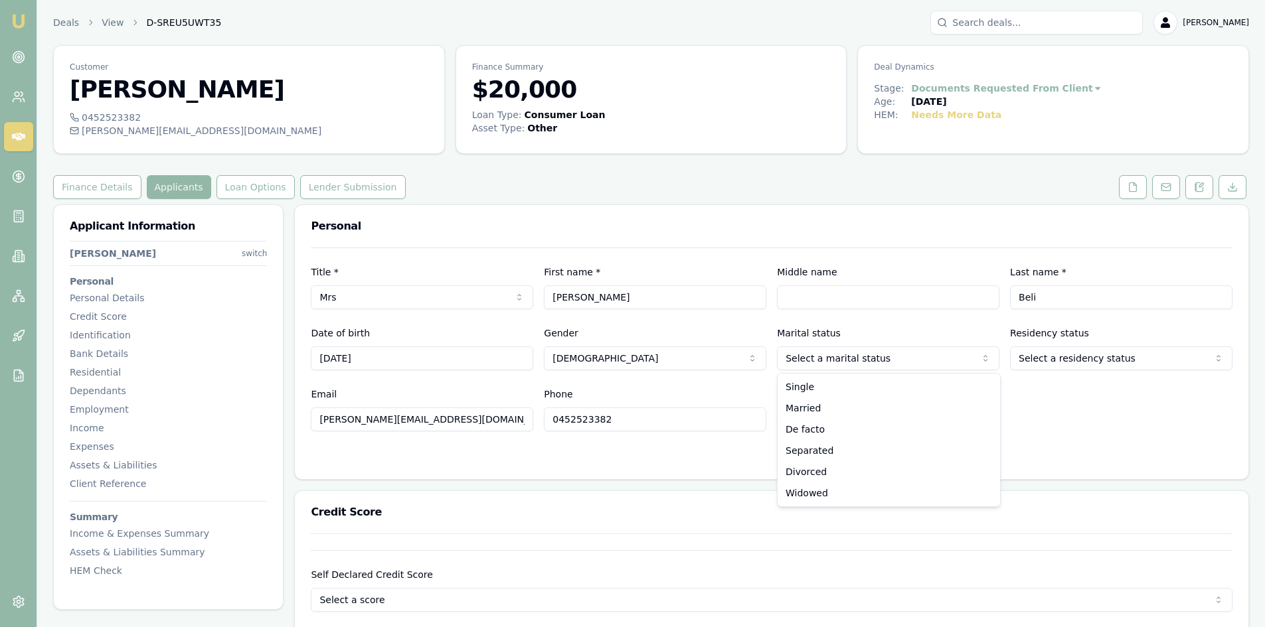
select select "MARRIED"
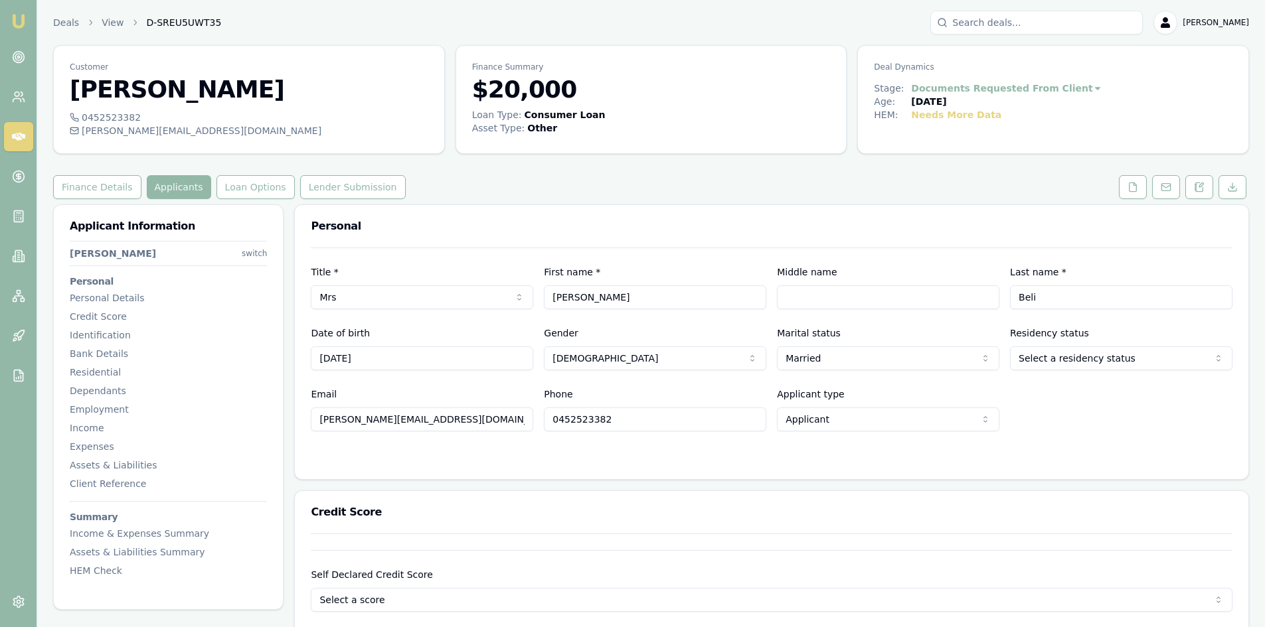
click at [1086, 363] on html "Emu Broker Deals View D-SREU5UWT35 Steven Nguyen Toggle Menu Customer Mirna Bel…" at bounding box center [632, 313] width 1265 height 627
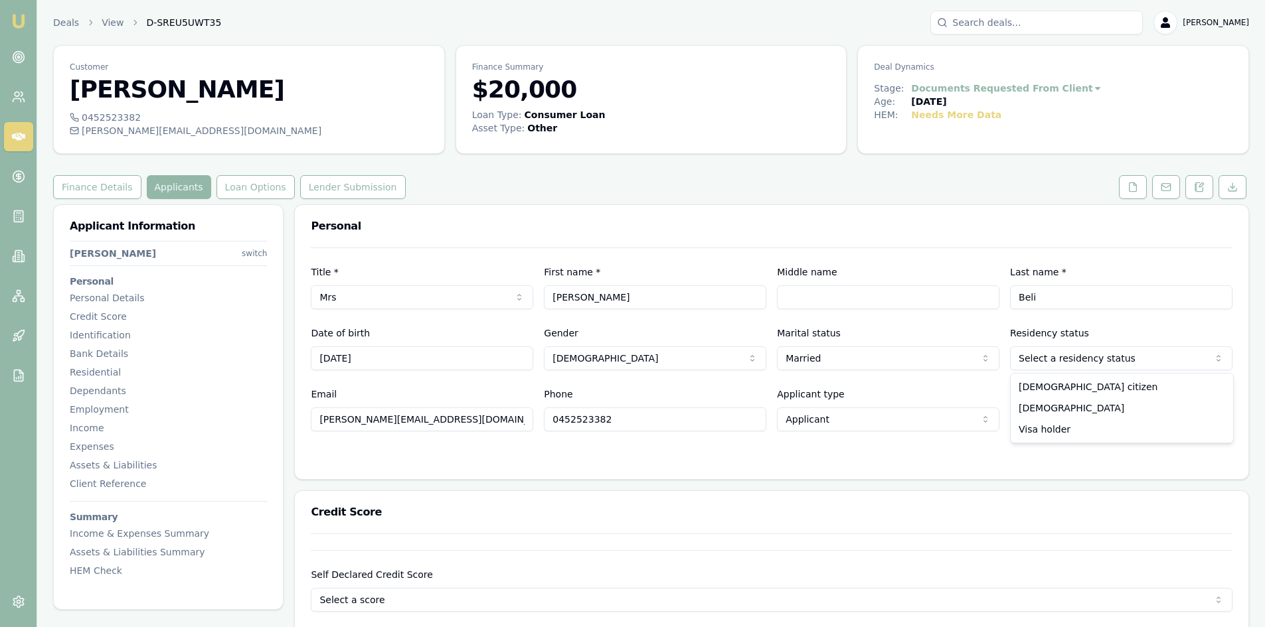
select select "PERMANENT_RESIDENT"
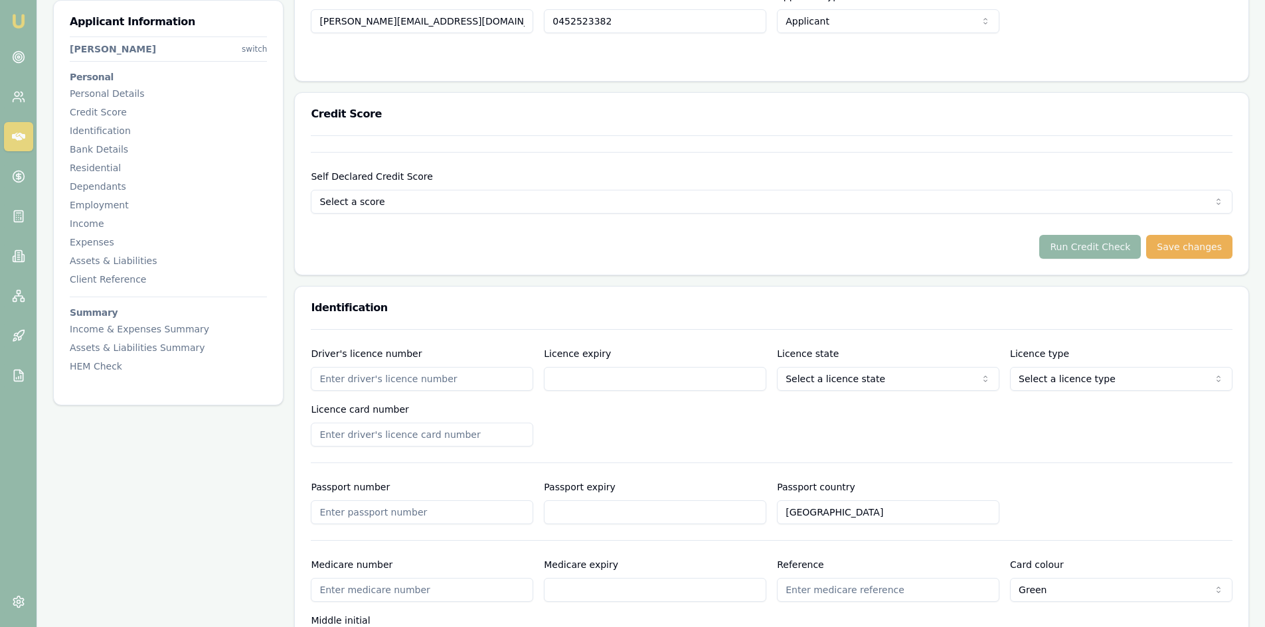
scroll to position [465, 0]
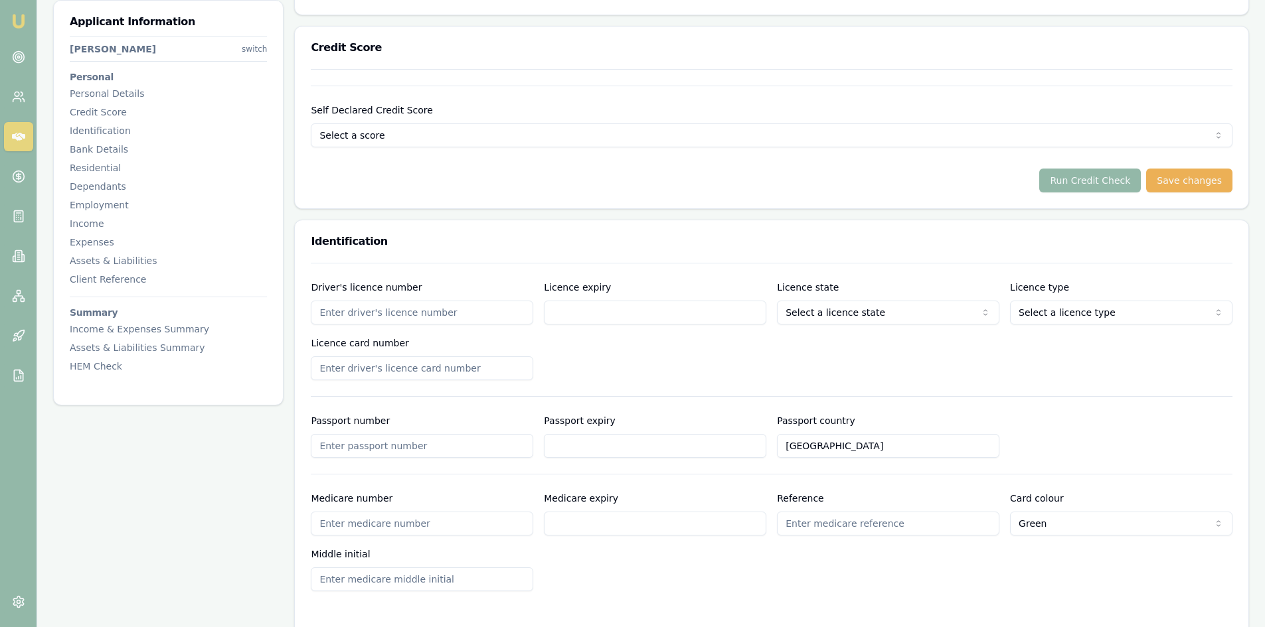
click at [359, 311] on input "Driver's licence number" at bounding box center [422, 313] width 222 height 24
type input "22073628"
click at [575, 316] on input "Licence expiry" at bounding box center [655, 313] width 222 height 24
type input "20/04/2029"
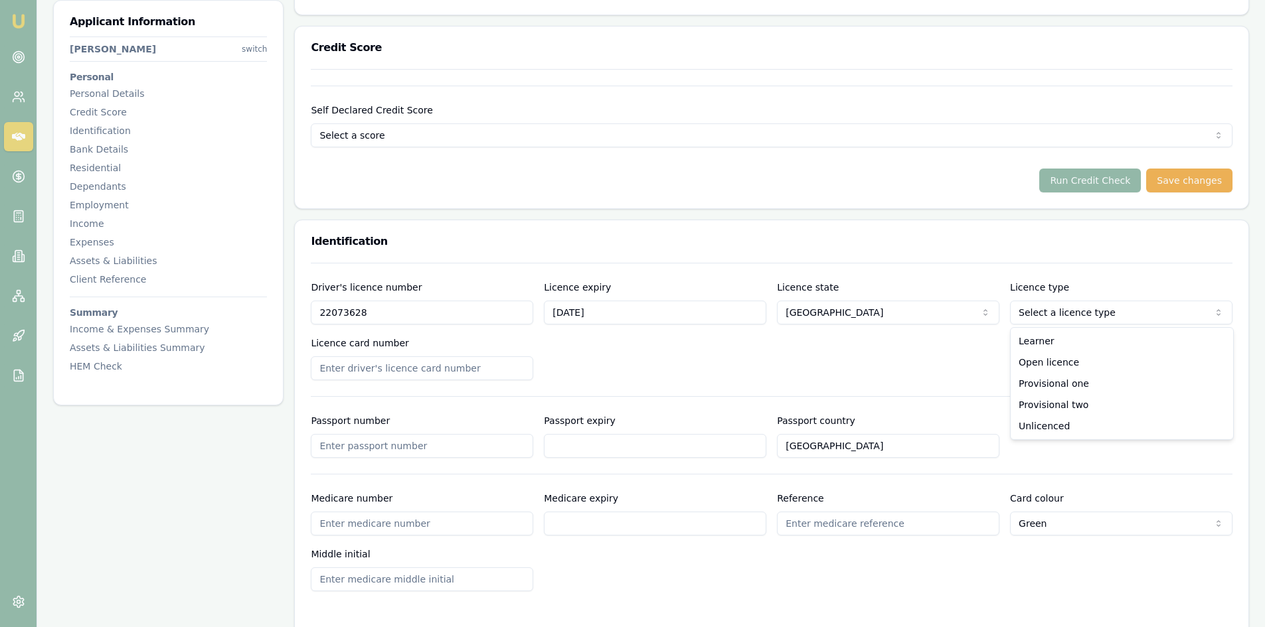
select select "OPEN_LICENCE"
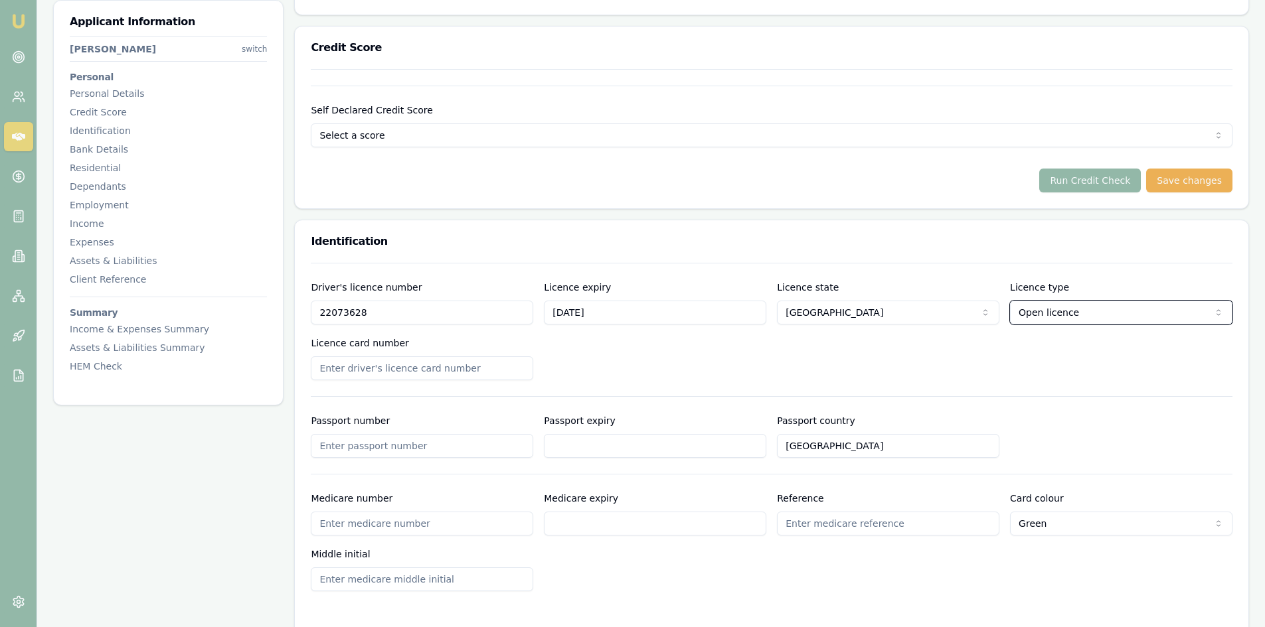
scroll to position [531, 0]
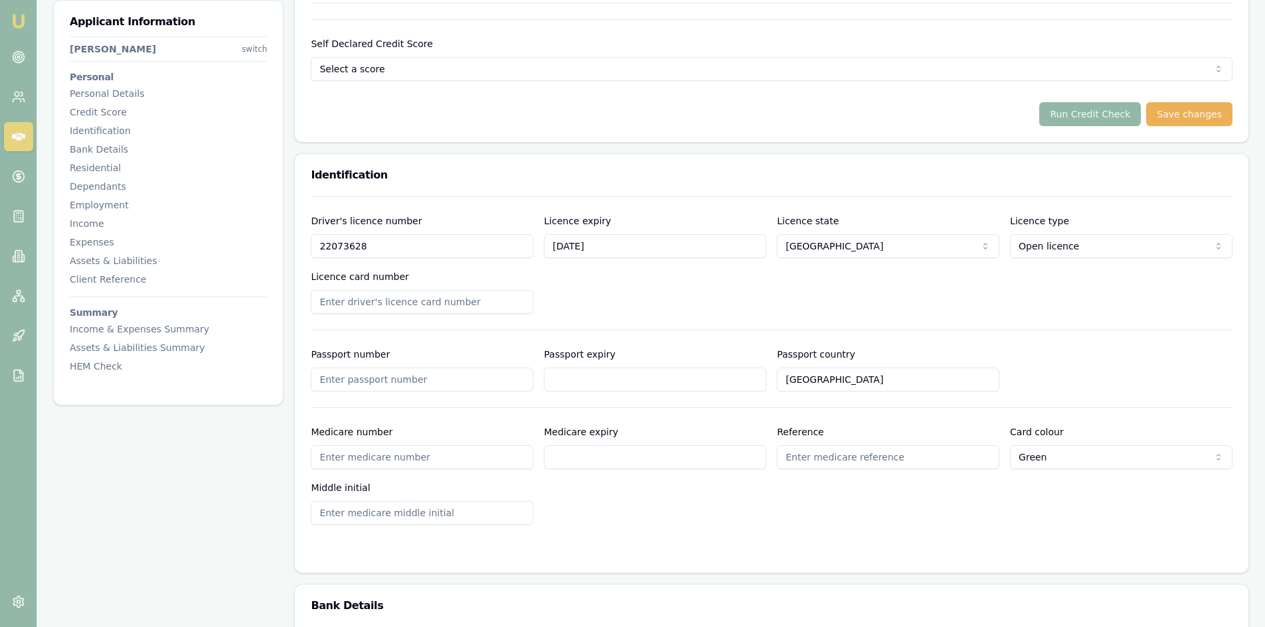
click at [350, 300] on input "Licence card number" at bounding box center [422, 302] width 222 height 24
click at [334, 307] on input "Licence card number" at bounding box center [422, 302] width 222 height 24
click at [331, 302] on input "2055056978" at bounding box center [422, 302] width 222 height 24
click at [335, 302] on input "2055056978" at bounding box center [422, 302] width 222 height 24
click at [341, 301] on input "2055056978" at bounding box center [422, 302] width 222 height 24
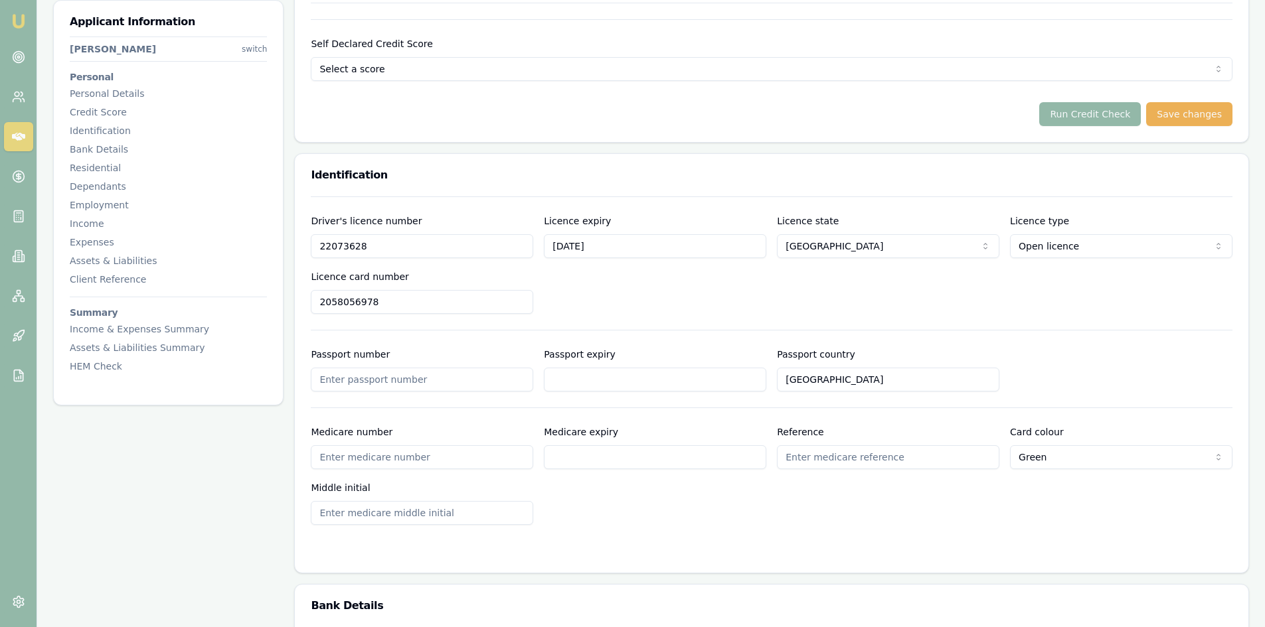
click at [351, 302] on input "2058056978" at bounding box center [422, 302] width 222 height 24
click at [386, 302] on input "2058056978" at bounding box center [422, 302] width 222 height 24
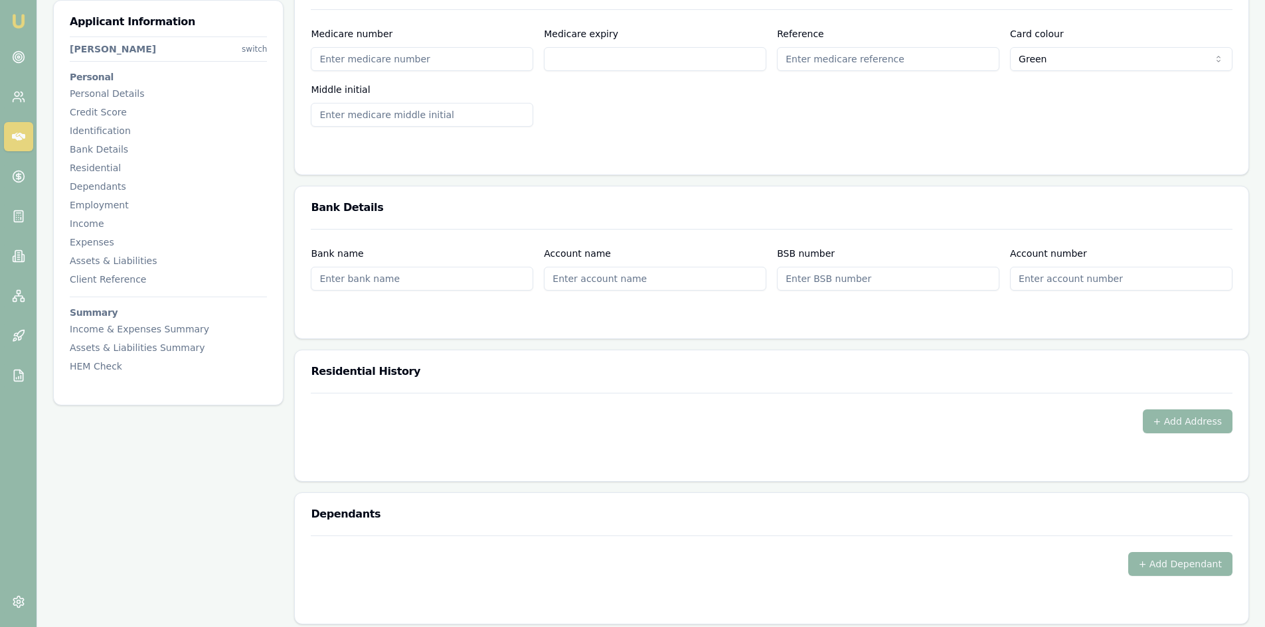
scroll to position [996, 0]
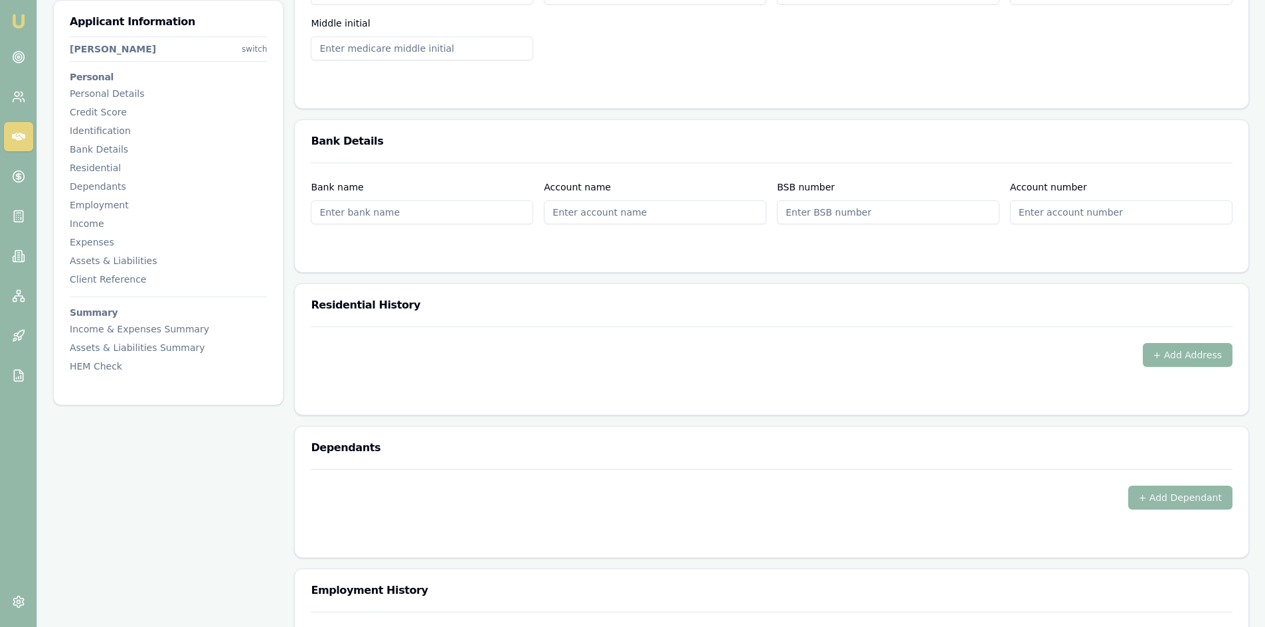
type input "2058056978"
click at [1178, 349] on button "+ Add Address" at bounding box center [1188, 355] width 90 height 24
click at [1201, 358] on button "+ Add Address" at bounding box center [1188, 355] width 90 height 24
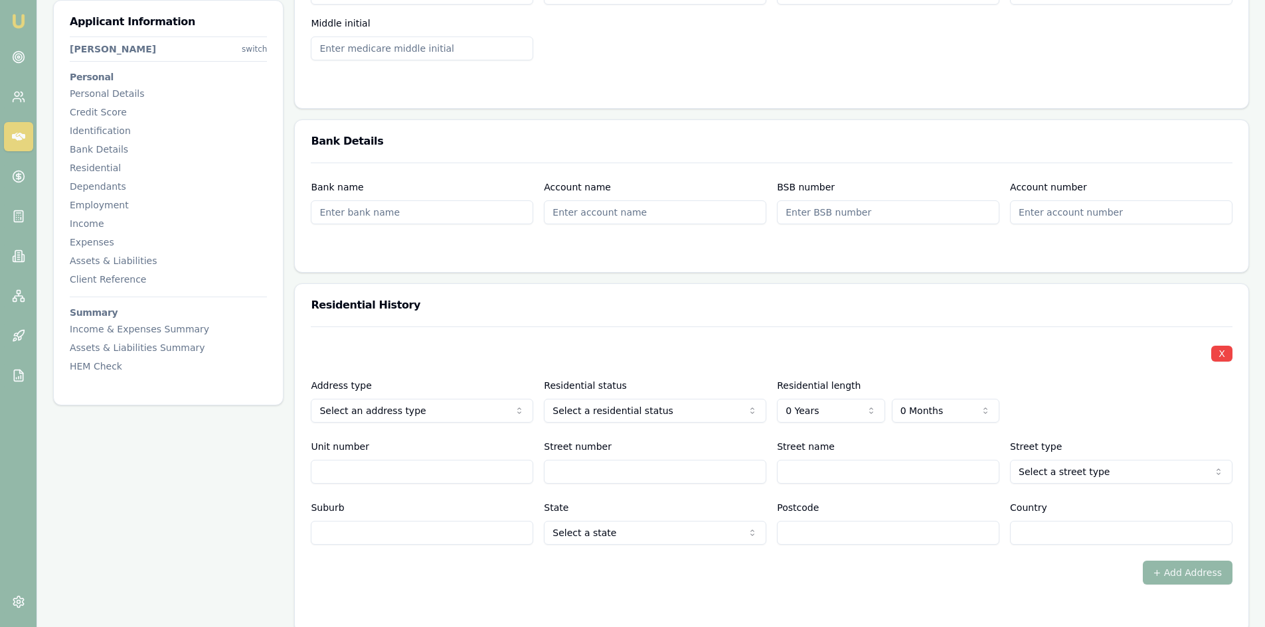
scroll to position [1129, 0]
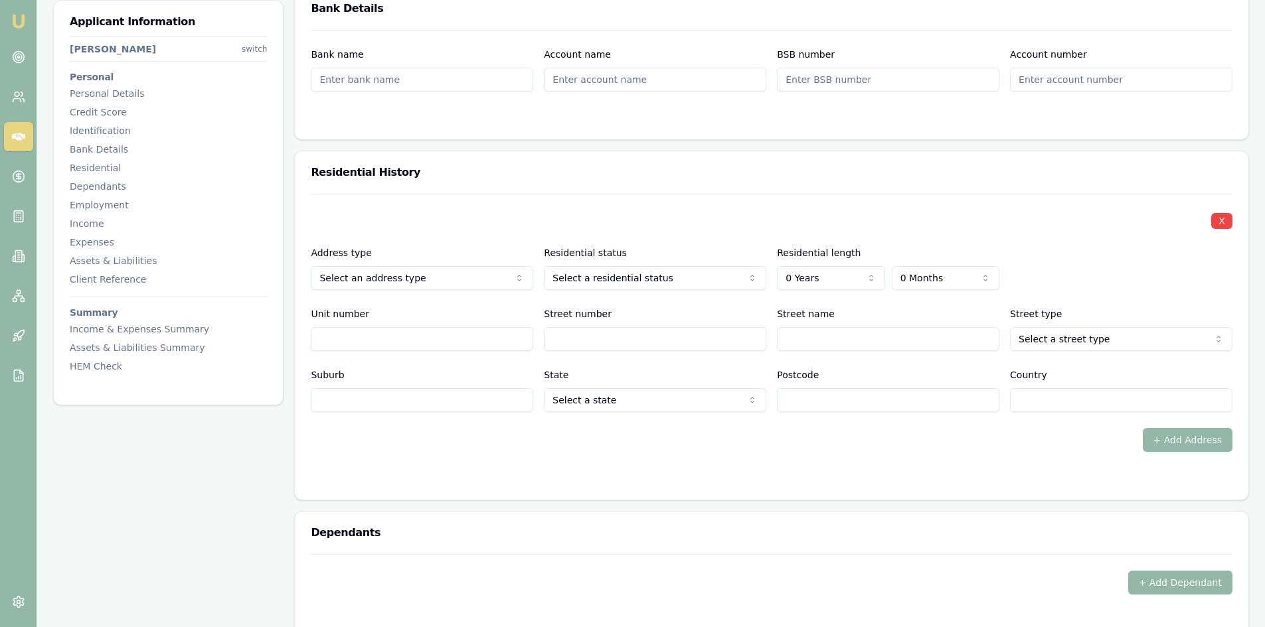
click at [587, 337] on input "Street number" at bounding box center [655, 339] width 222 height 24
type input "64"
click at [844, 340] on input "Street name" at bounding box center [888, 339] width 222 height 24
type input "b"
type input "Belar"
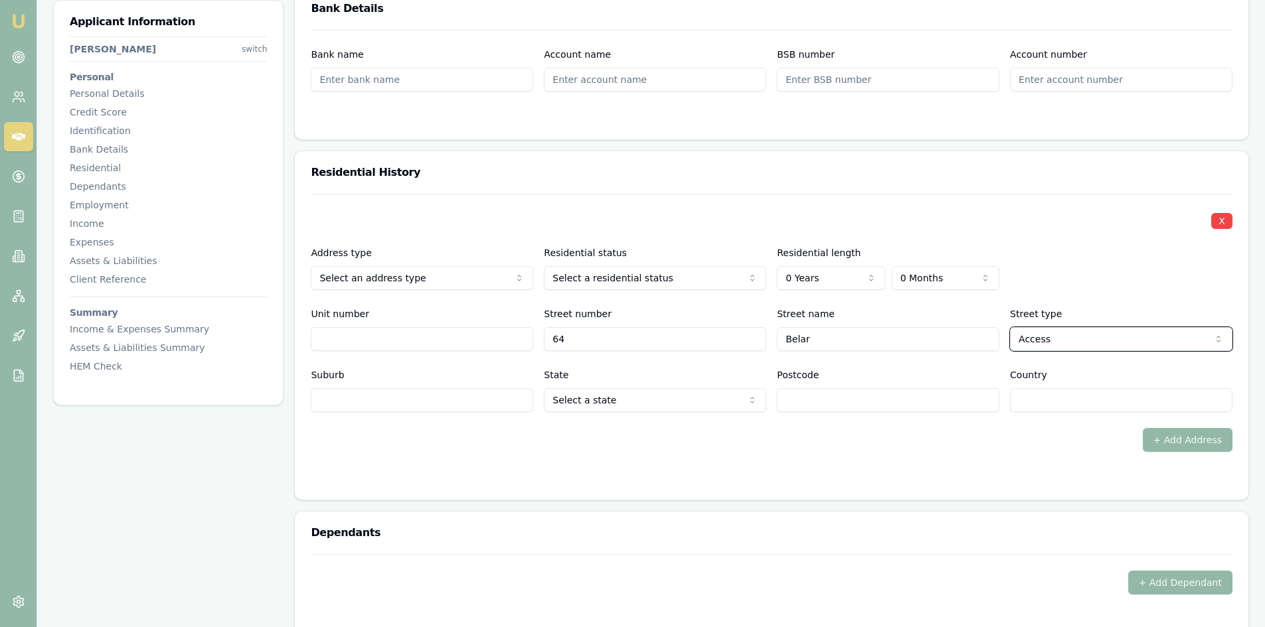
select select "Avenue"
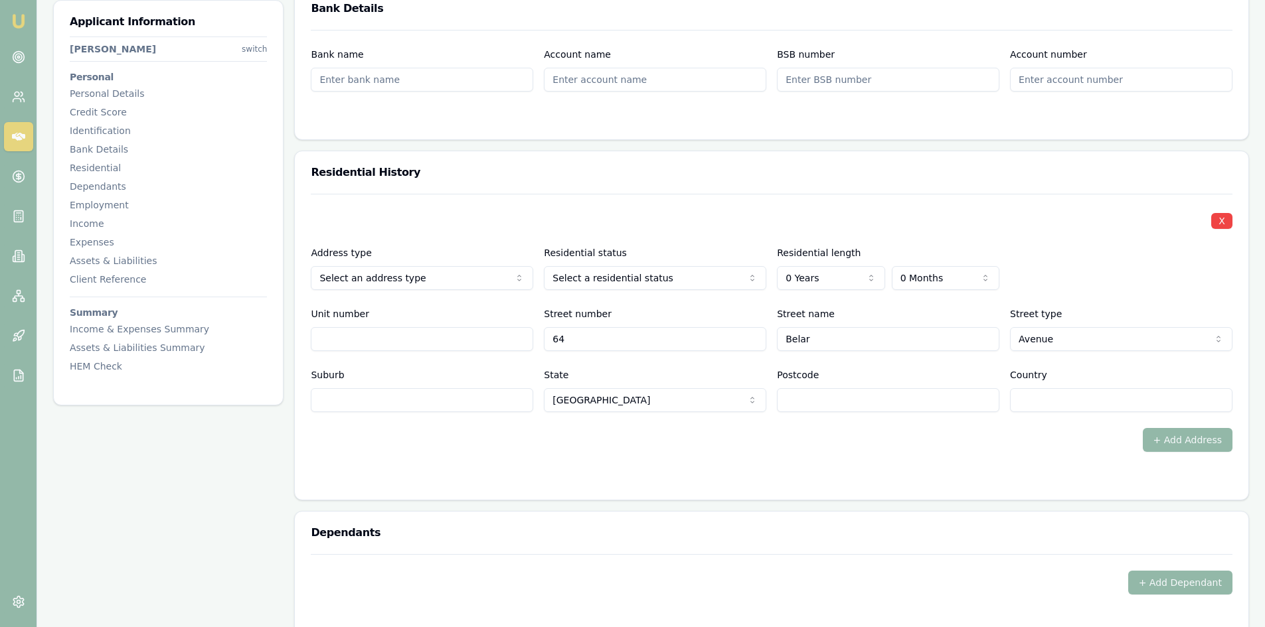
click at [449, 401] on input "Suburb" at bounding box center [422, 400] width 222 height 24
type input "VILLAWOOD"
click at [884, 404] on input "Postcode" at bounding box center [888, 400] width 222 height 24
type input "2163"
click at [1052, 409] on input "Country" at bounding box center [1121, 400] width 222 height 24
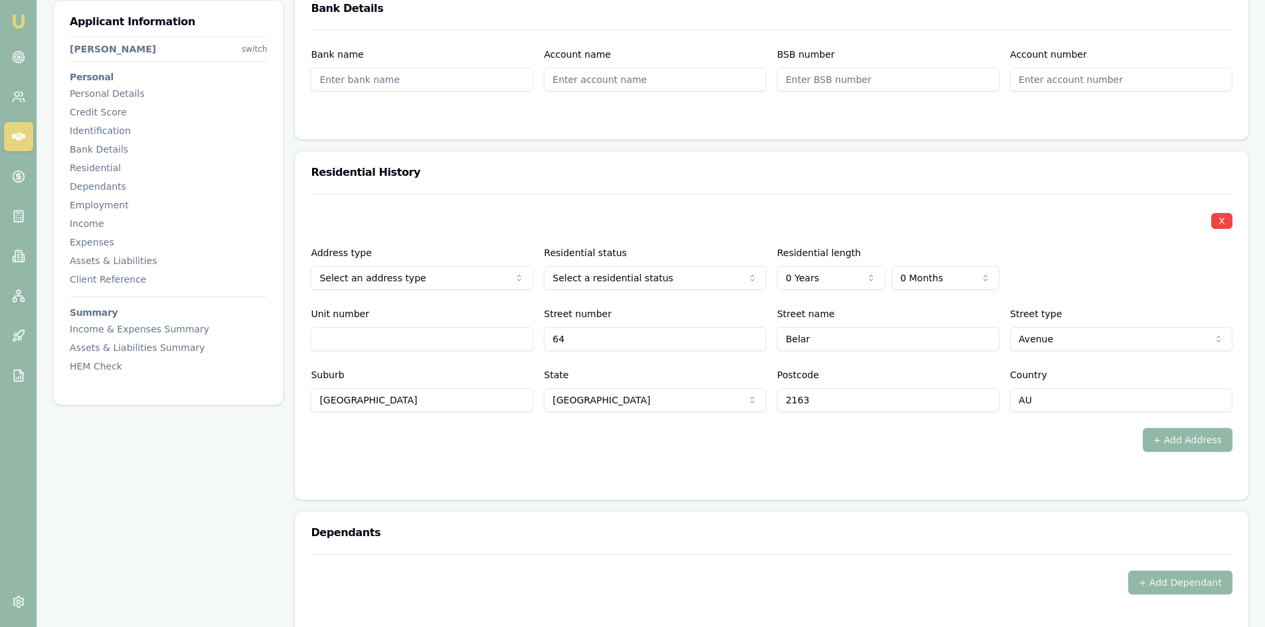
type input "AU"
click at [776, 479] on div at bounding box center [772, 478] width 922 height 11
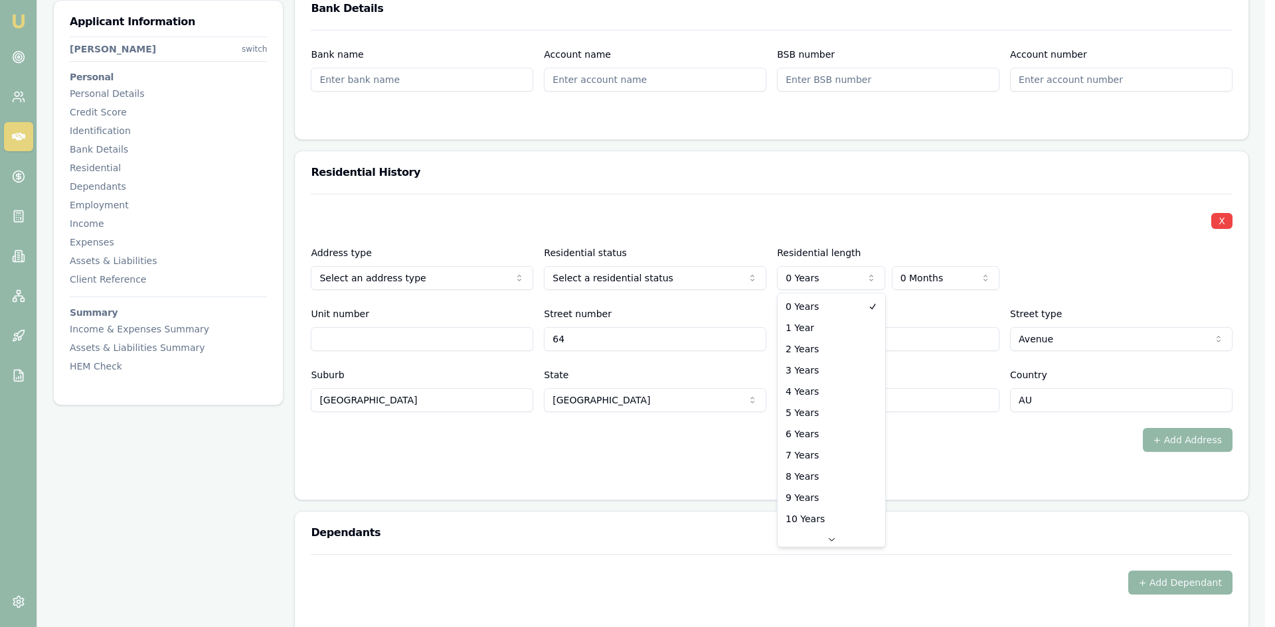
select select "3"
drag, startPoint x: 804, startPoint y: 368, endPoint x: 804, endPoint y: 391, distance: 22.6
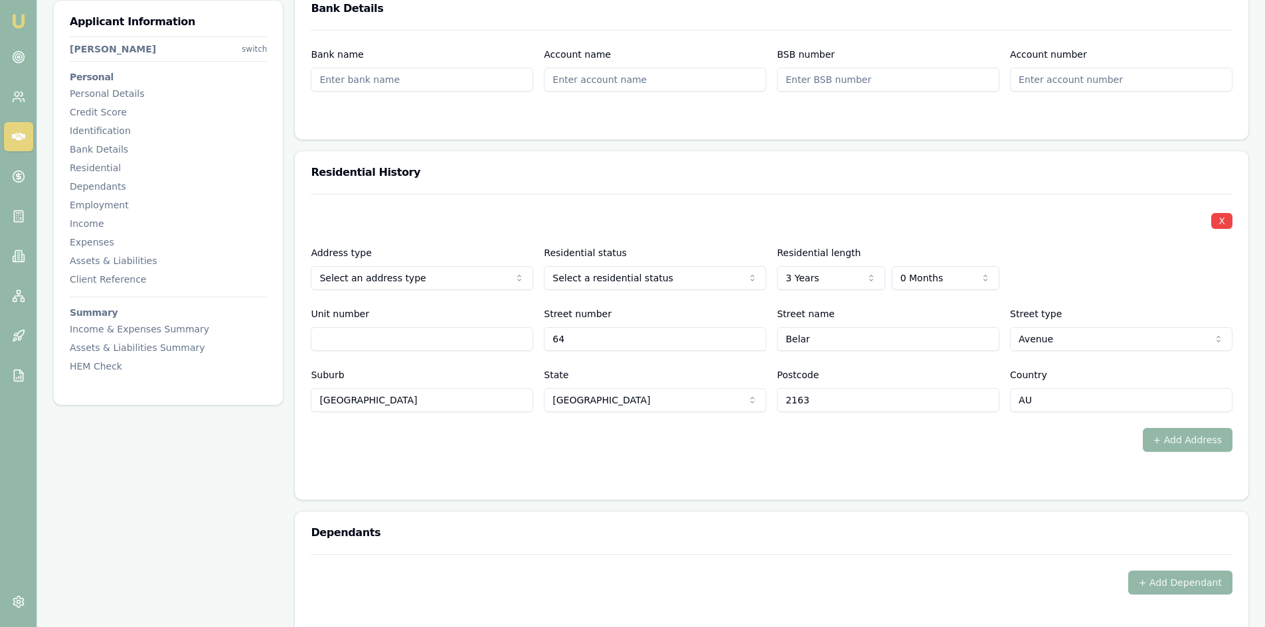
click at [804, 391] on input "2163" at bounding box center [888, 400] width 222 height 24
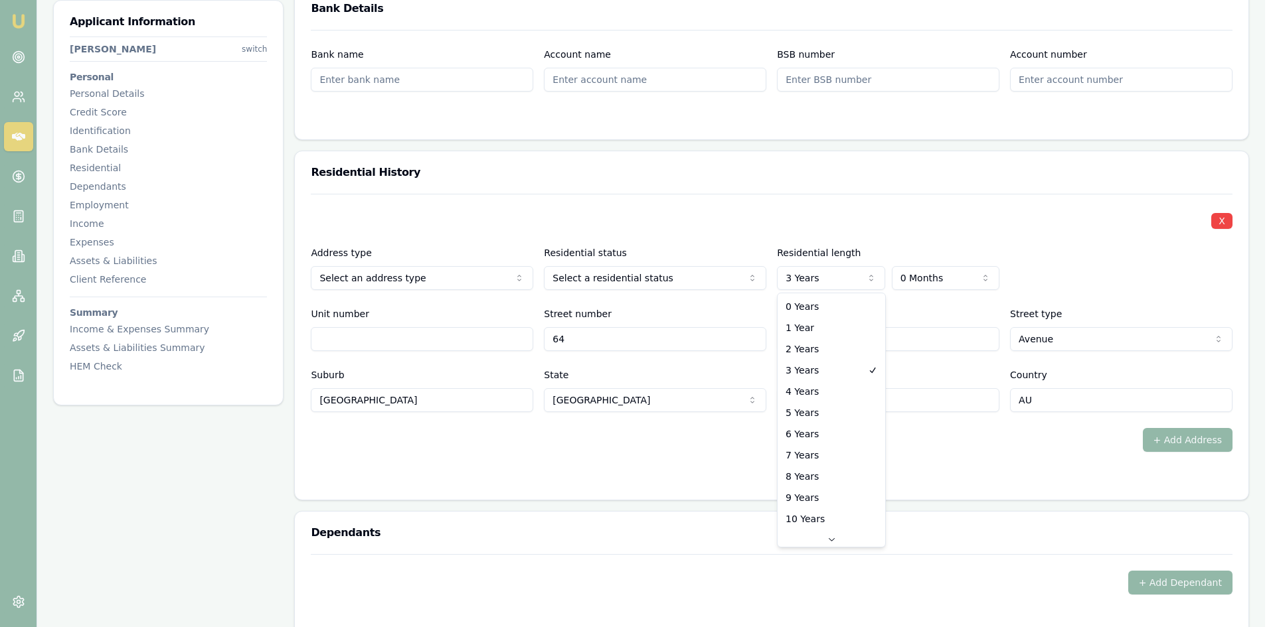
select select "4"
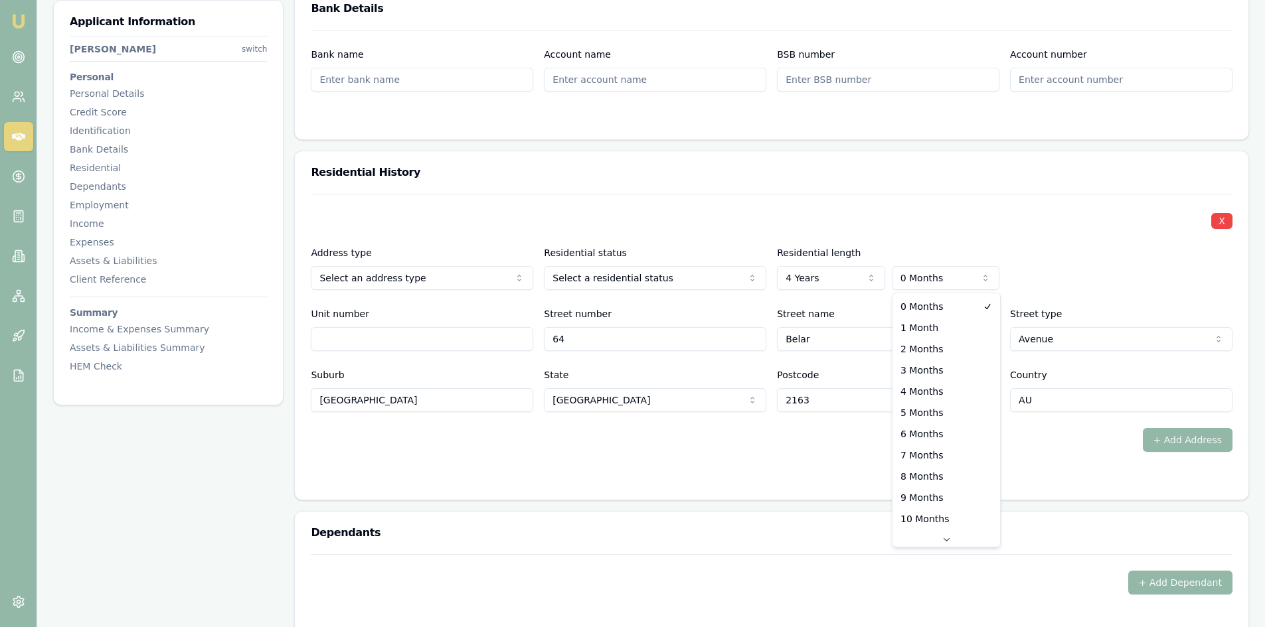
select select "3"
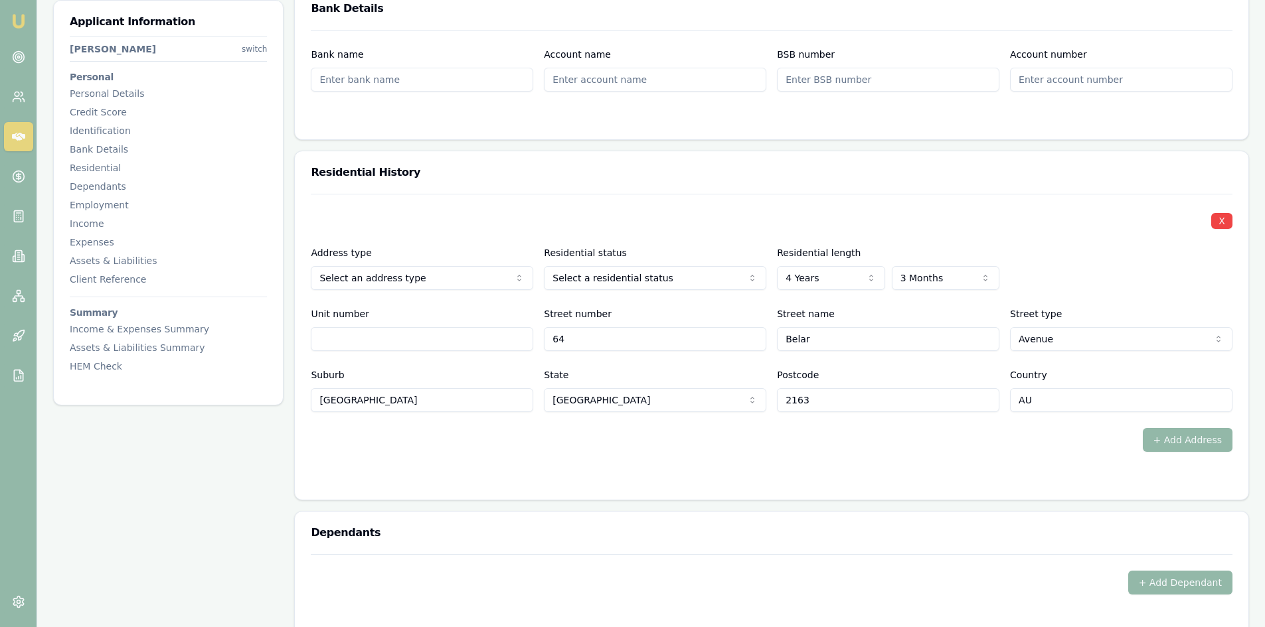
click at [886, 463] on form "X Address type Select an address type Current Previous Residential status Selec…" at bounding box center [772, 339] width 922 height 290
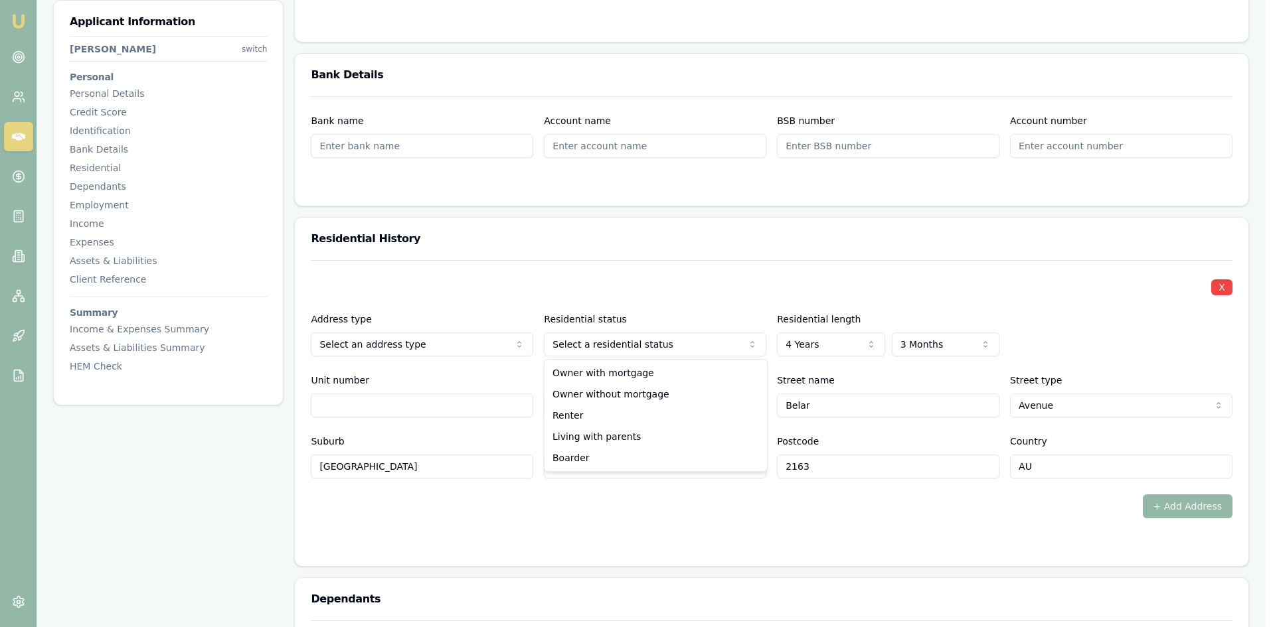
select select "RENTER"
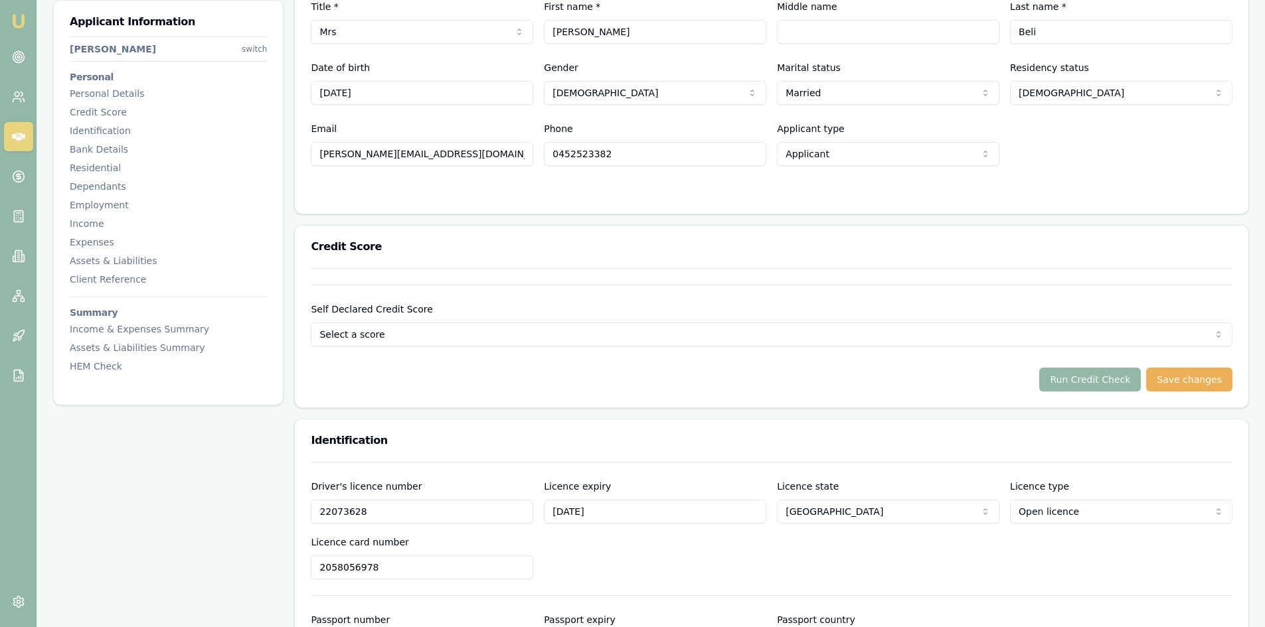
scroll to position [66, 0]
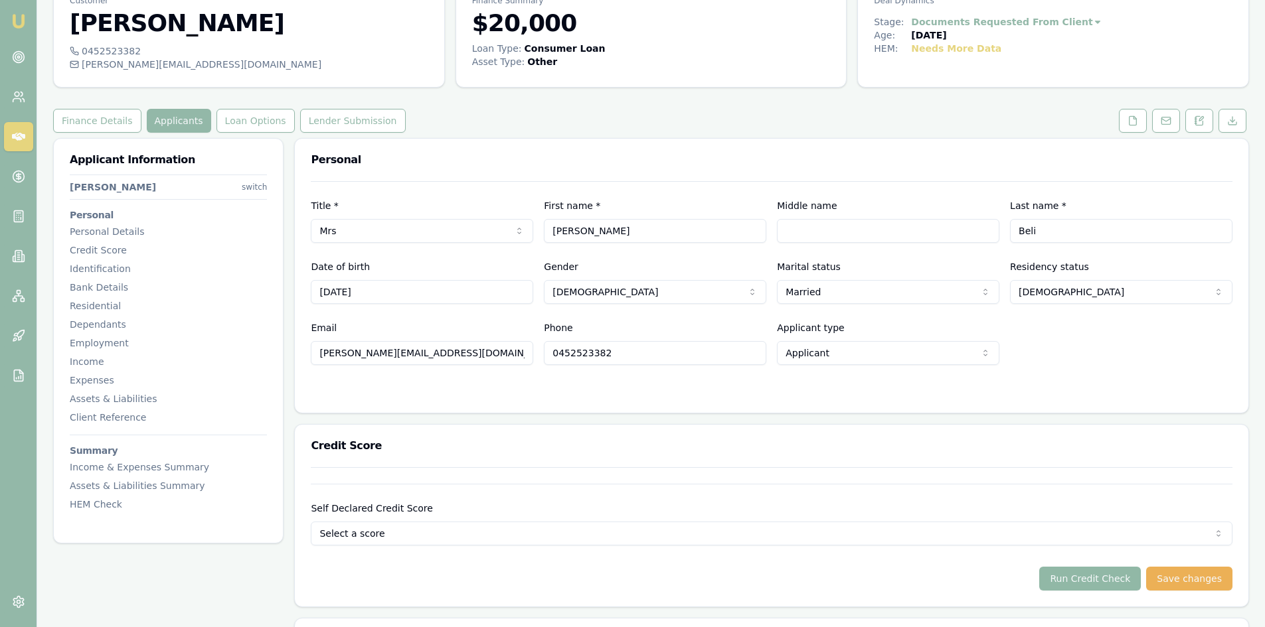
click at [1123, 574] on button "Run Credit Check" at bounding box center [1090, 579] width 102 height 24
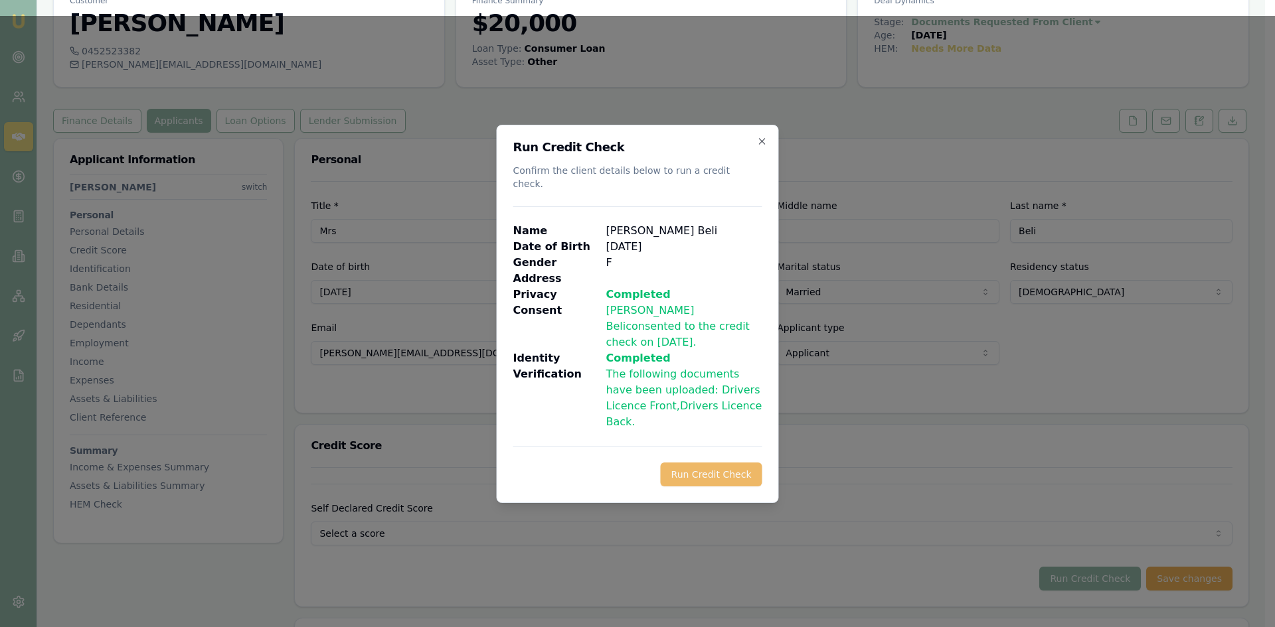
click at [708, 463] on button "Run Credit Check" at bounding box center [712, 475] width 102 height 24
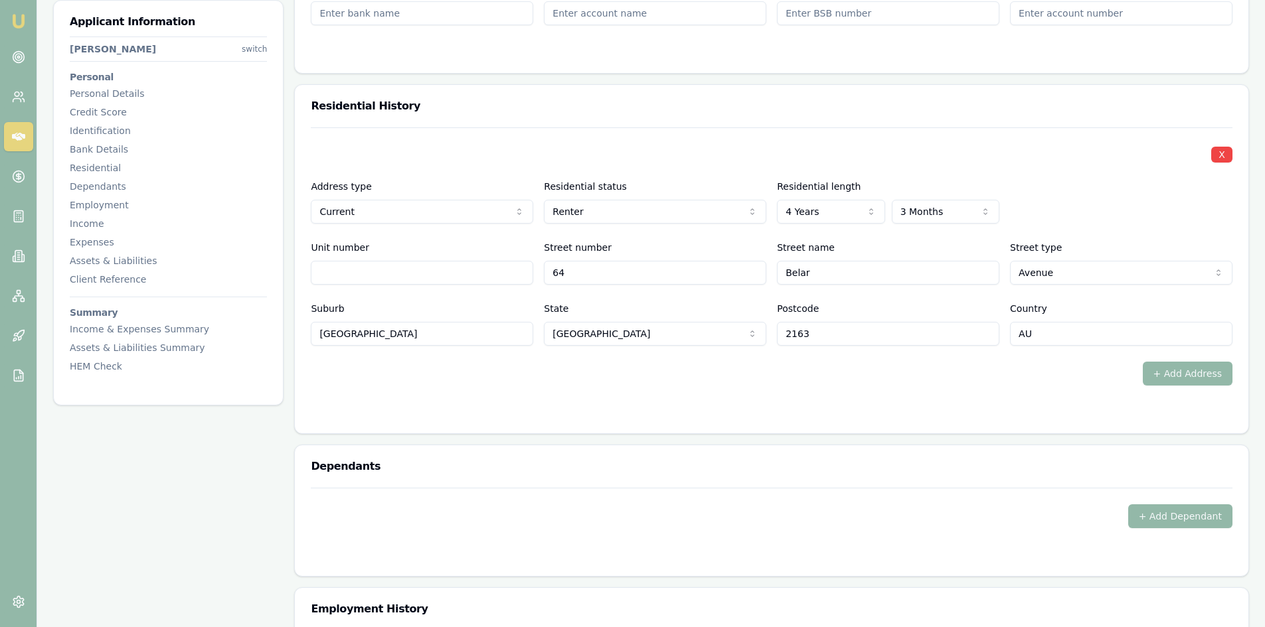
scroll to position [1261, 0]
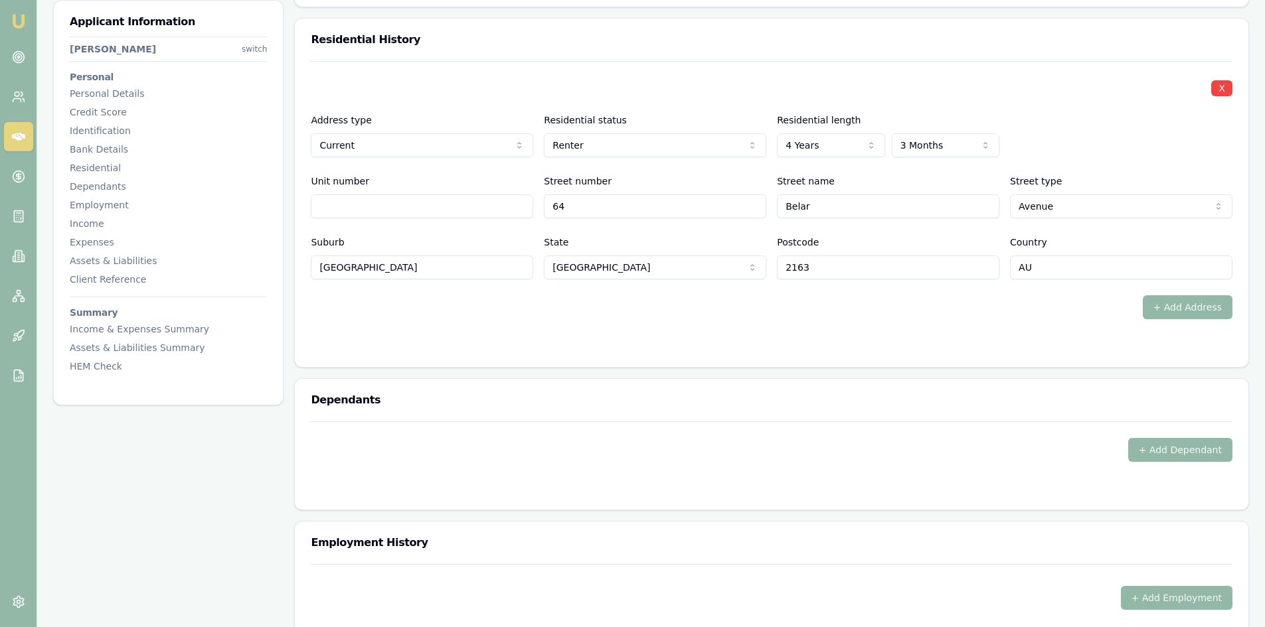
click at [847, 212] on input "Belar" at bounding box center [888, 207] width 222 height 24
click at [657, 212] on input "64" at bounding box center [655, 207] width 222 height 24
click at [374, 211] on input "Unit number" at bounding box center [422, 207] width 222 height 24
click at [632, 210] on input "64" at bounding box center [655, 207] width 222 height 24
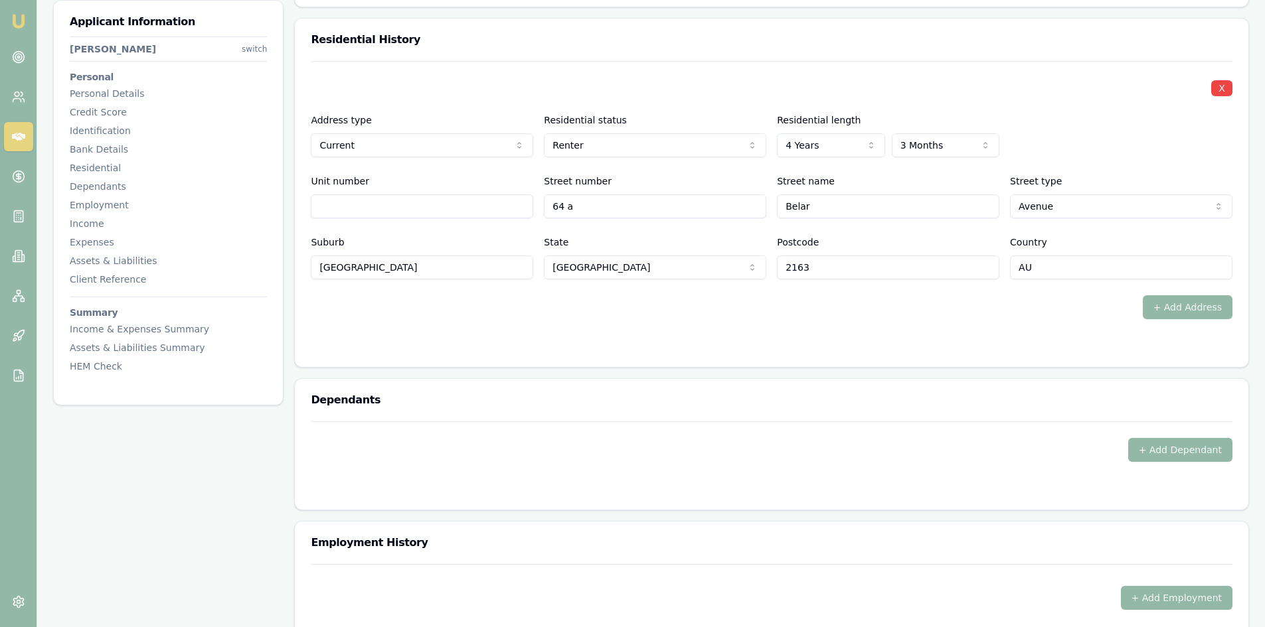
type input "64 a"
click at [722, 334] on form "X Address type Current Current Previous Residential status Renter Owner with mo…" at bounding box center [772, 206] width 922 height 290
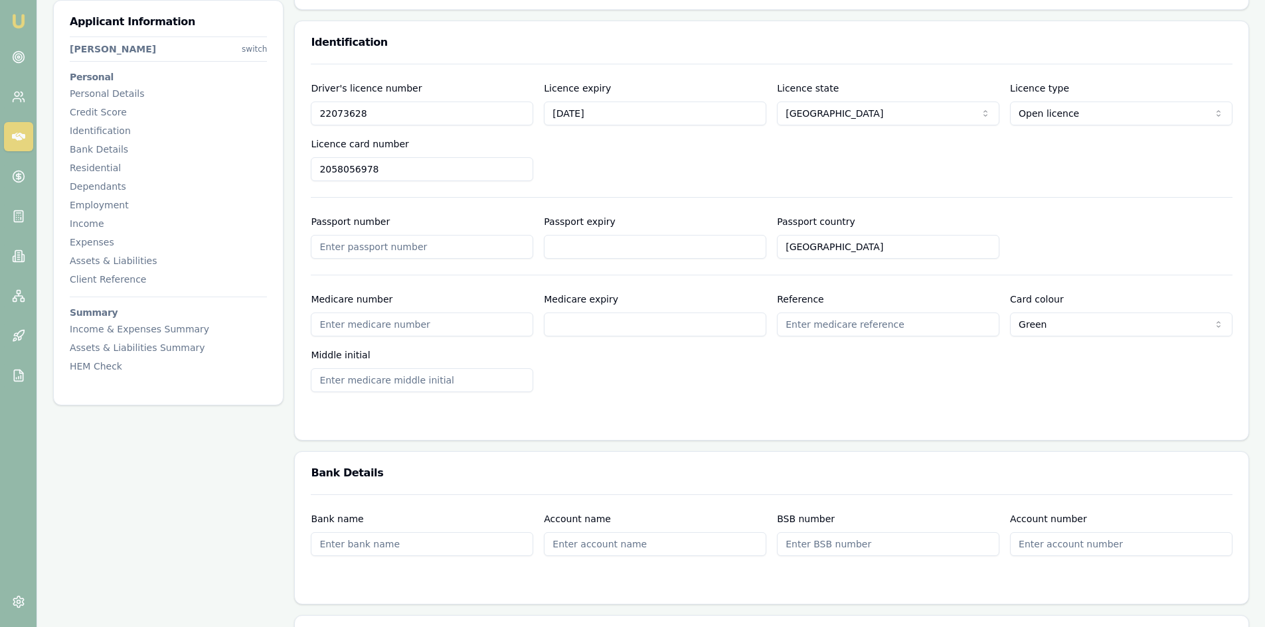
scroll to position [531, 0]
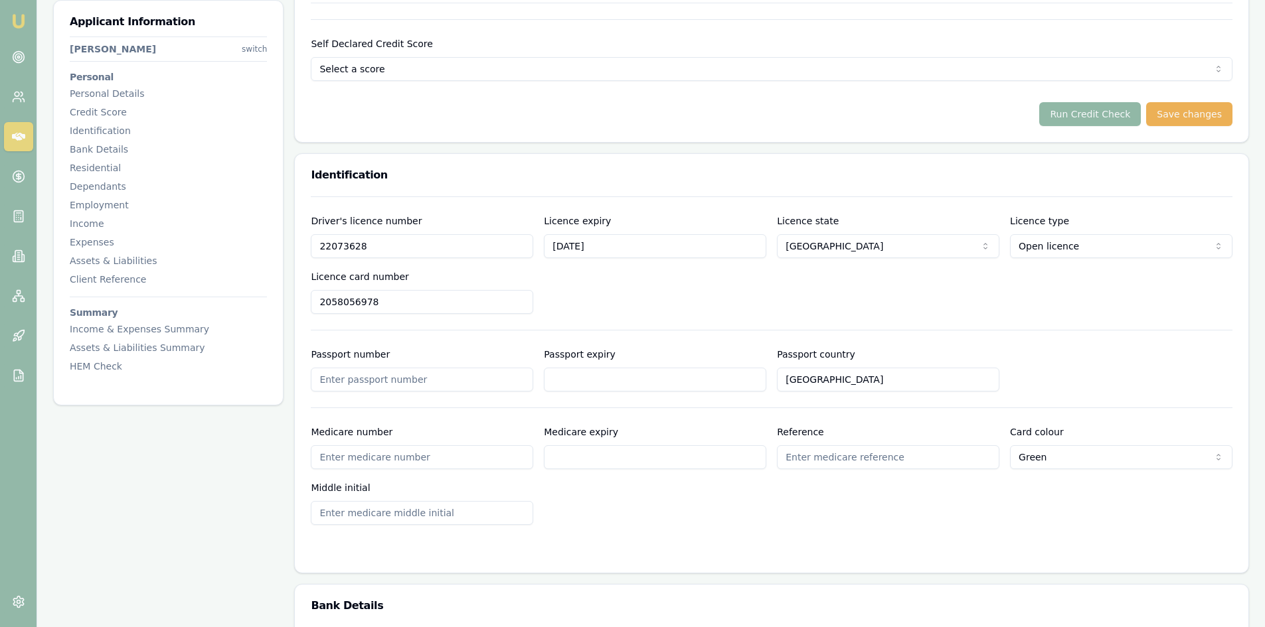
click at [1089, 118] on button "Run Credit Check" at bounding box center [1090, 114] width 102 height 24
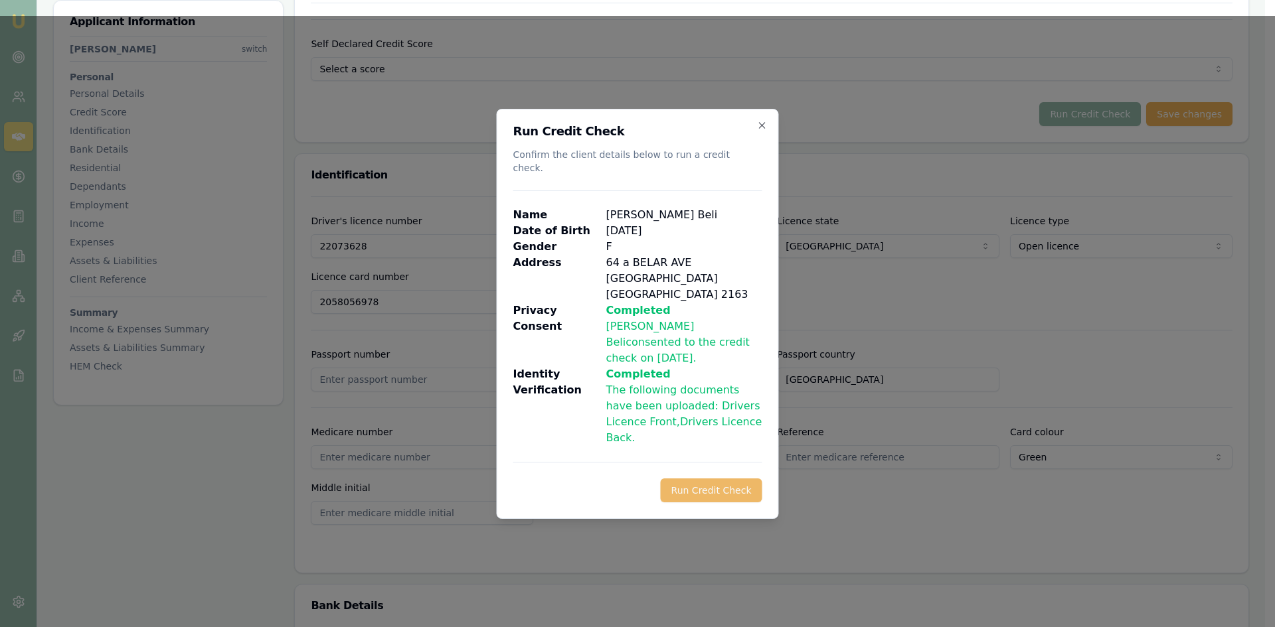
click at [722, 479] on button "Run Credit Check" at bounding box center [712, 491] width 102 height 24
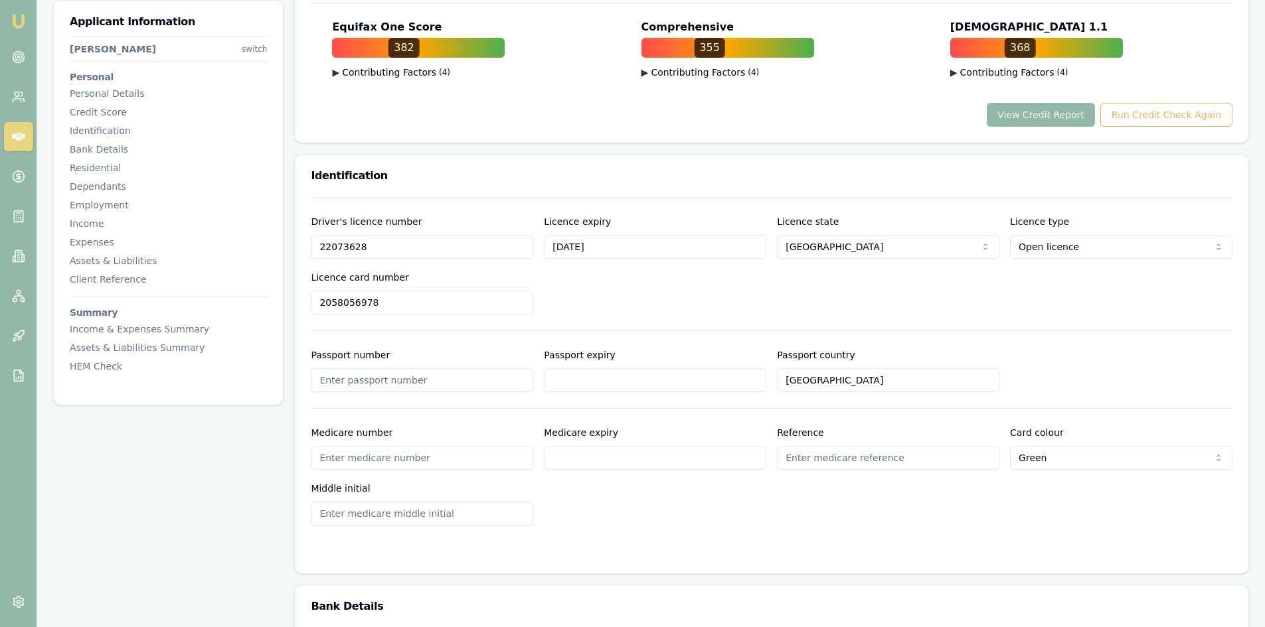
scroll to position [398, 0]
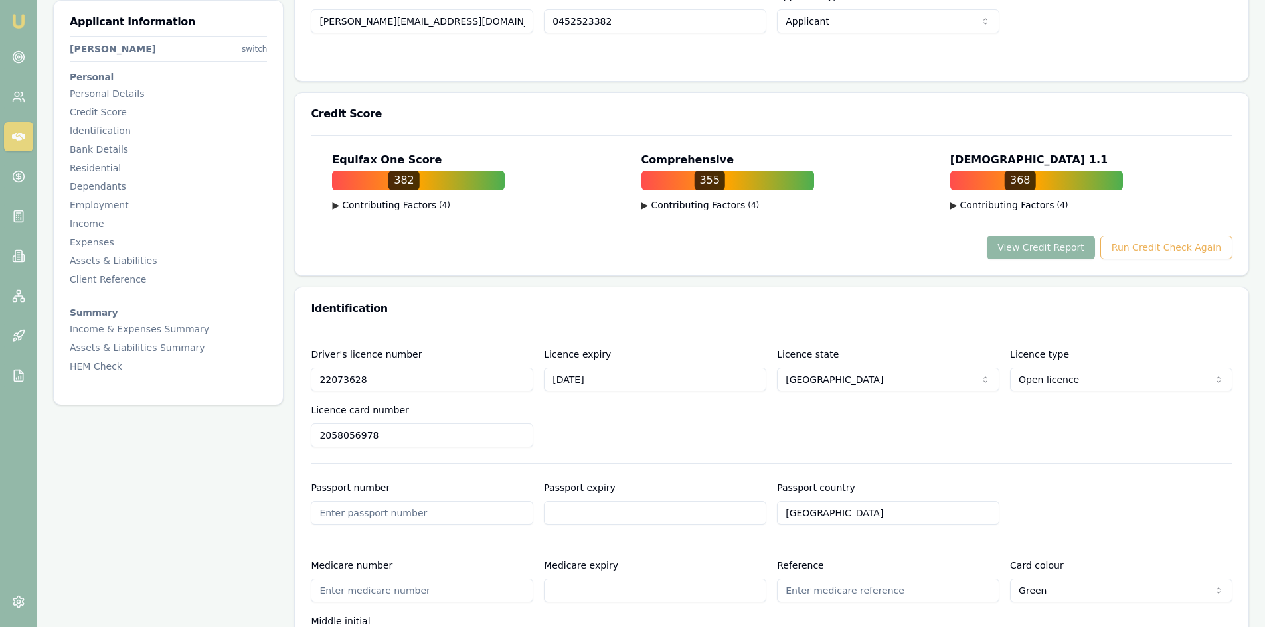
click at [1022, 258] on button "View Credit Report" at bounding box center [1041, 248] width 108 height 24
click at [1038, 248] on button "View Credit Report" at bounding box center [1041, 248] width 108 height 24
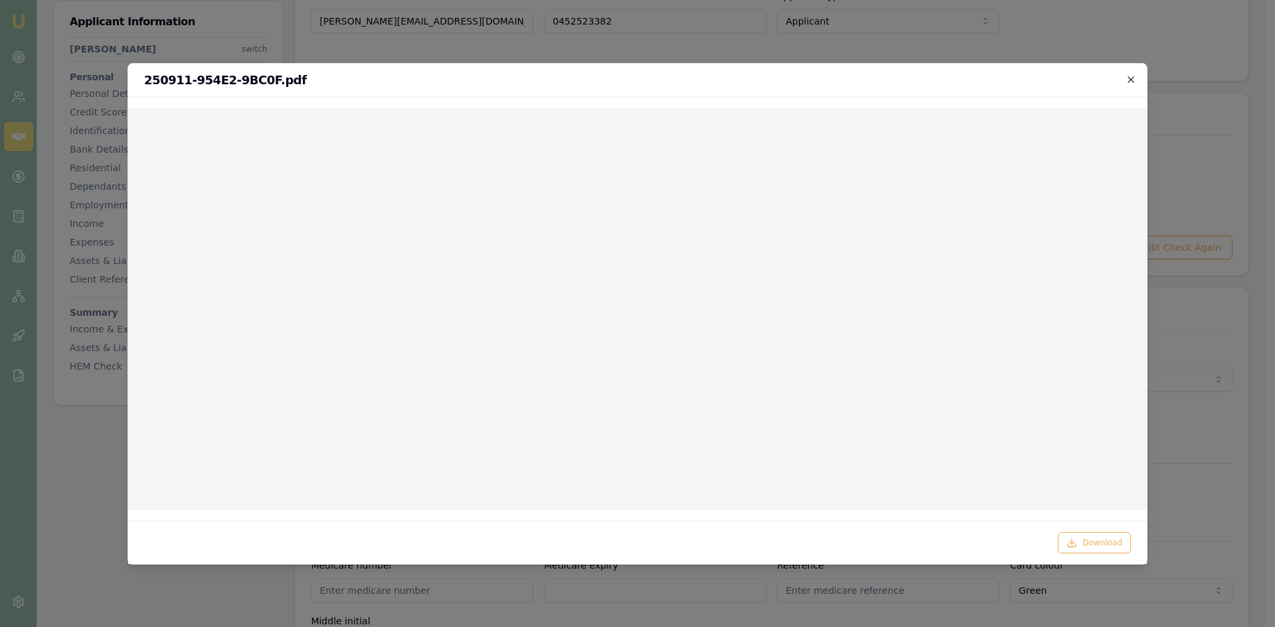
click at [1134, 78] on icon "button" at bounding box center [1130, 79] width 11 height 11
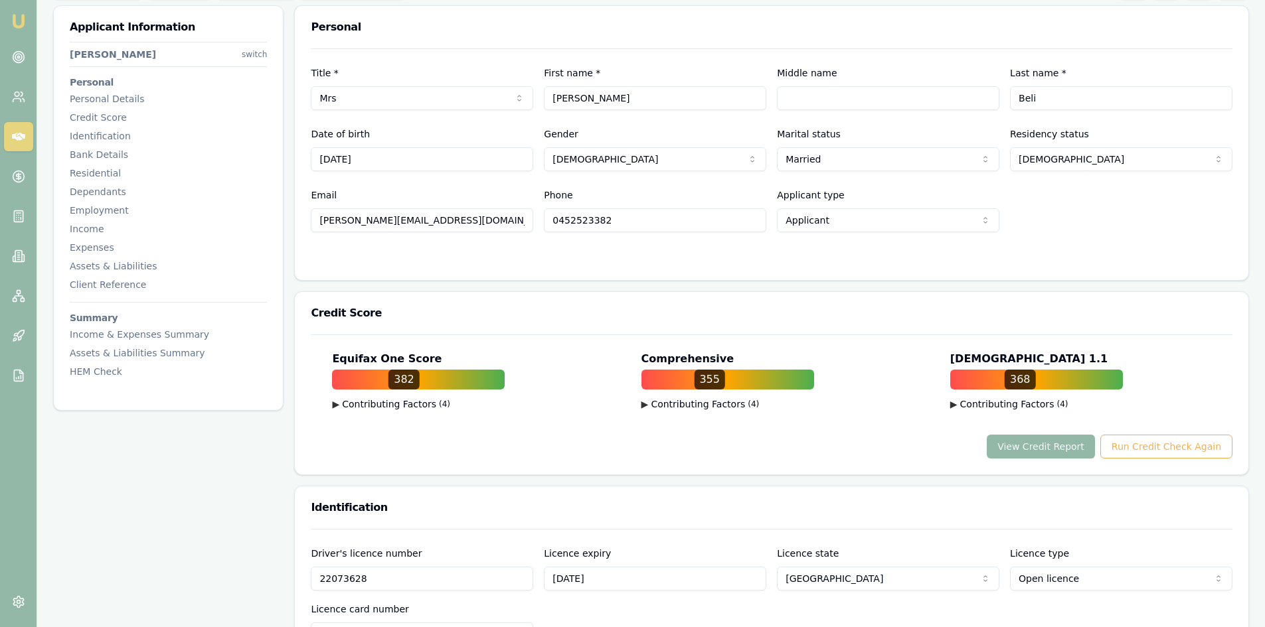
scroll to position [133, 0]
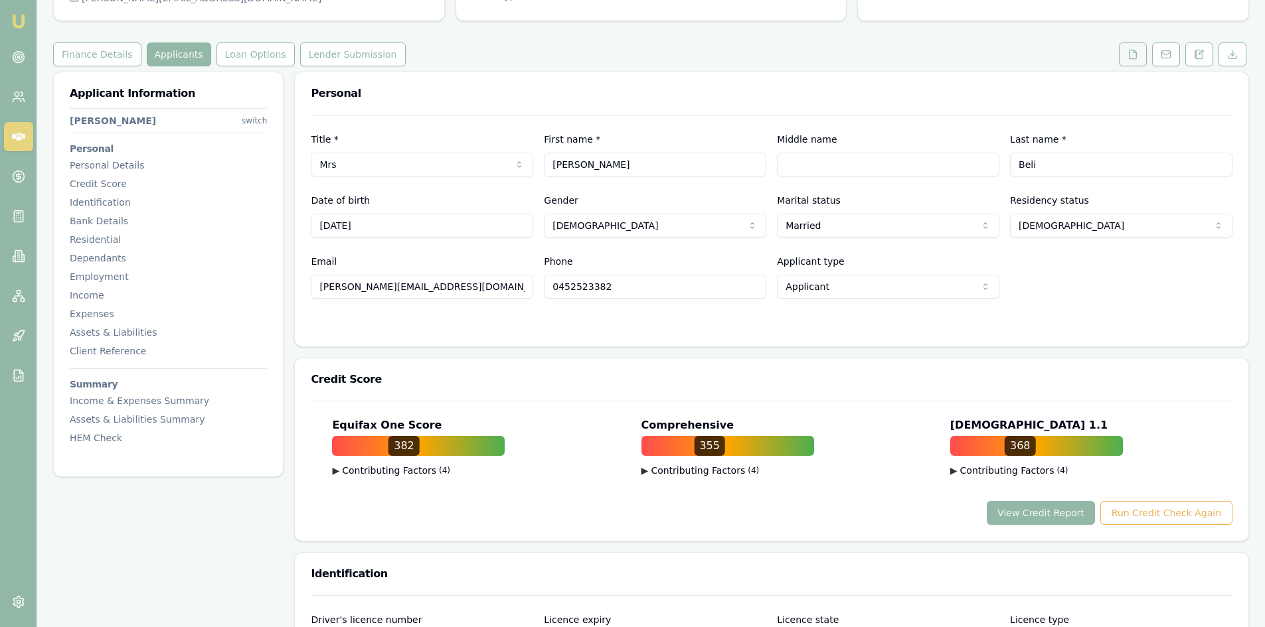
click at [1131, 50] on icon at bounding box center [1132, 54] width 7 height 9
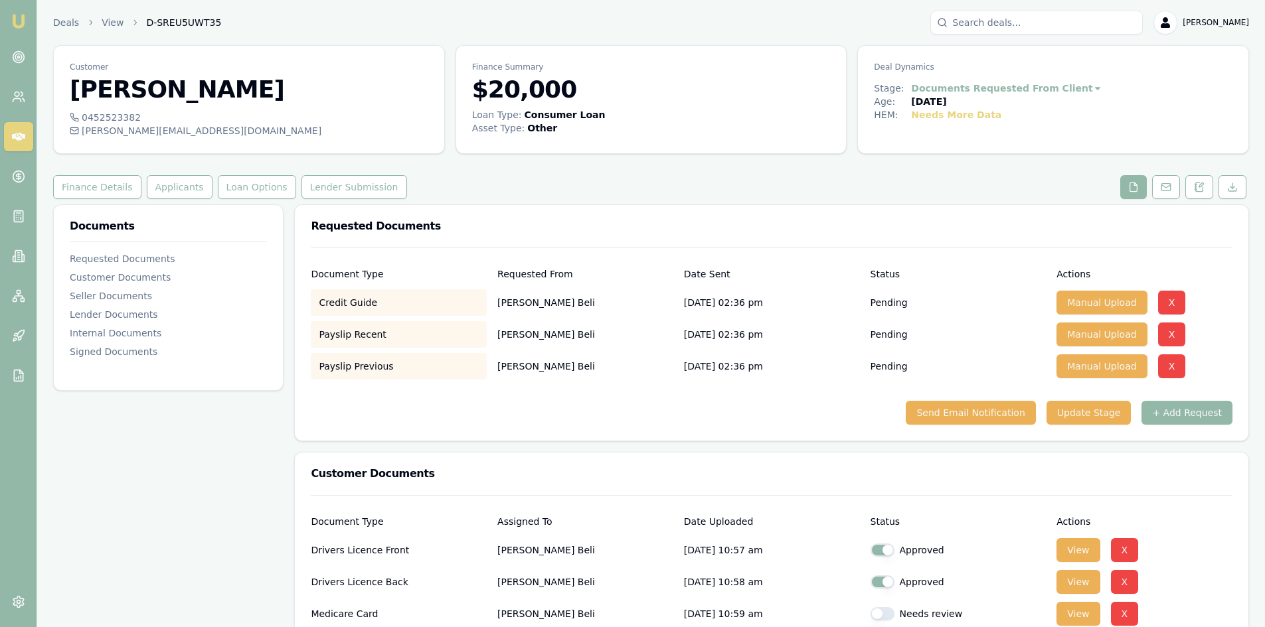
scroll to position [66, 0]
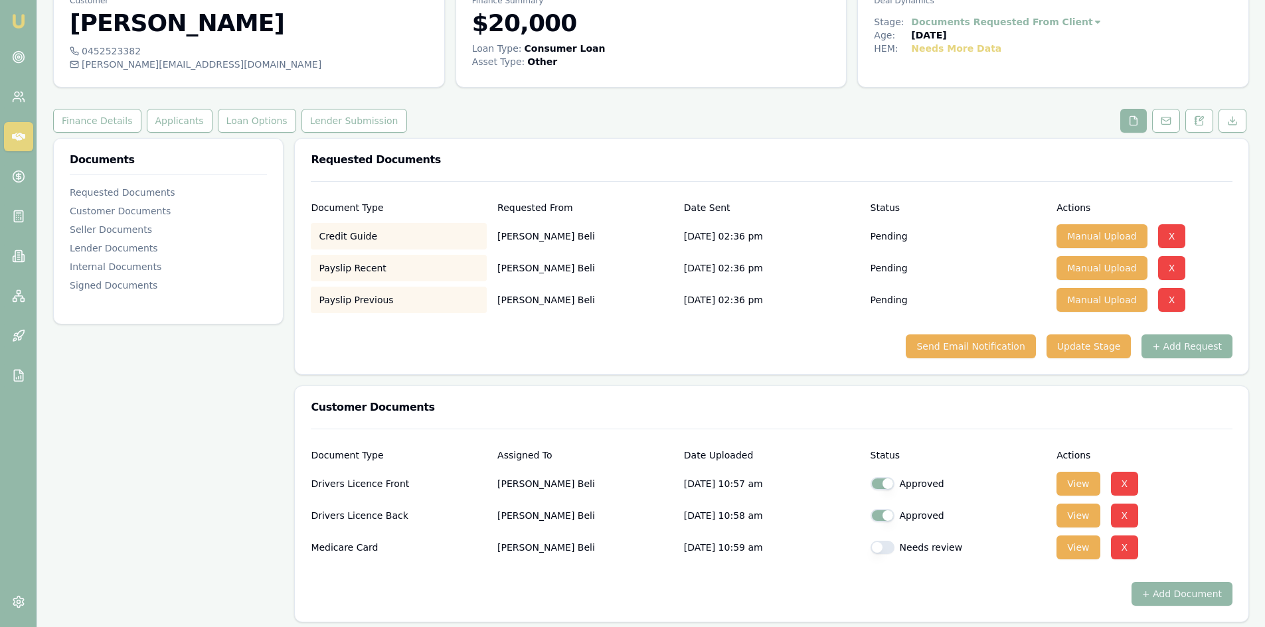
click at [1182, 350] on button "+ Add Request" at bounding box center [1186, 347] width 91 height 24
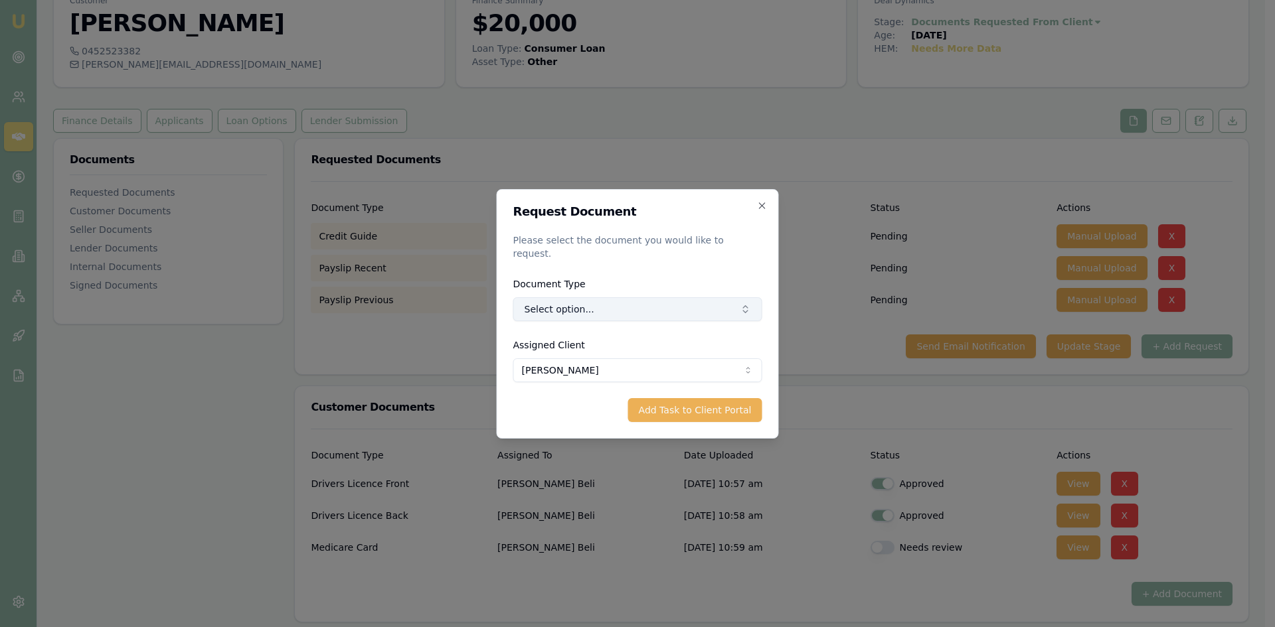
click at [627, 306] on button "Select option..." at bounding box center [637, 309] width 249 height 24
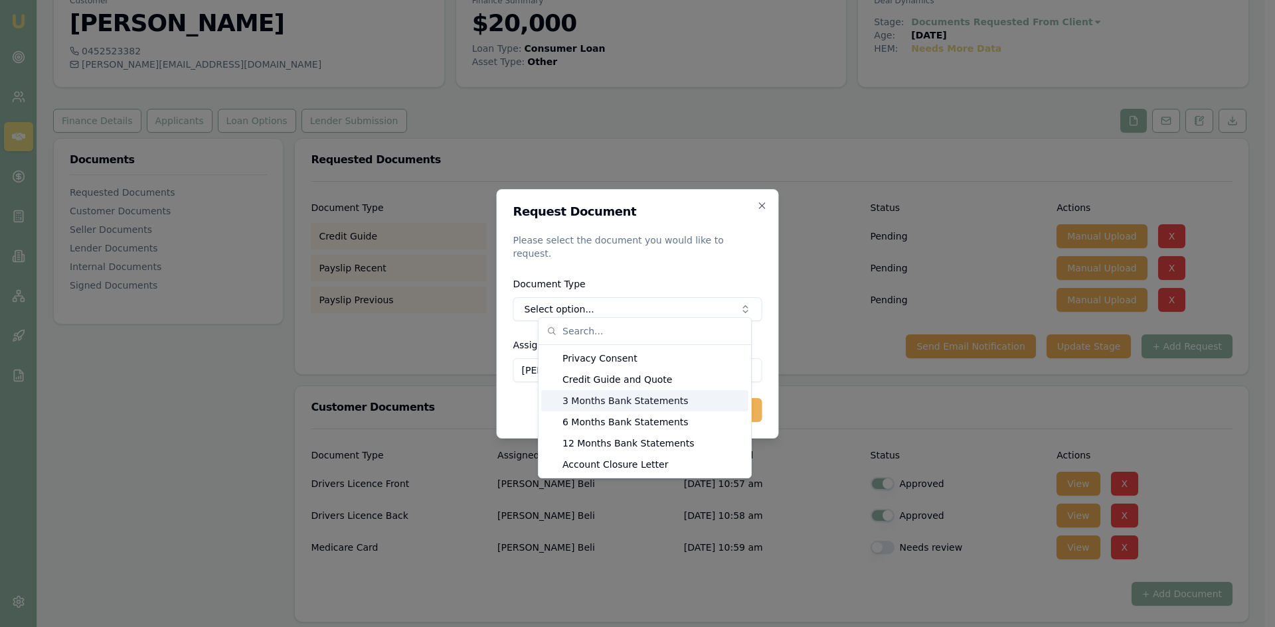
click at [592, 402] on div "3 Months Bank Statements" at bounding box center [644, 400] width 207 height 21
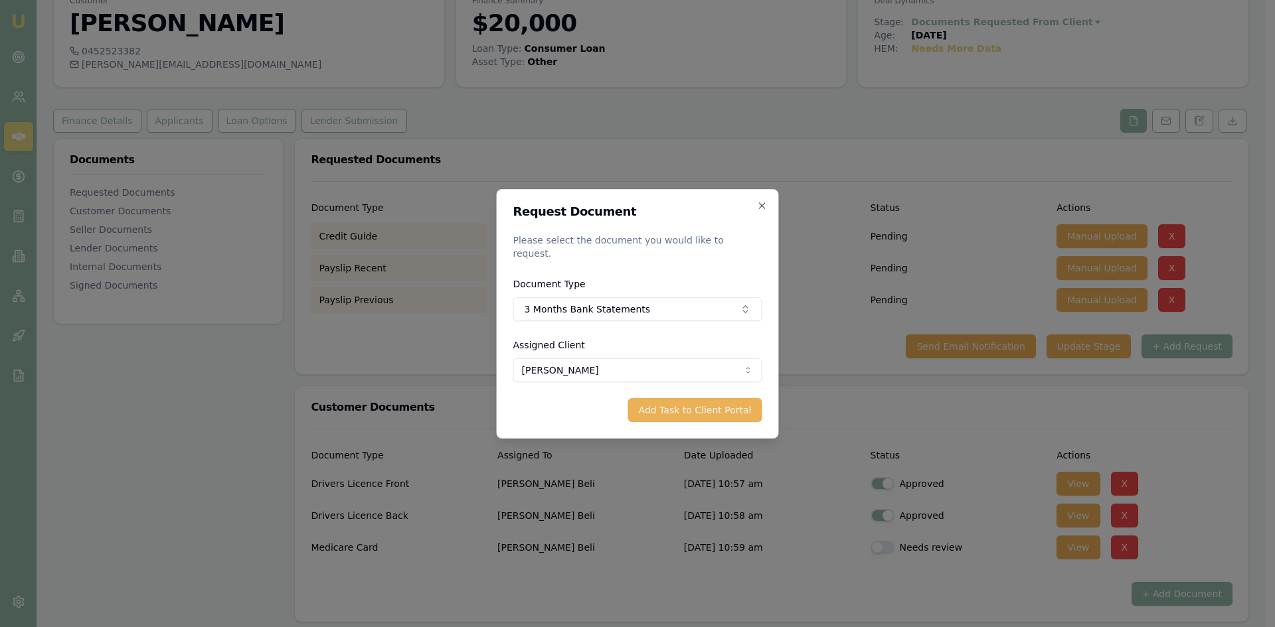
click at [583, 374] on body "Emu Broker Deals View D-SREU5UWT35 Steven Nguyen Toggle Menu Customer Mirna Bel…" at bounding box center [632, 247] width 1265 height 627
click at [570, 416] on body "Emu Broker Deals View D-SREU5UWT35 Steven Nguyen Toggle Menu Customer Mirna Bel…" at bounding box center [632, 247] width 1265 height 627
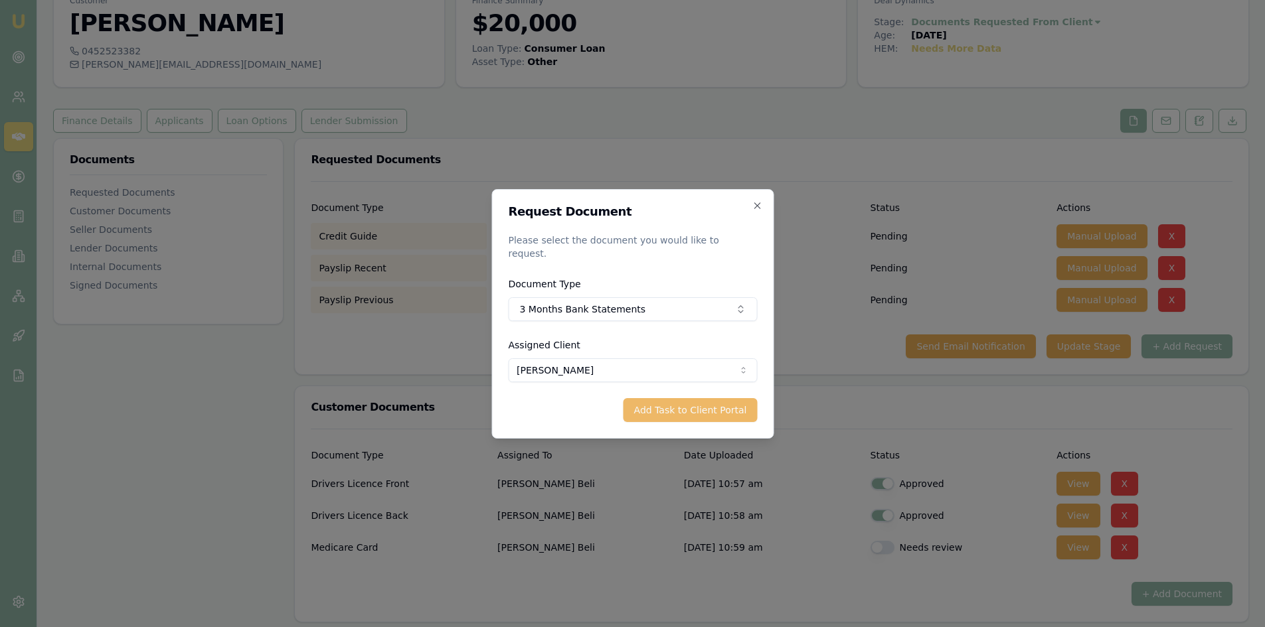
click at [657, 408] on button "Add Task to Client Portal" at bounding box center [690, 410] width 134 height 24
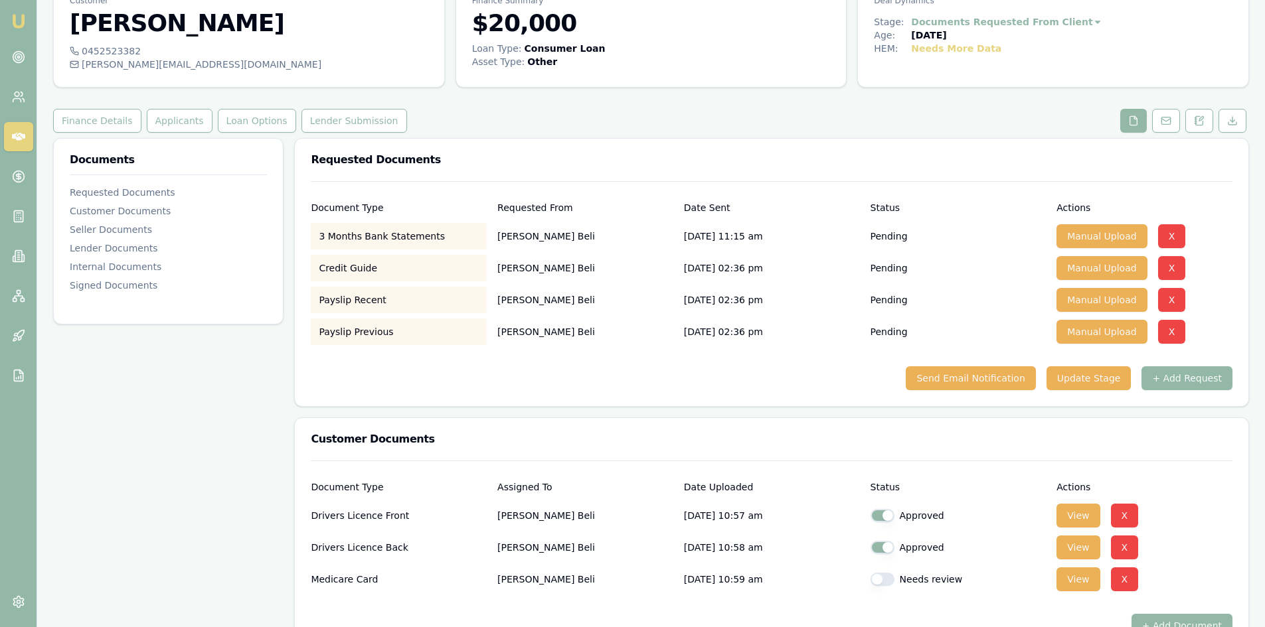
click at [499, 370] on div "Send Email Notification Update Stage + Add Request" at bounding box center [772, 378] width 922 height 24
click at [969, 382] on button "Send Email Notification" at bounding box center [970, 378] width 129 height 24
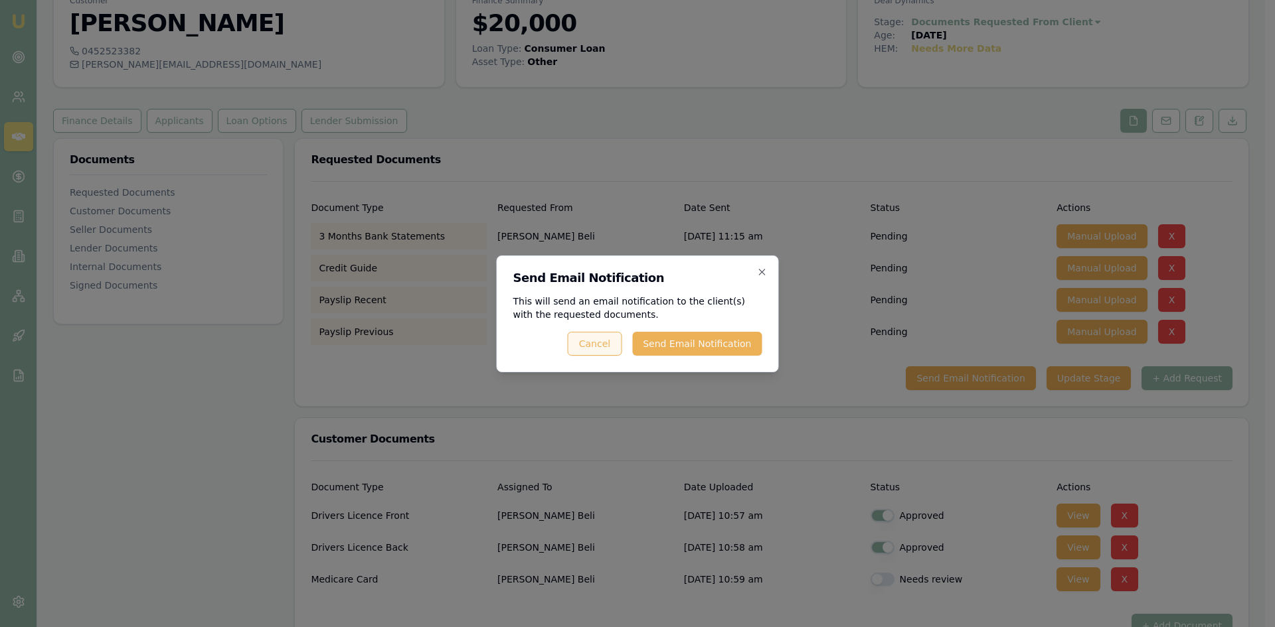
click at [689, 344] on button "Send Email Notification" at bounding box center [696, 344] width 129 height 24
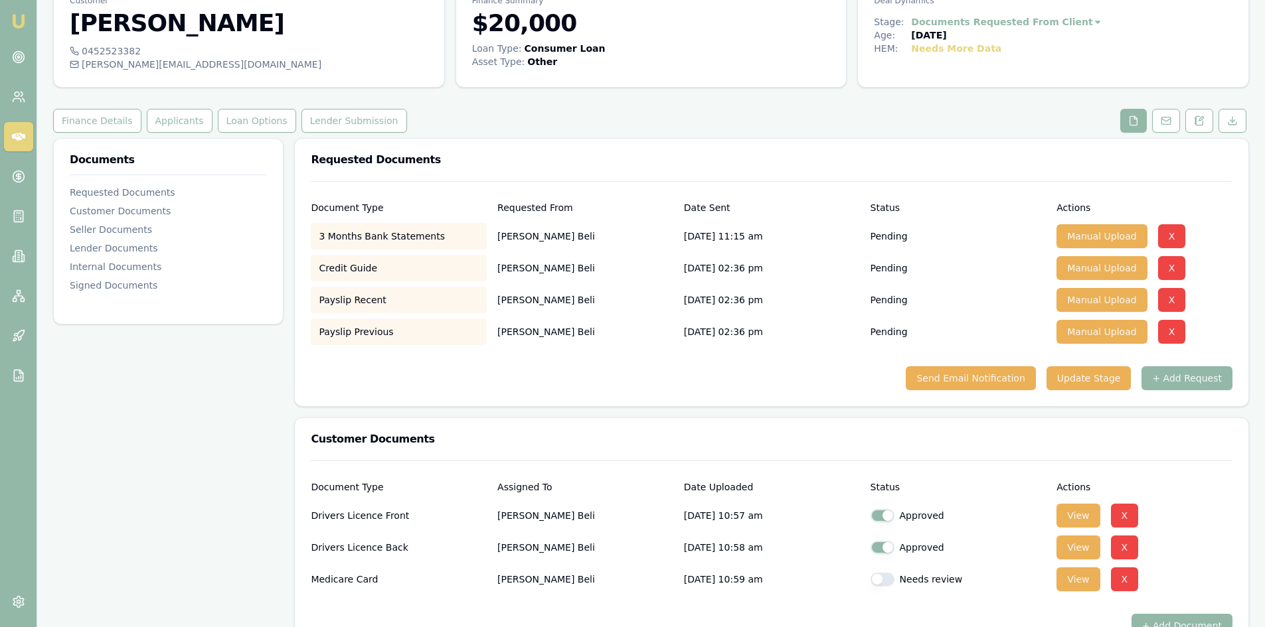
click at [396, 380] on div "Send Email Notification Update Stage + Add Request" at bounding box center [772, 378] width 922 height 24
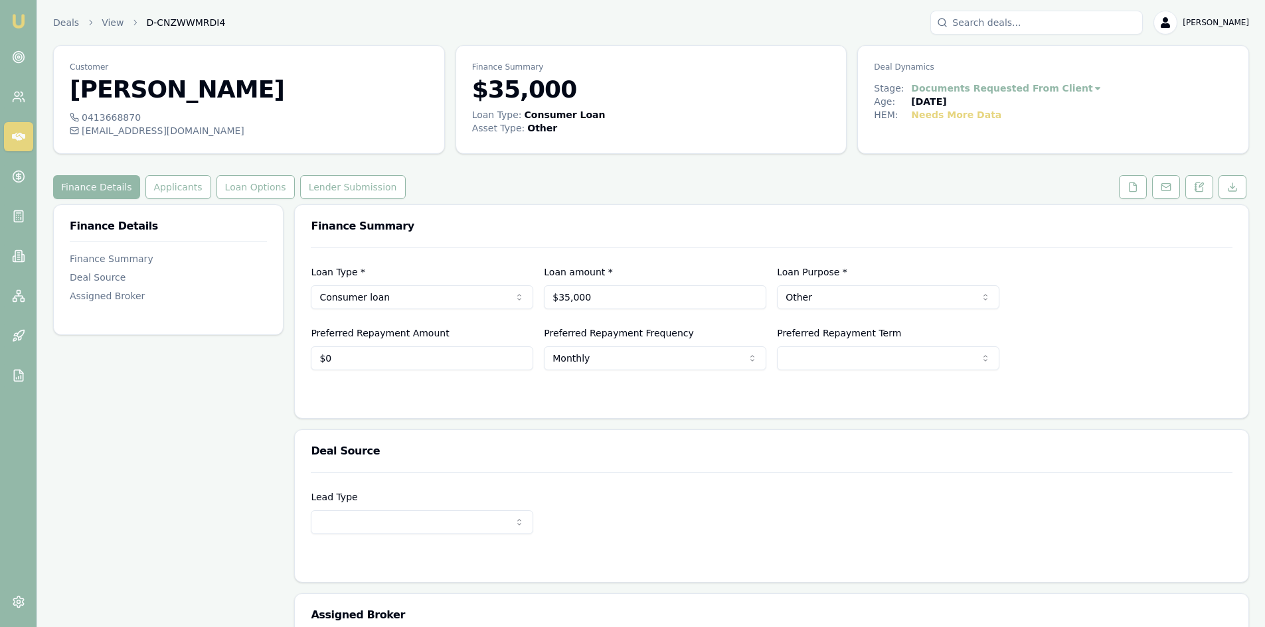
scroll to position [133, 0]
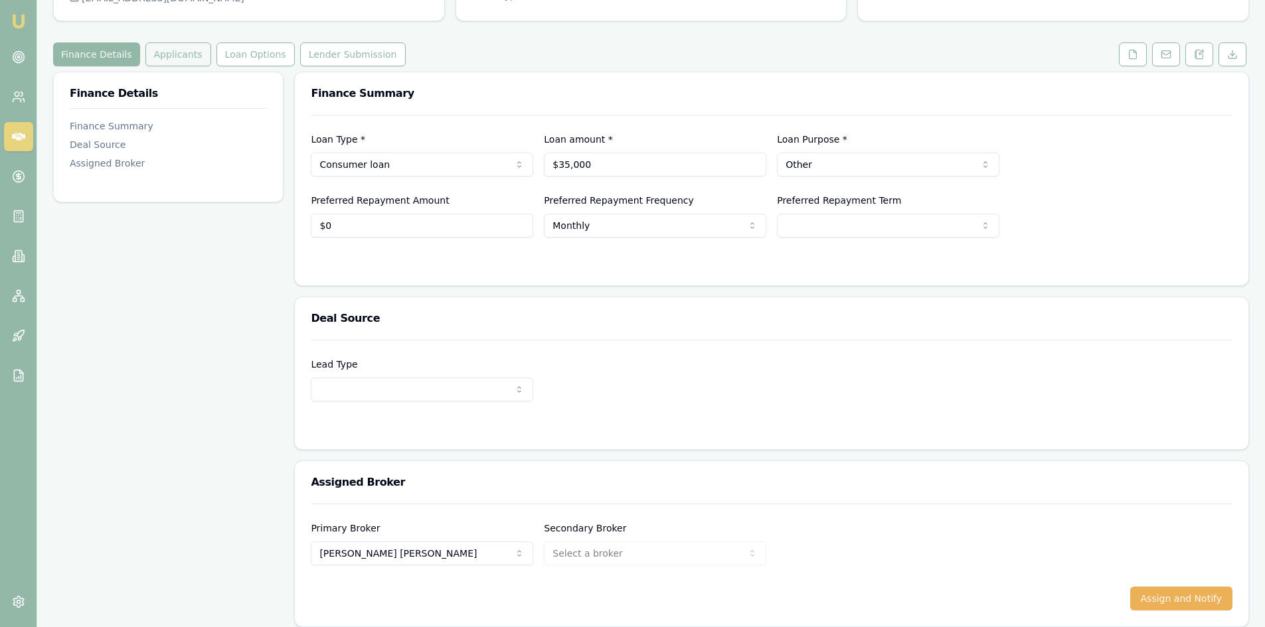
click at [175, 56] on button "Applicants" at bounding box center [178, 54] width 66 height 24
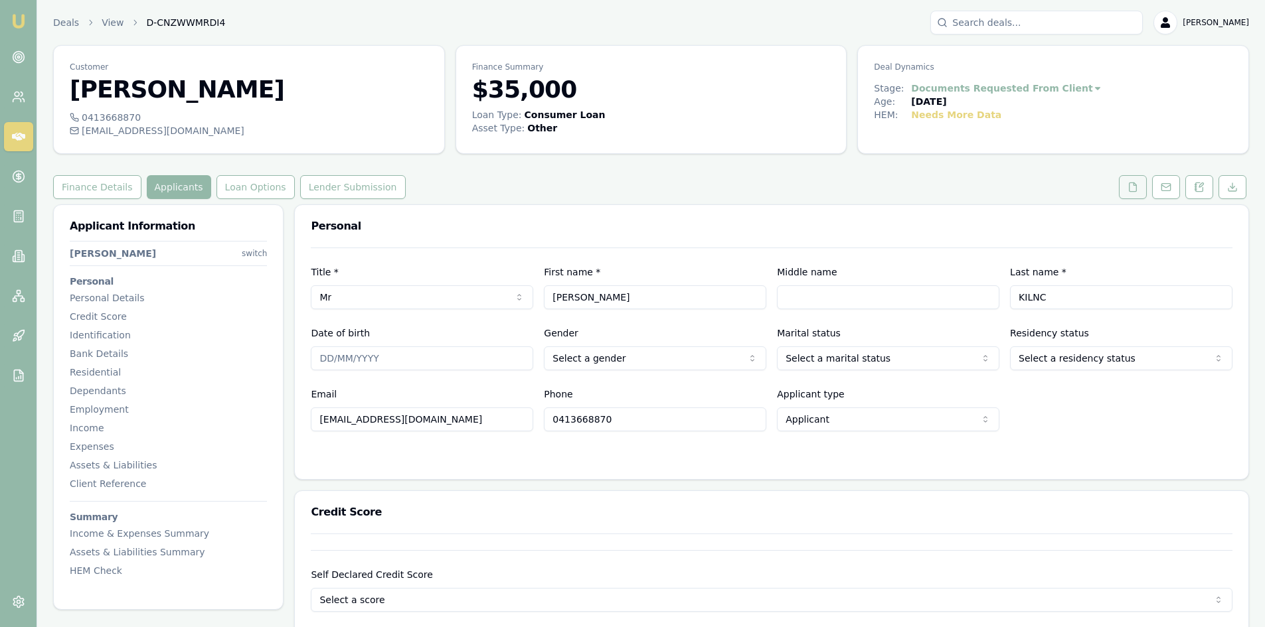
click at [1133, 189] on icon at bounding box center [1132, 187] width 11 height 11
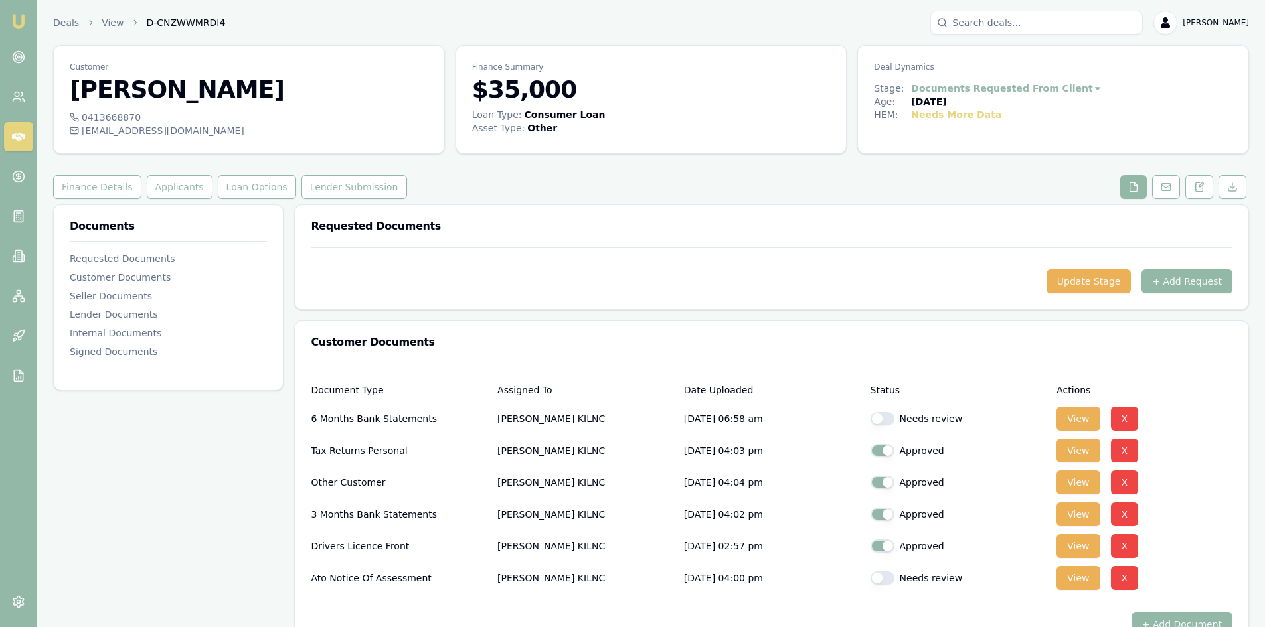
scroll to position [66, 0]
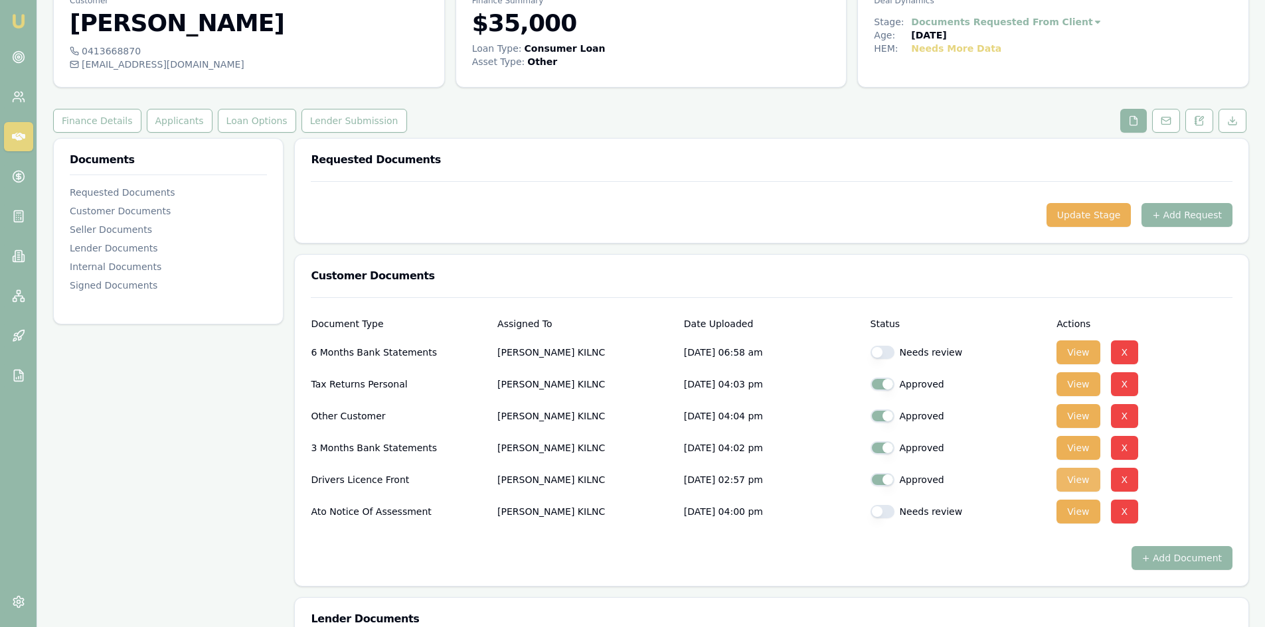
click at [1083, 484] on button "View" at bounding box center [1077, 480] width 43 height 24
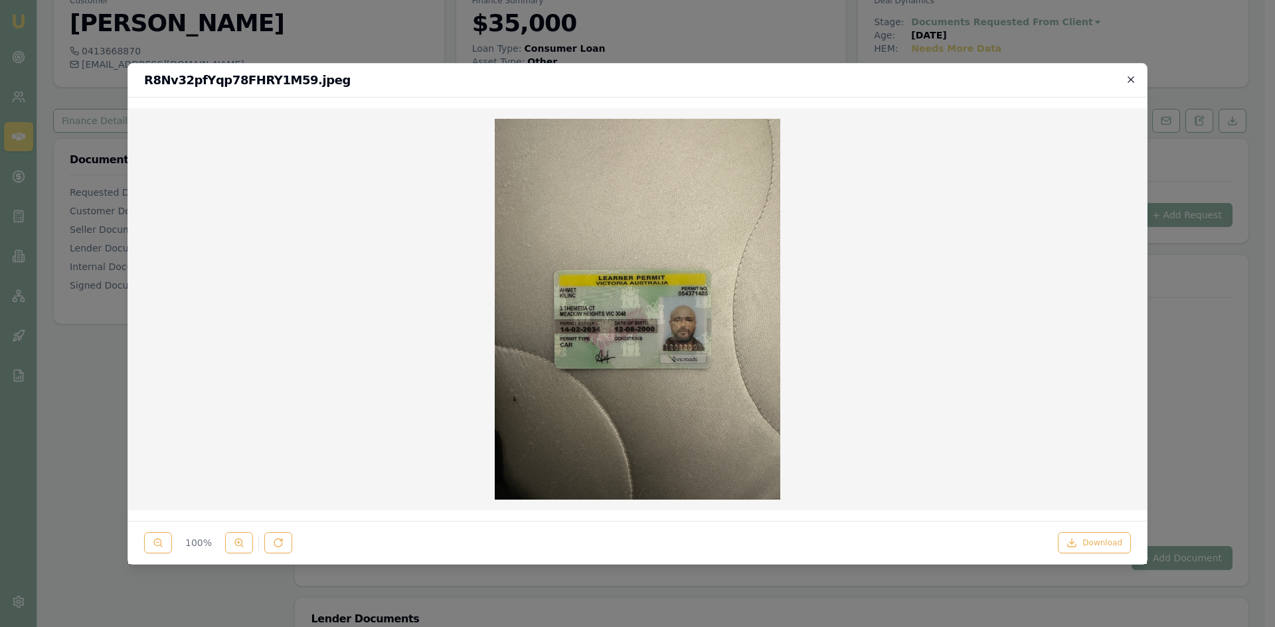
click at [1131, 78] on icon "button" at bounding box center [1130, 79] width 6 height 6
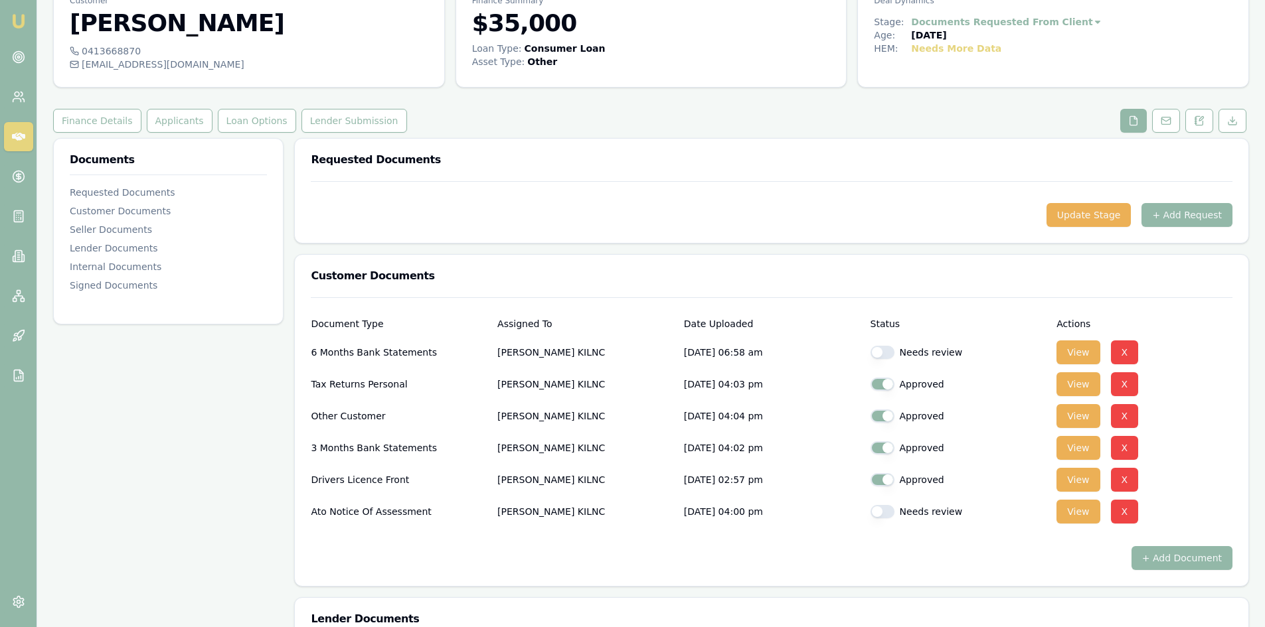
scroll to position [0, 0]
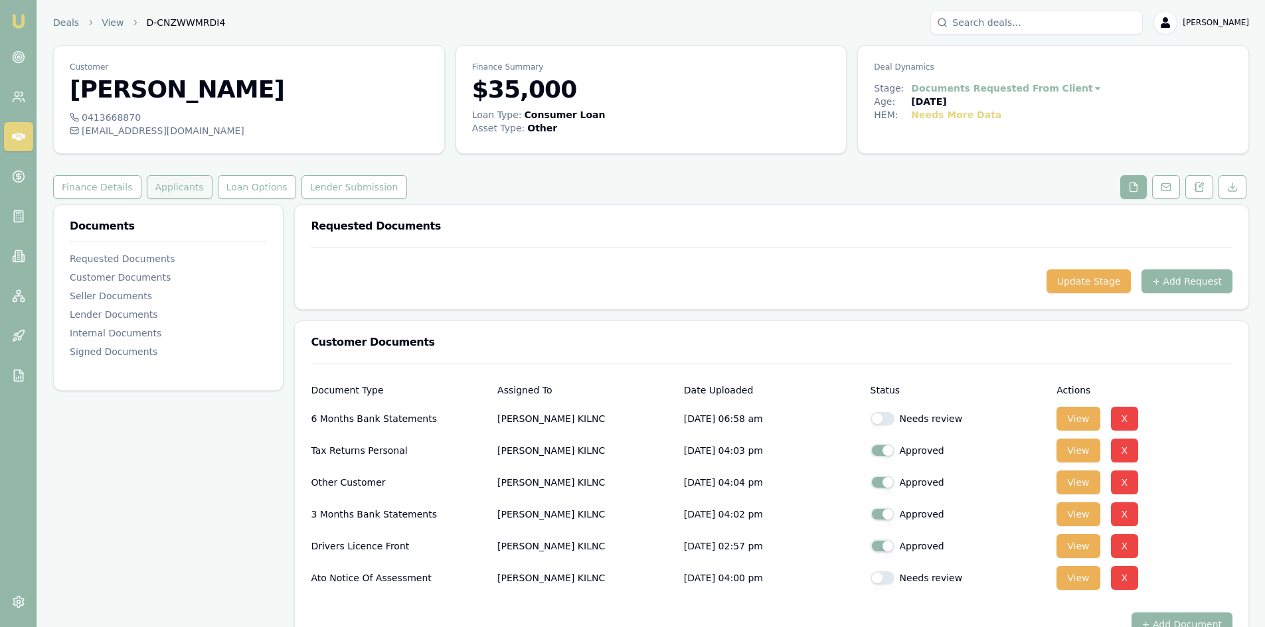
click at [161, 190] on button "Applicants" at bounding box center [180, 187] width 66 height 24
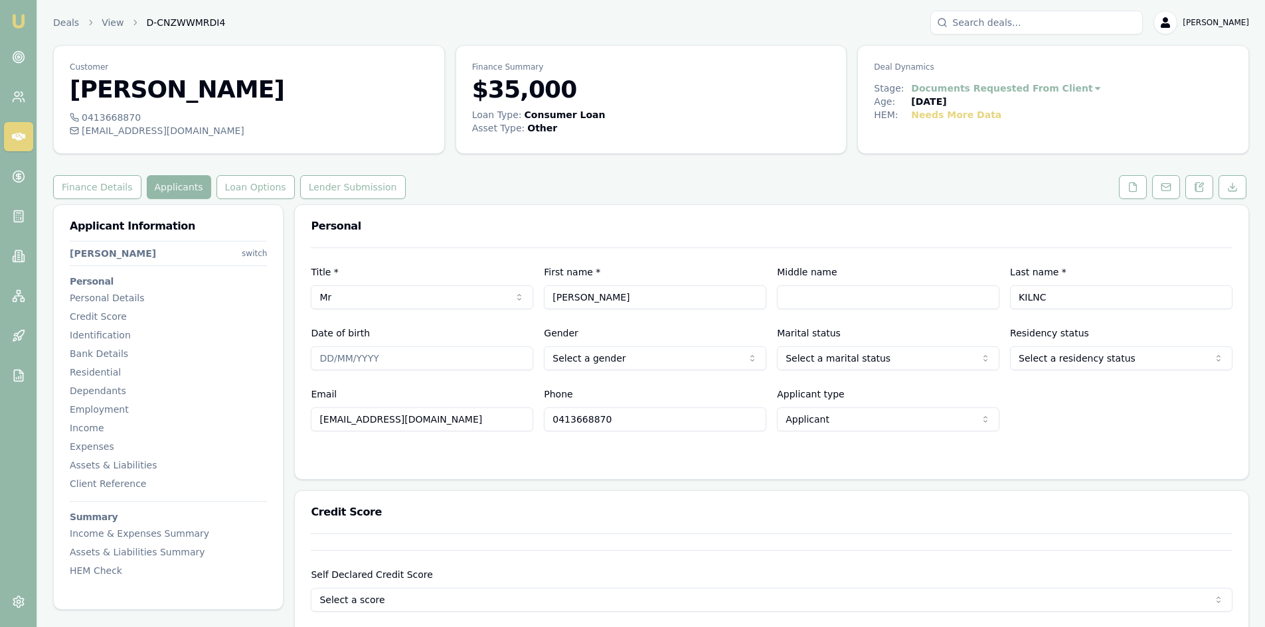
scroll to position [66, 0]
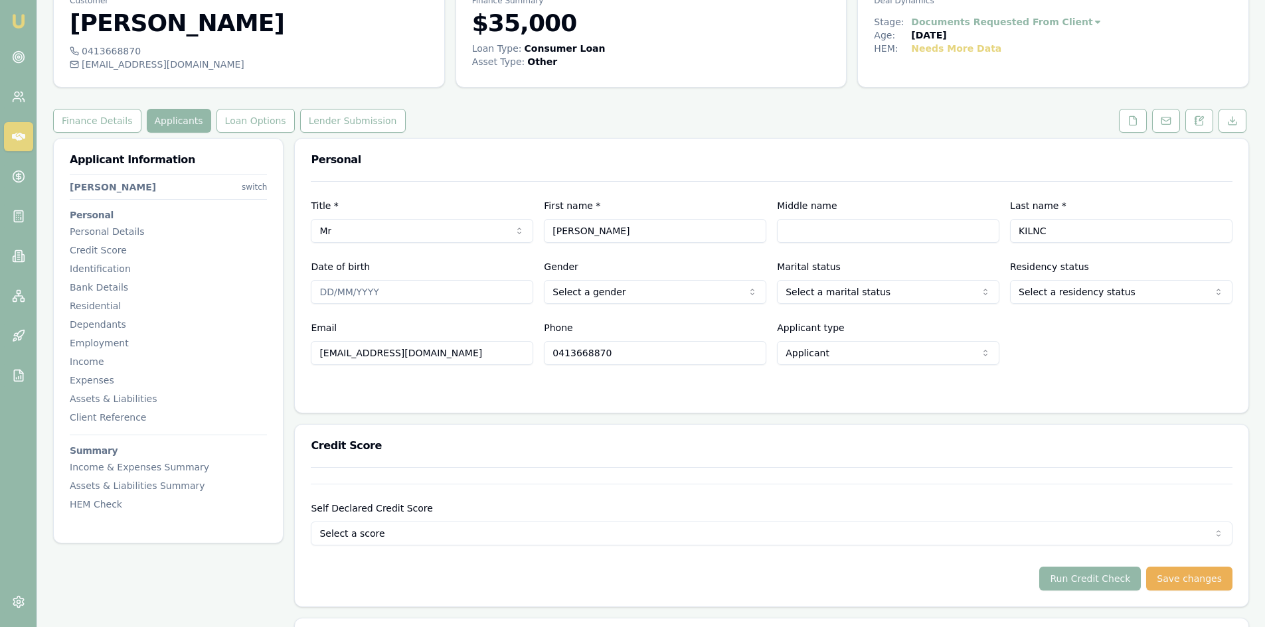
click at [323, 291] on input "Date of birth" at bounding box center [422, 292] width 222 height 24
click at [333, 288] on input "Date of birth" at bounding box center [422, 292] width 222 height 24
type input "14/02/2034"
click at [585, 299] on html "Emu Broker Deals View D-CNZWWMRDI4 Steven Nguyen Toggle Menu Customer AHMET KIL…" at bounding box center [632, 247] width 1265 height 627
click at [853, 294] on html "Emu Broker Deals View D-CNZWWMRDI4 Steven Nguyen Toggle Menu Customer AHMET KIL…" at bounding box center [632, 247] width 1265 height 627
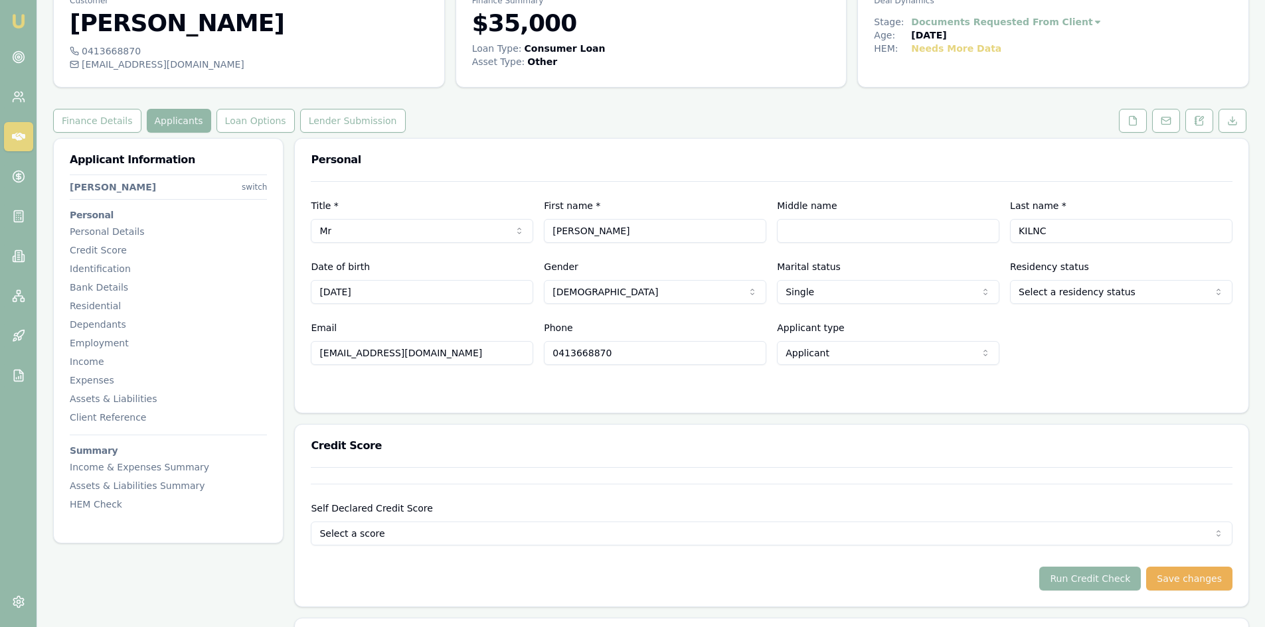
click at [1036, 293] on html "Emu Broker Deals View D-CNZWWMRDI4 Steven Nguyen Toggle Menu Customer AHMET KIL…" at bounding box center [632, 247] width 1265 height 627
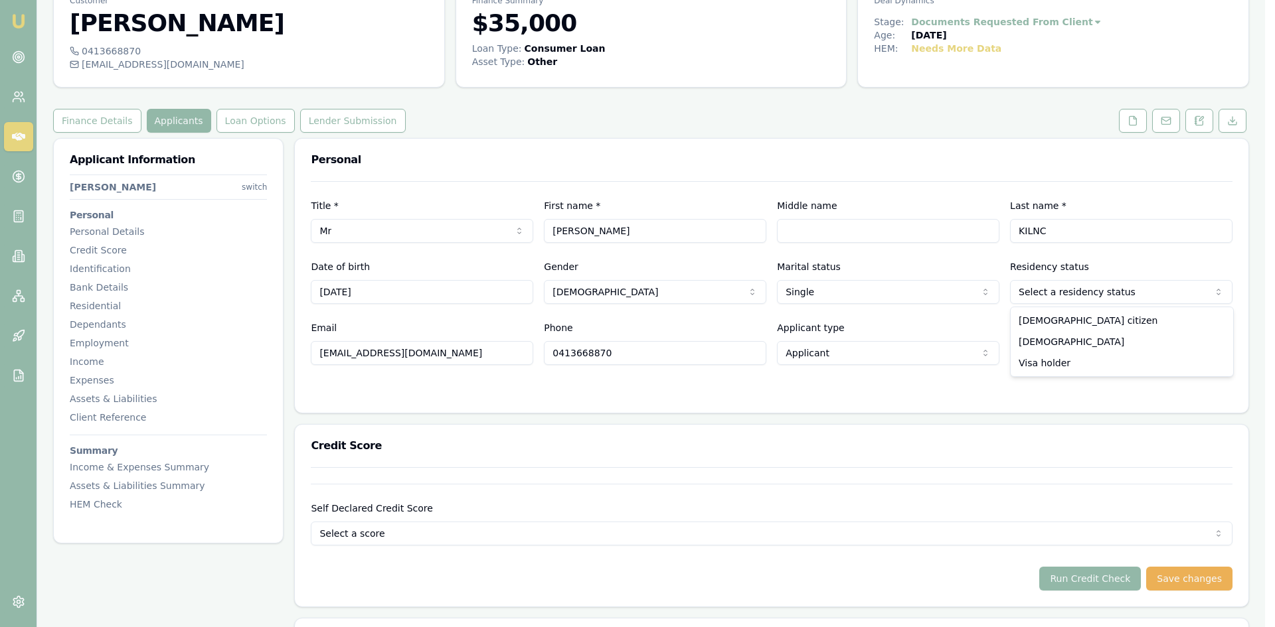
select select "PERMANENT_RESIDENT"
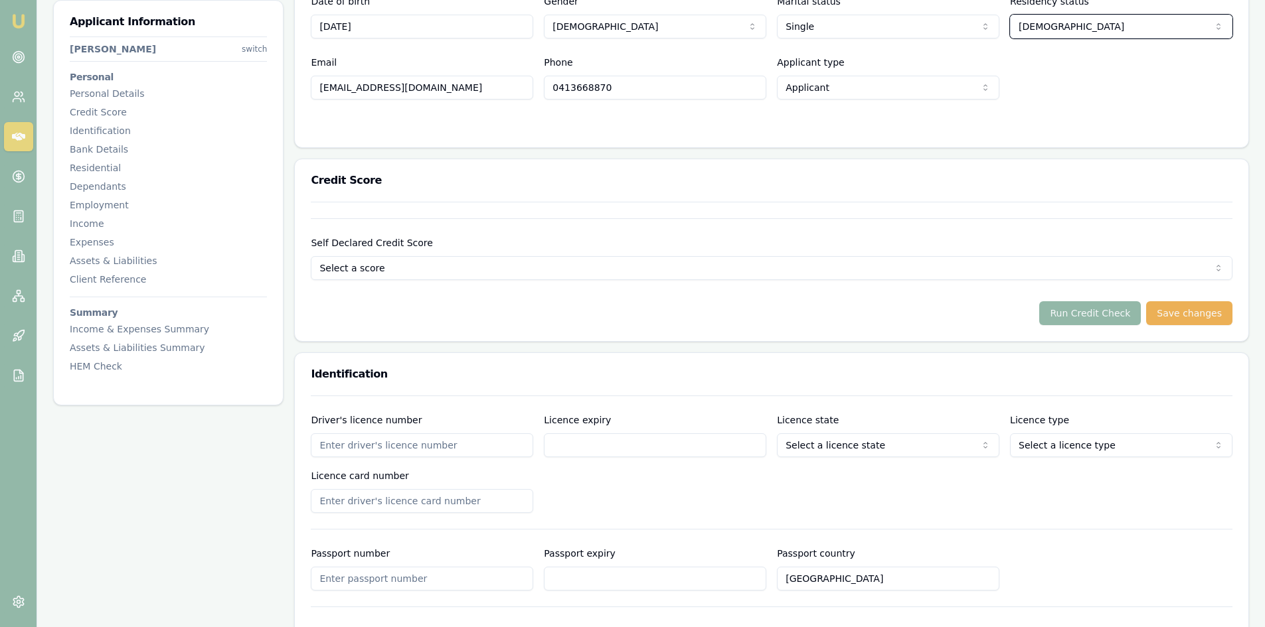
scroll to position [465, 0]
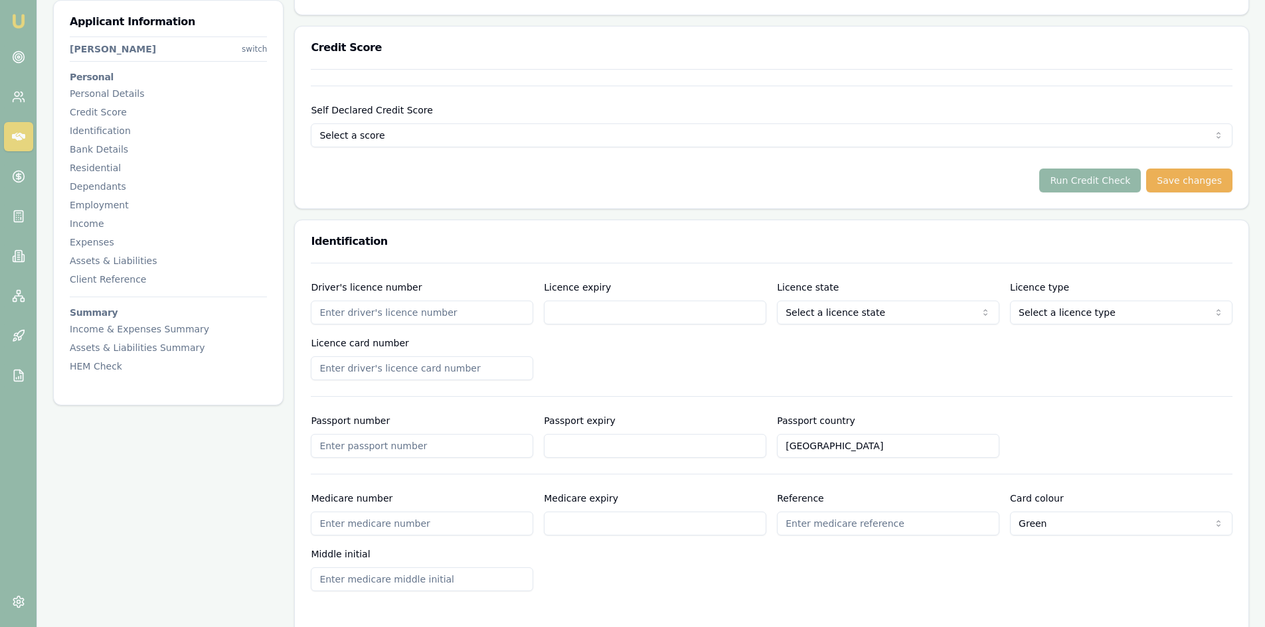
click at [434, 317] on input "Driver's licence number" at bounding box center [422, 313] width 222 height 24
type input "054371485"
click at [556, 364] on div "Driver's licence number 054371485 Licence expiry Licence state Select a licence…" at bounding box center [772, 330] width 922 height 101
click at [610, 316] on input "Licence expiry" at bounding box center [655, 313] width 222 height 24
type input "12/02/2034"
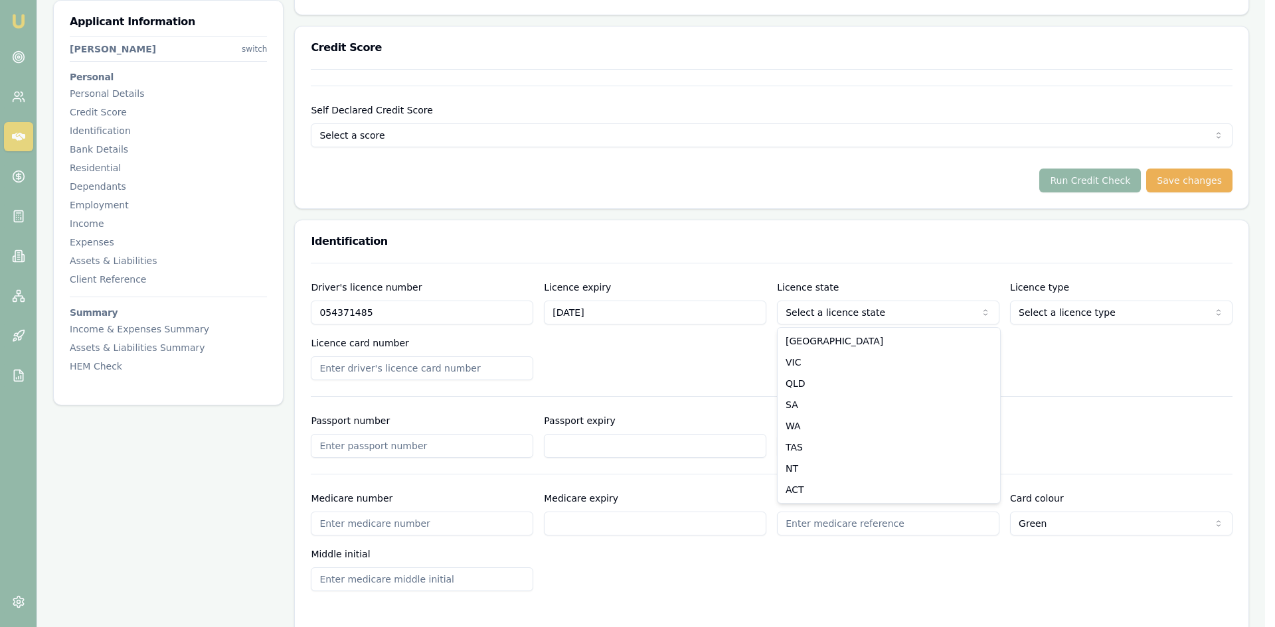
select select "VIC"
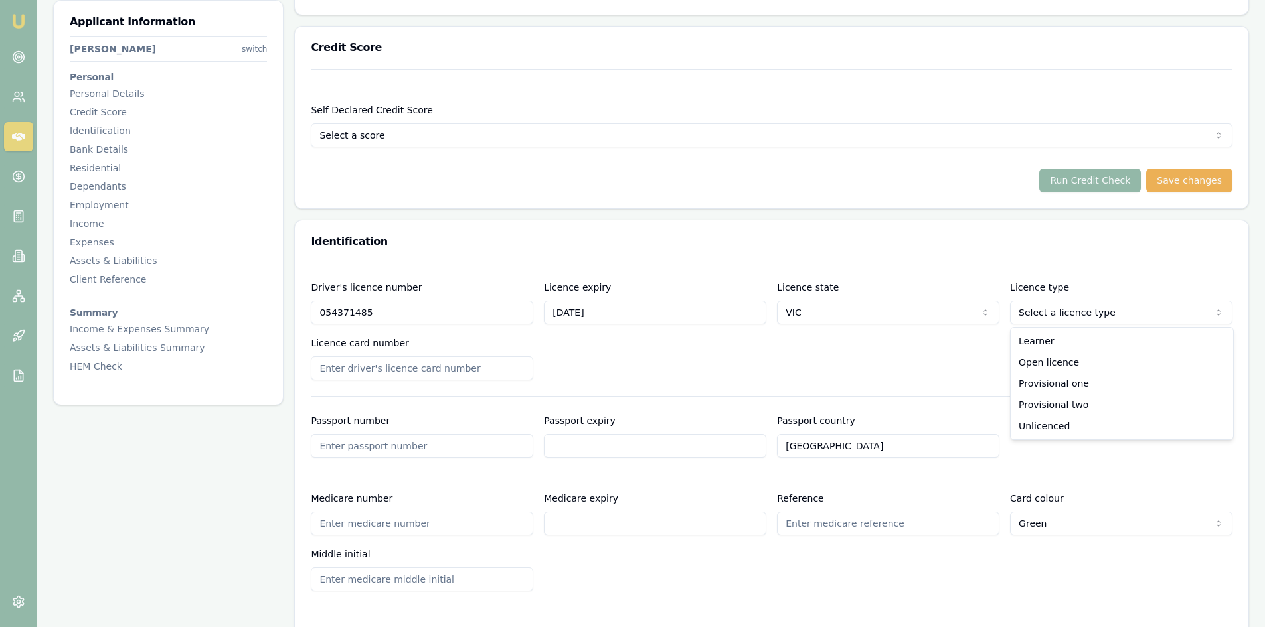
select select "OPEN_LICENCE"
drag, startPoint x: 1064, startPoint y: 345, endPoint x: 1067, endPoint y: 361, distance: 15.5
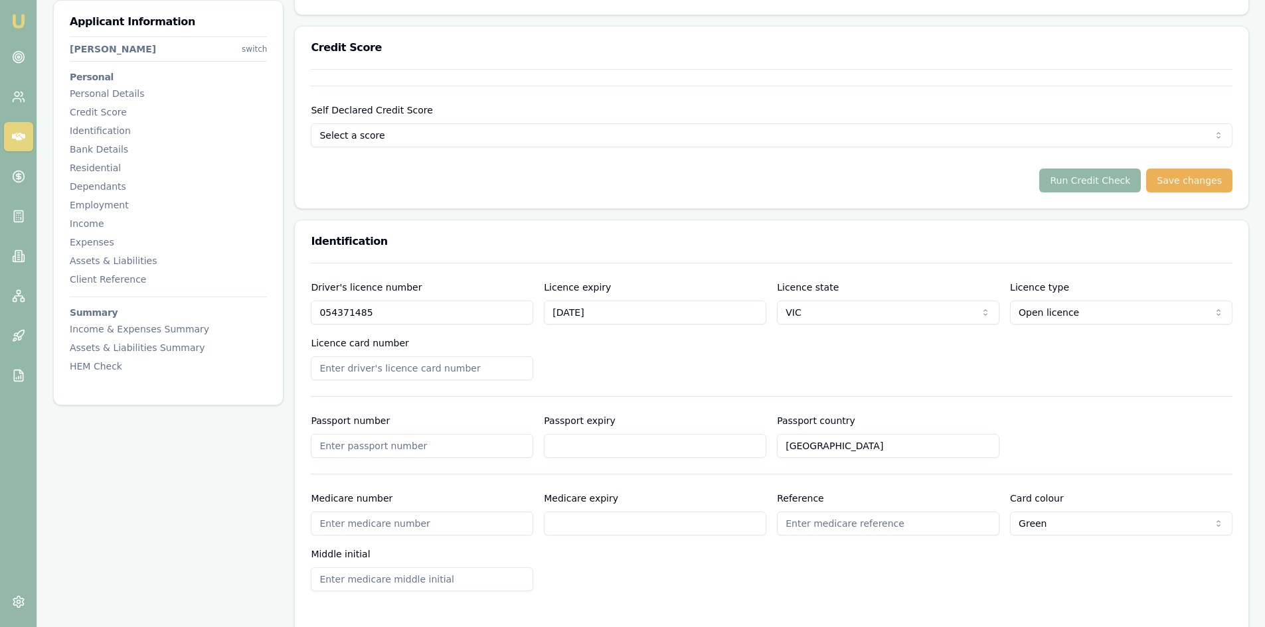
click at [343, 443] on input "Passport number" at bounding box center [422, 446] width 222 height 24
click at [359, 374] on input "Licence card number" at bounding box center [422, 369] width 222 height 24
type input "P2510059"
click at [645, 359] on div "Driver's licence number 054371485 Licence expiry 12/02/2034 Licence state VIC N…" at bounding box center [772, 330] width 922 height 101
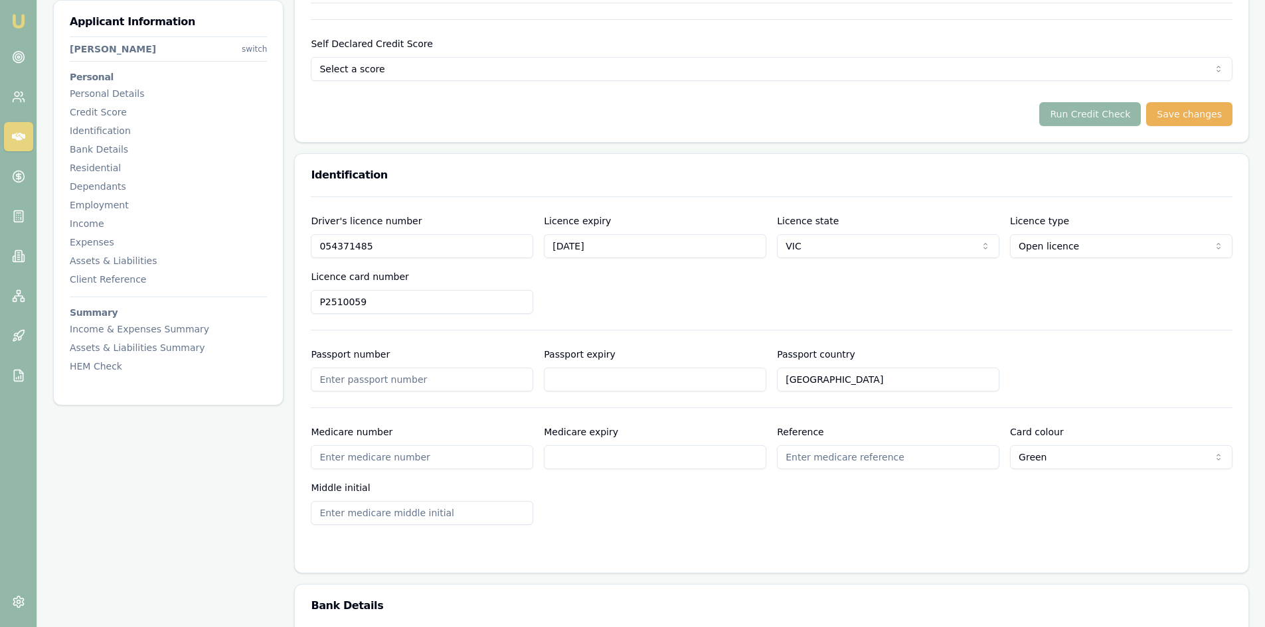
drag, startPoint x: 370, startPoint y: 298, endPoint x: 270, endPoint y: 304, distance: 99.8
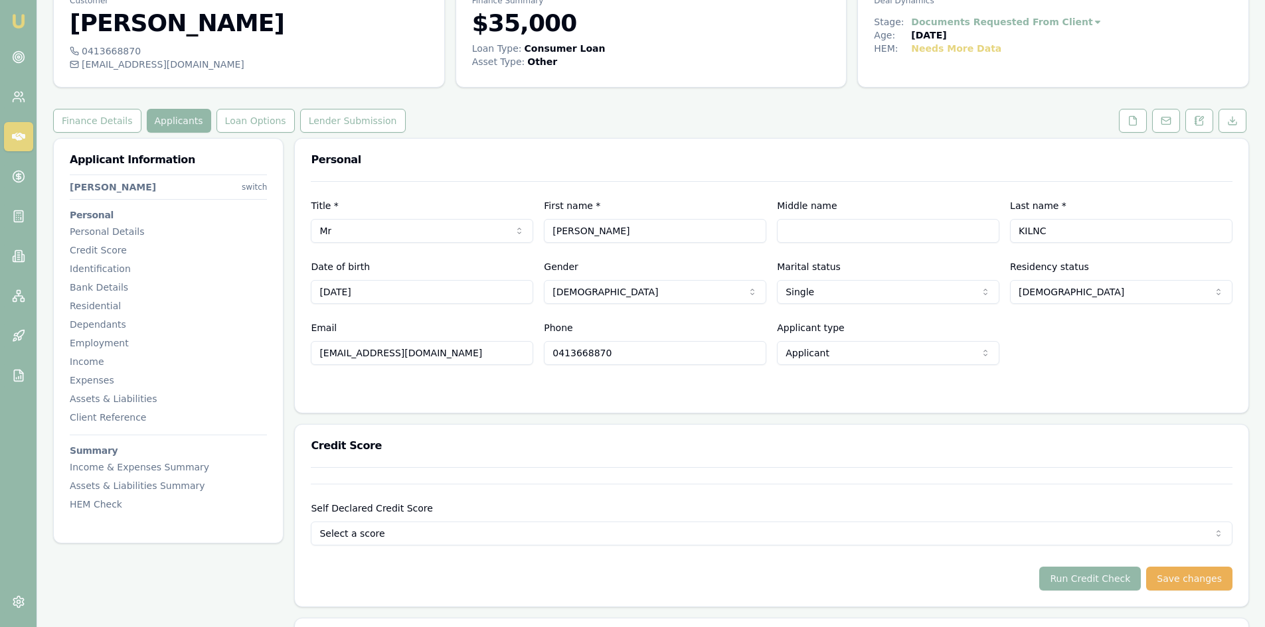
scroll to position [0, 0]
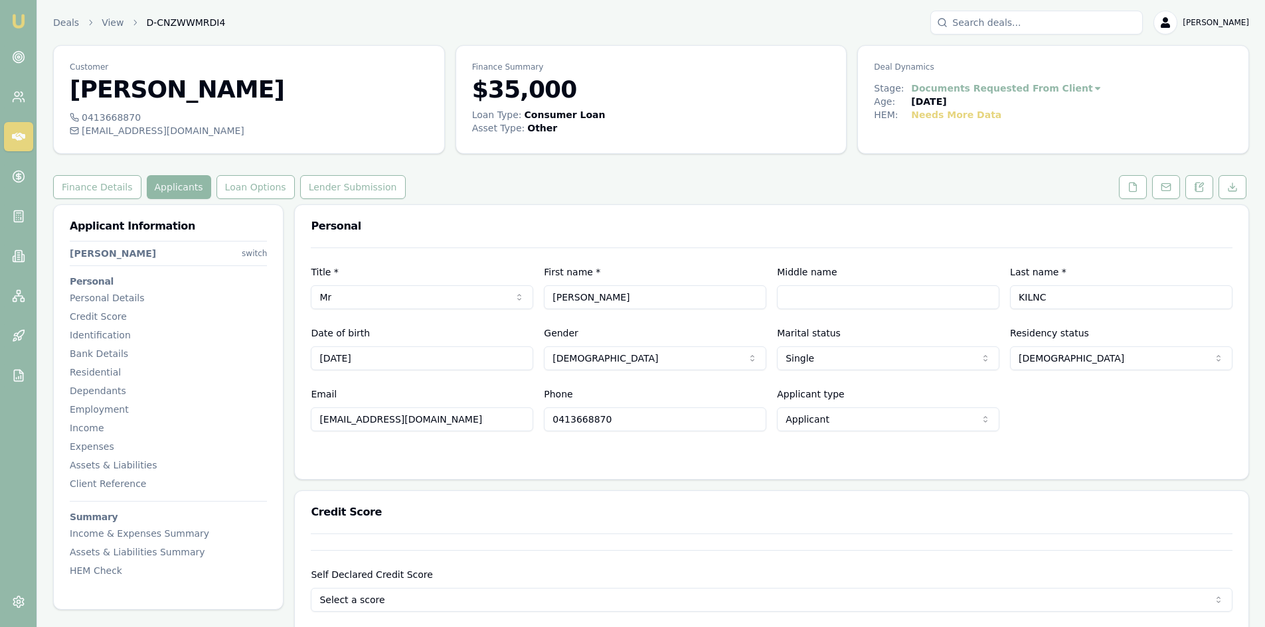
click at [159, 186] on button "Applicants" at bounding box center [179, 187] width 64 height 24
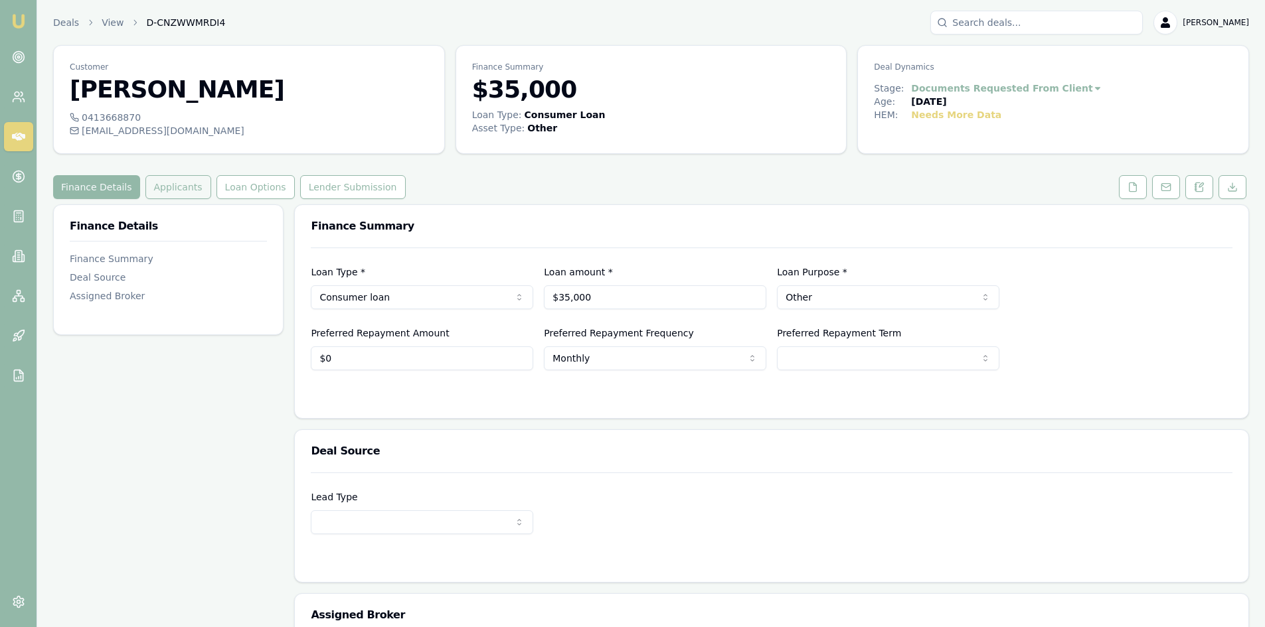
click at [170, 189] on button "Applicants" at bounding box center [178, 187] width 66 height 24
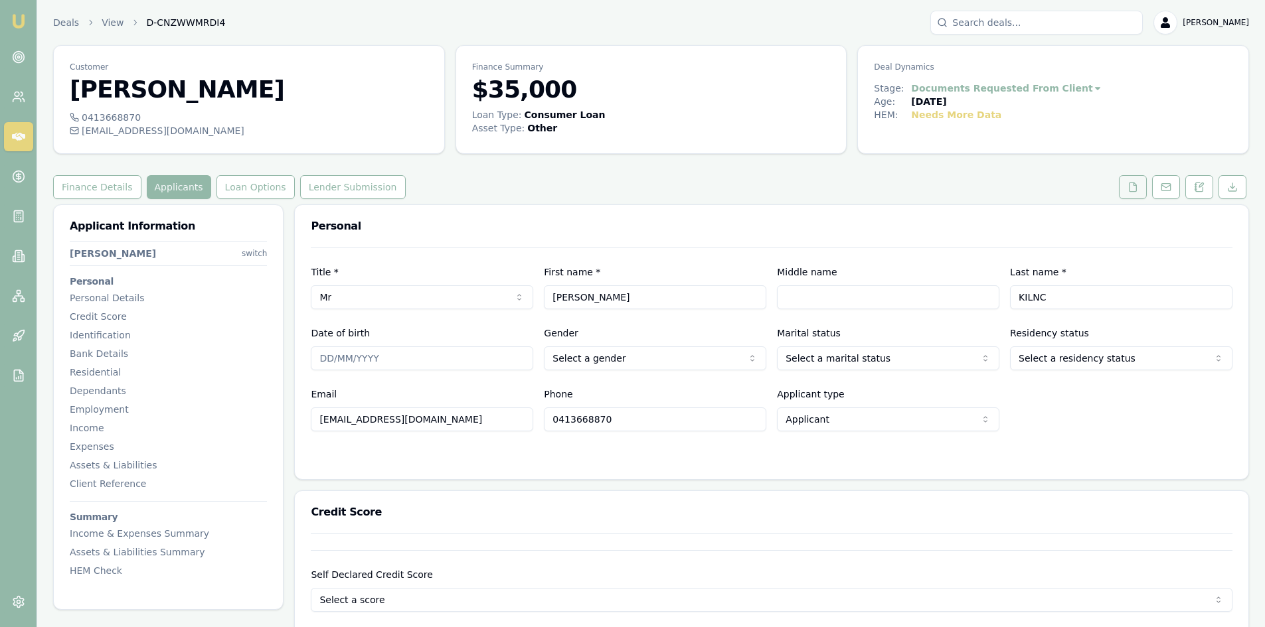
click at [1133, 187] on icon at bounding box center [1132, 187] width 11 height 11
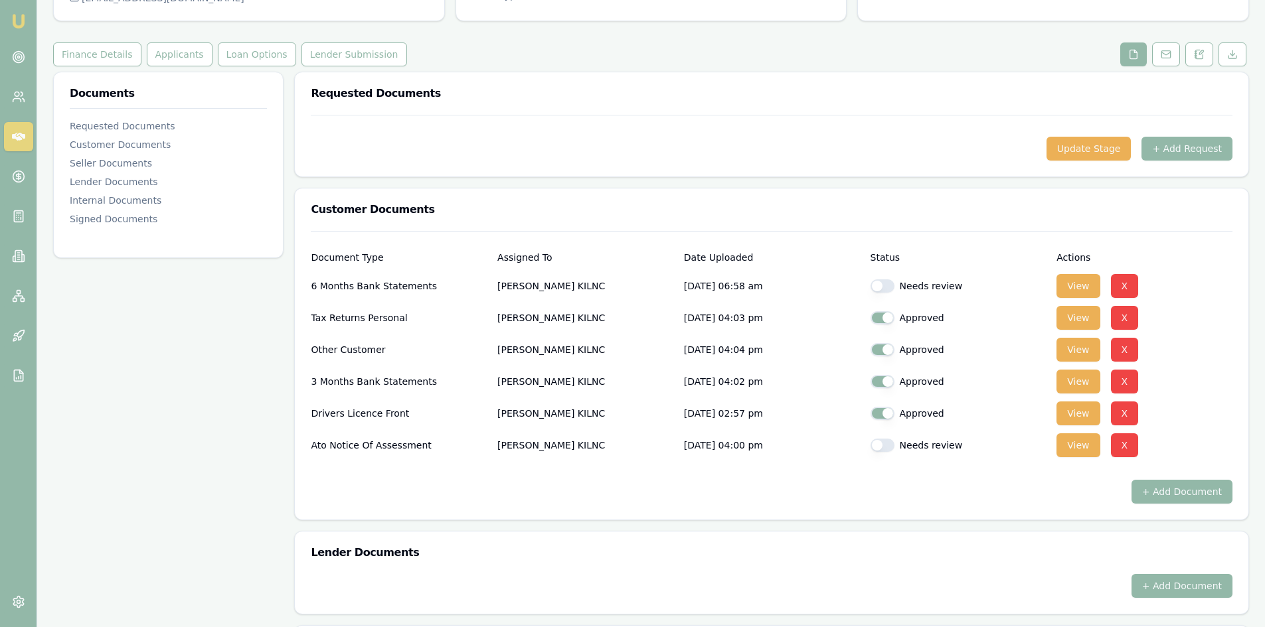
scroll to position [199, 0]
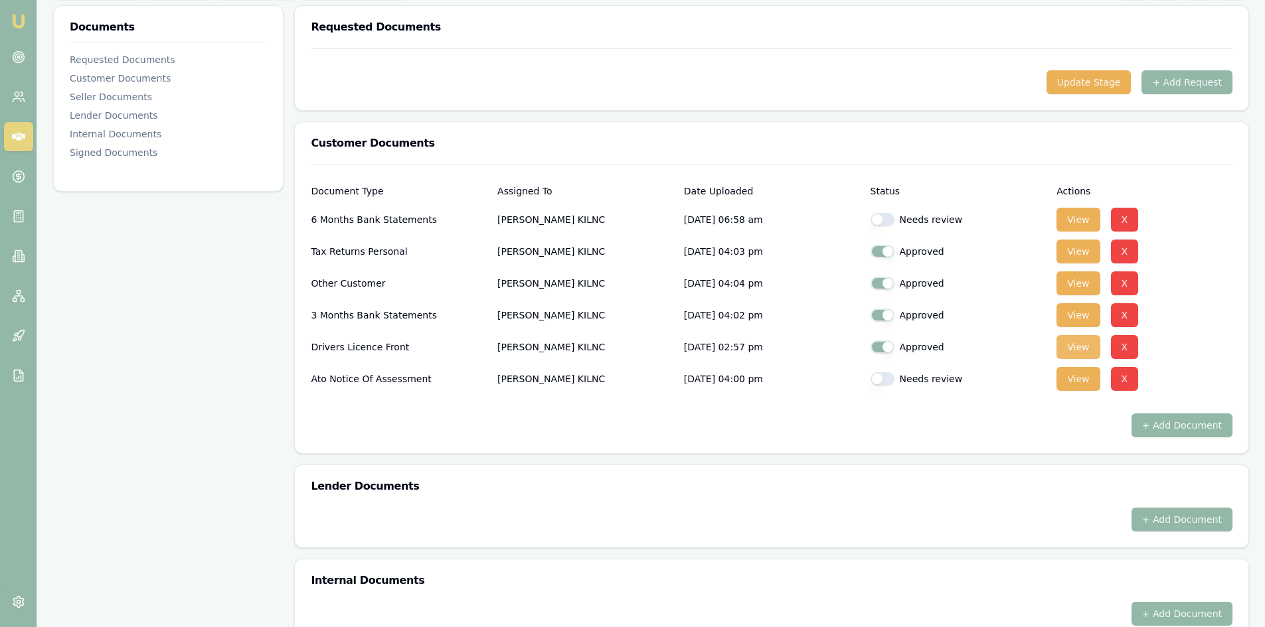
click at [1064, 350] on button "View" at bounding box center [1077, 347] width 43 height 24
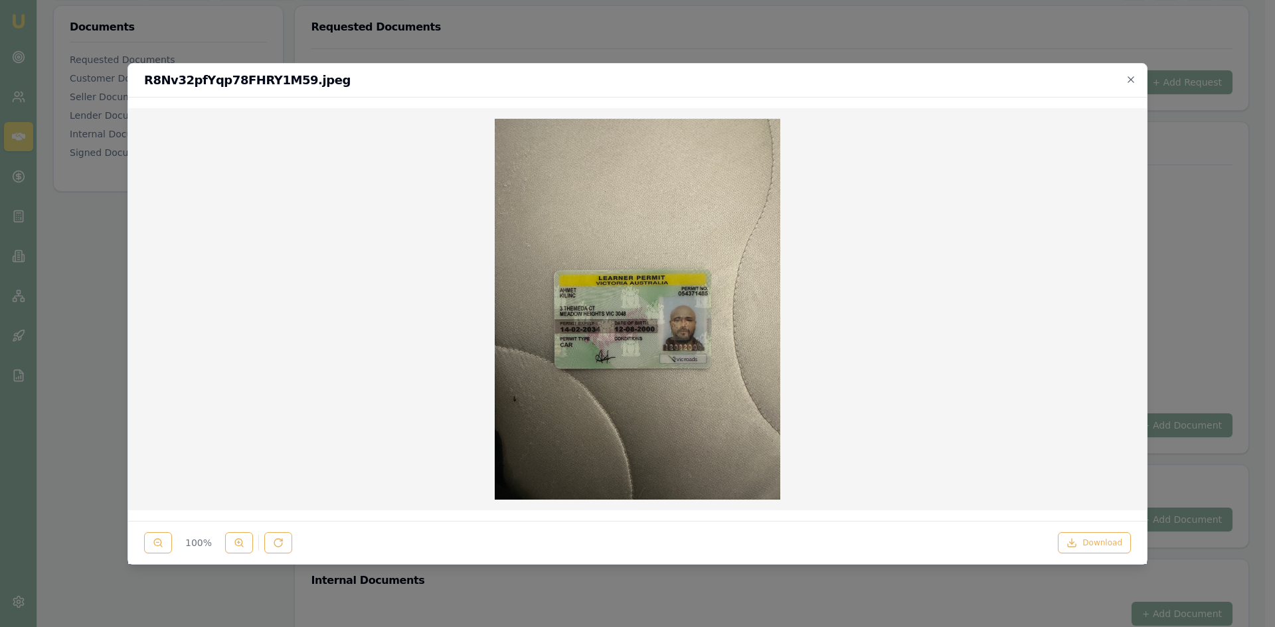
click at [675, 290] on img at bounding box center [638, 309] width 286 height 381
drag, startPoint x: 1095, startPoint y: 542, endPoint x: 877, endPoint y: 460, distance: 232.8
click at [1094, 542] on button "Download" at bounding box center [1094, 542] width 73 height 21
click at [848, 147] on div at bounding box center [637, 309] width 997 height 381
click at [1128, 79] on icon "button" at bounding box center [1130, 79] width 11 height 11
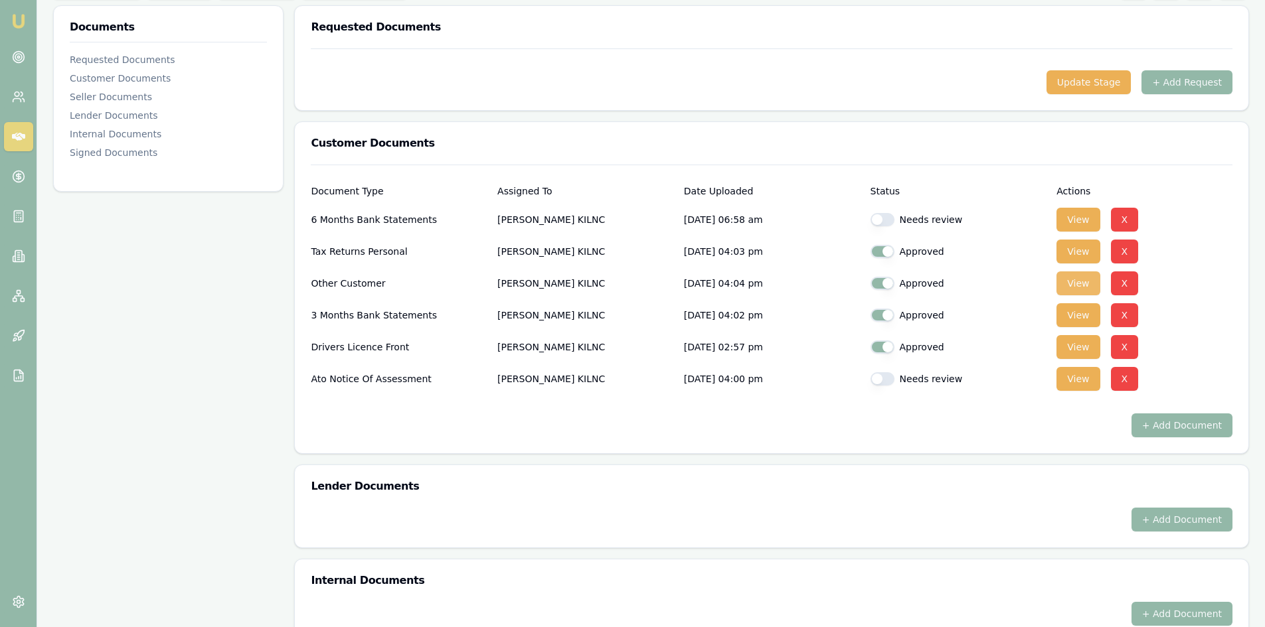
click at [1073, 289] on button "View" at bounding box center [1077, 284] width 43 height 24
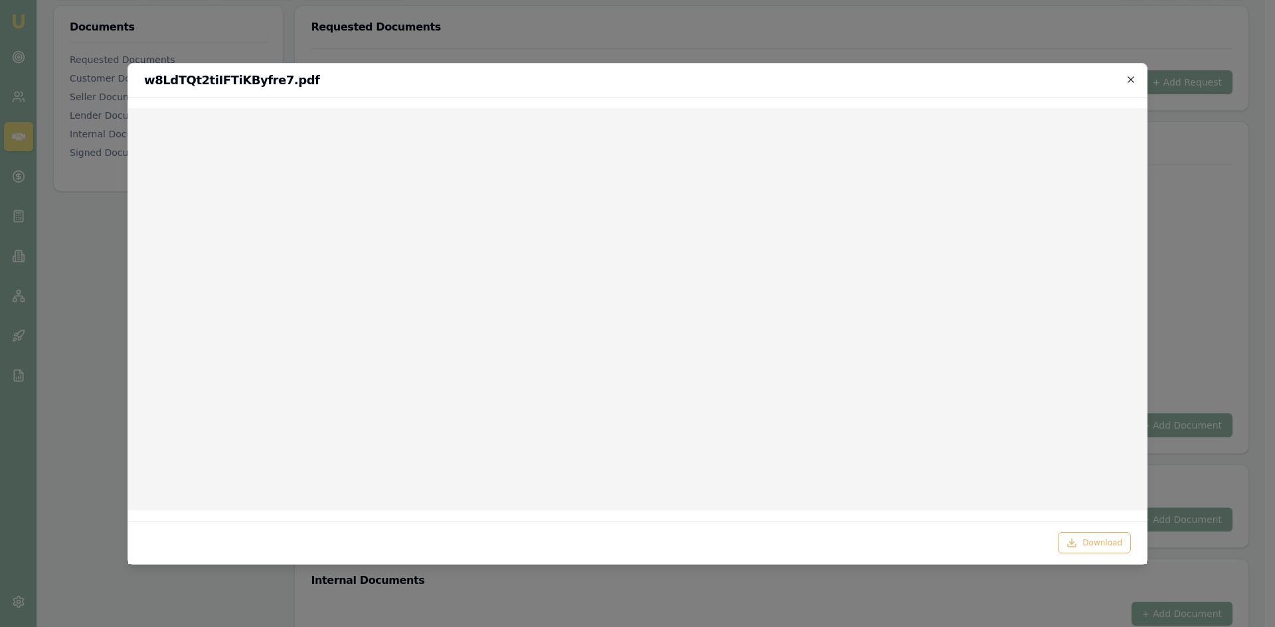
click at [1127, 80] on icon "button" at bounding box center [1130, 79] width 11 height 11
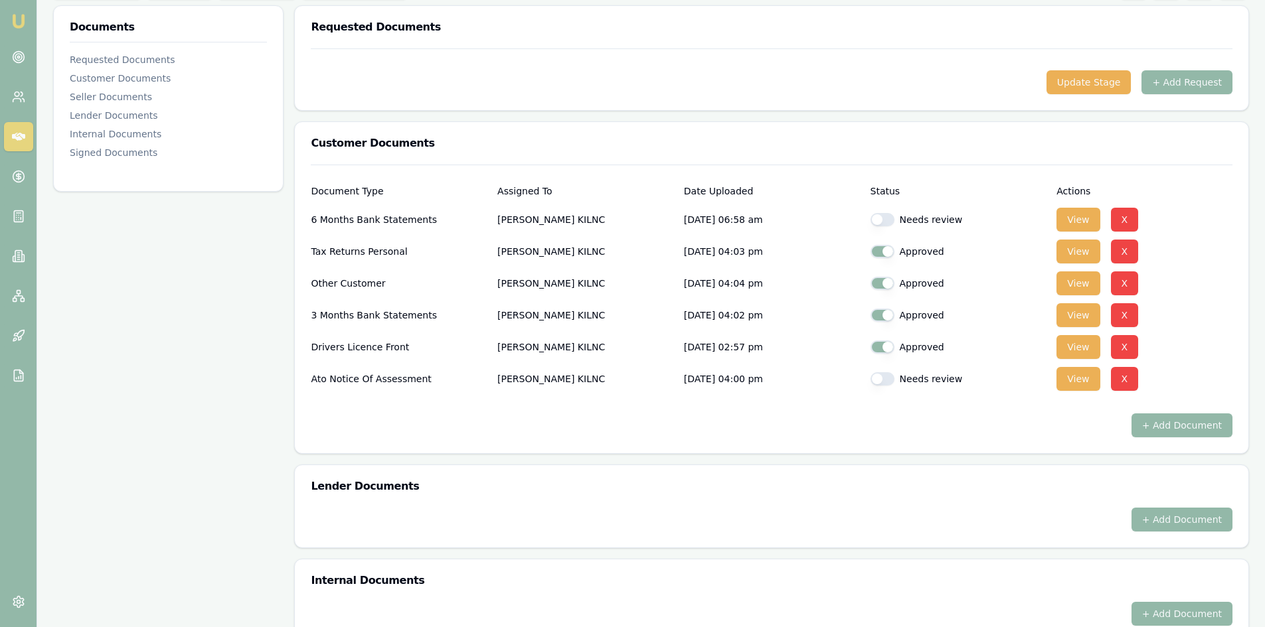
scroll to position [0, 0]
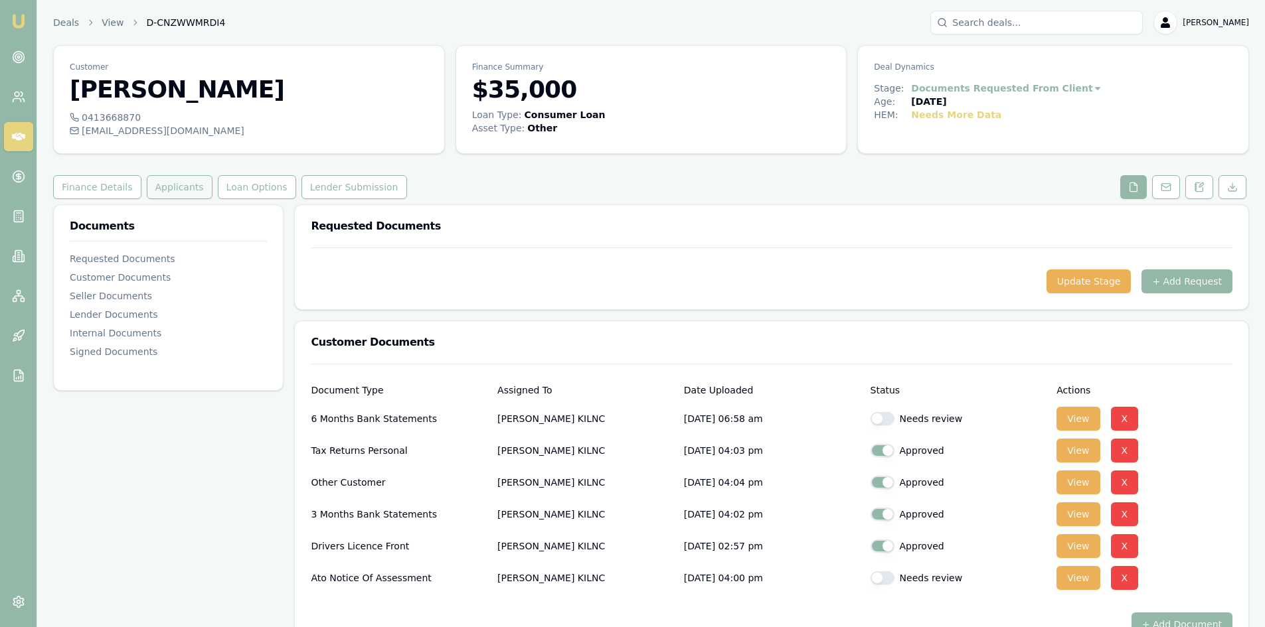
click at [179, 192] on button "Applicants" at bounding box center [180, 187] width 66 height 24
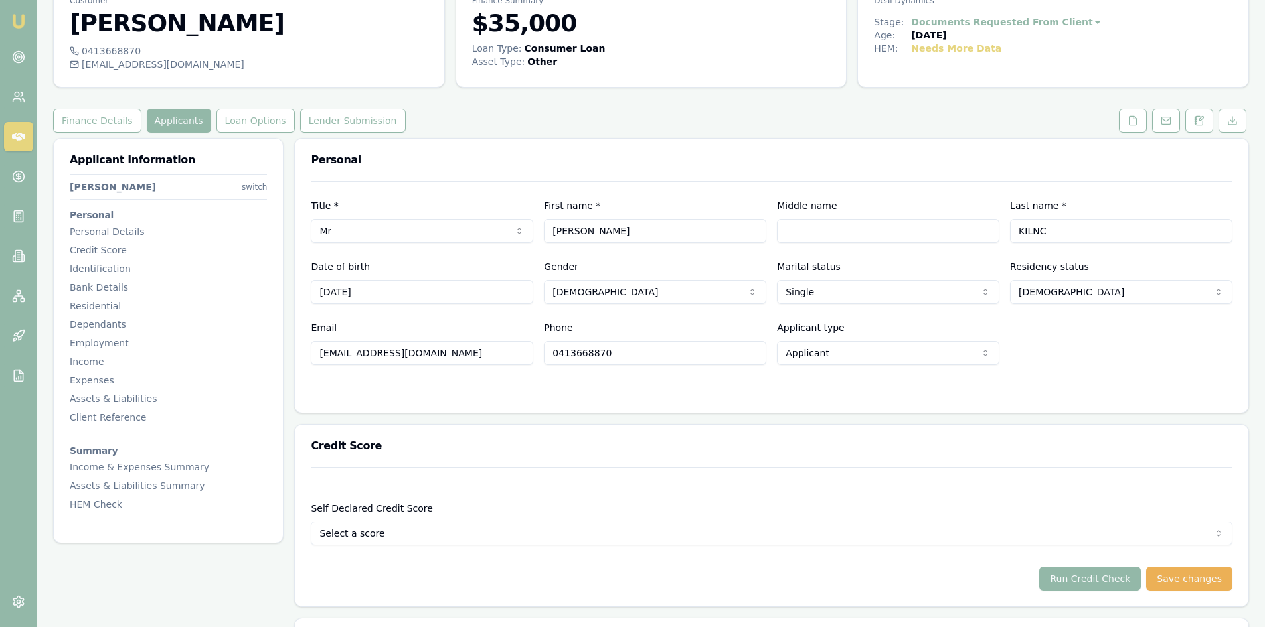
scroll to position [133, 0]
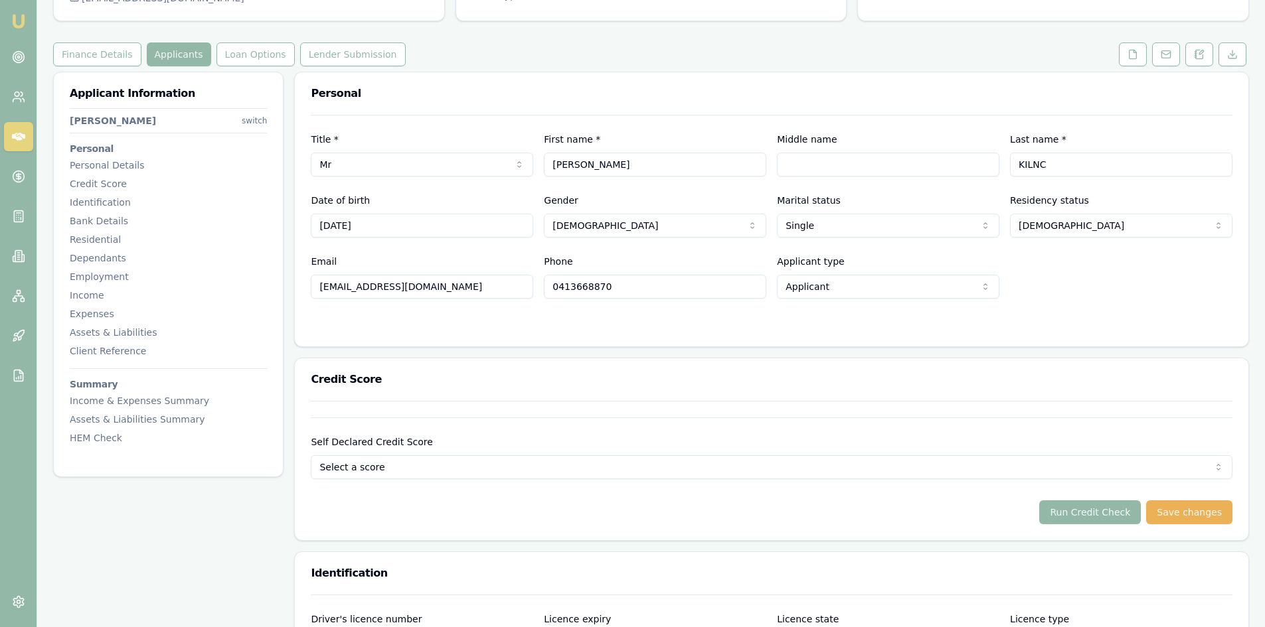
drag, startPoint x: 430, startPoint y: 285, endPoint x: 316, endPoint y: 284, distance: 114.2
click at [316, 284] on input "[EMAIL_ADDRESS][DOMAIN_NAME]" at bounding box center [422, 287] width 222 height 24
click at [564, 287] on input "0413668870" at bounding box center [655, 287] width 222 height 24
click at [1124, 51] on button at bounding box center [1133, 54] width 28 height 24
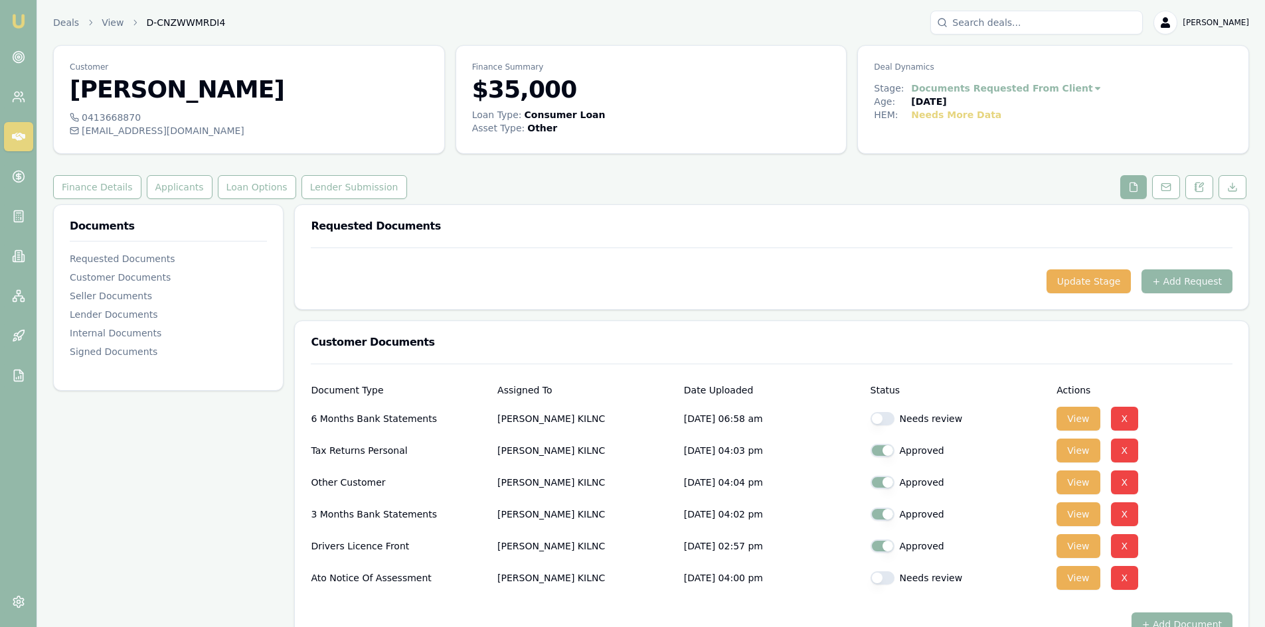
scroll to position [66, 0]
